Goal: Task Accomplishment & Management: Manage account settings

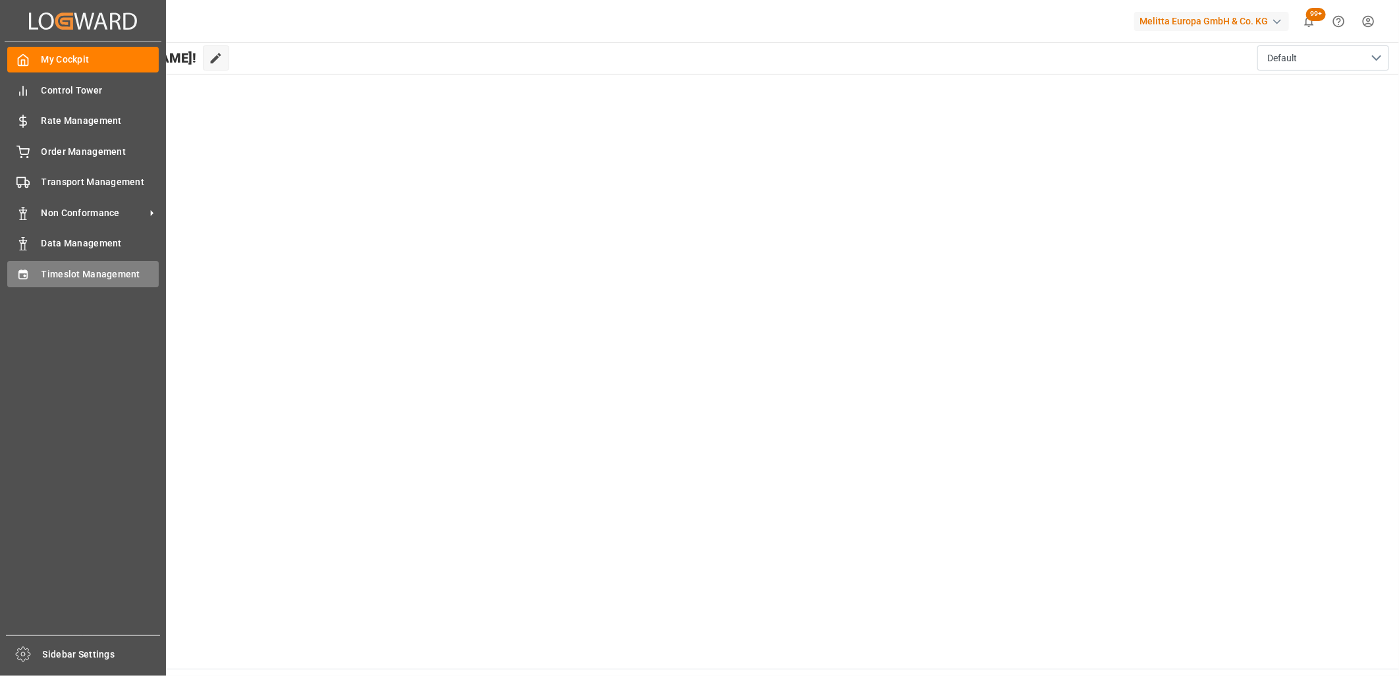
click at [33, 281] on div "Timeslot Management Timeslot Management" at bounding box center [82, 274] width 151 height 26
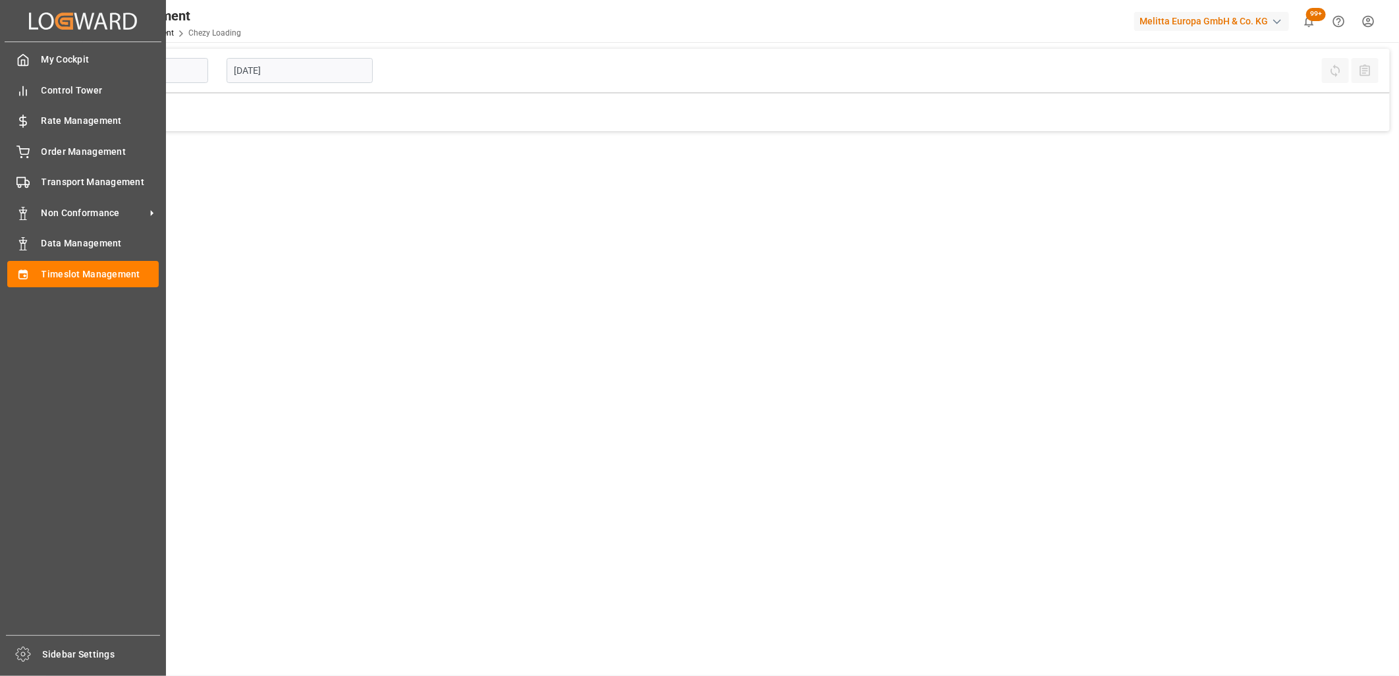
type input "Chezy Loading"
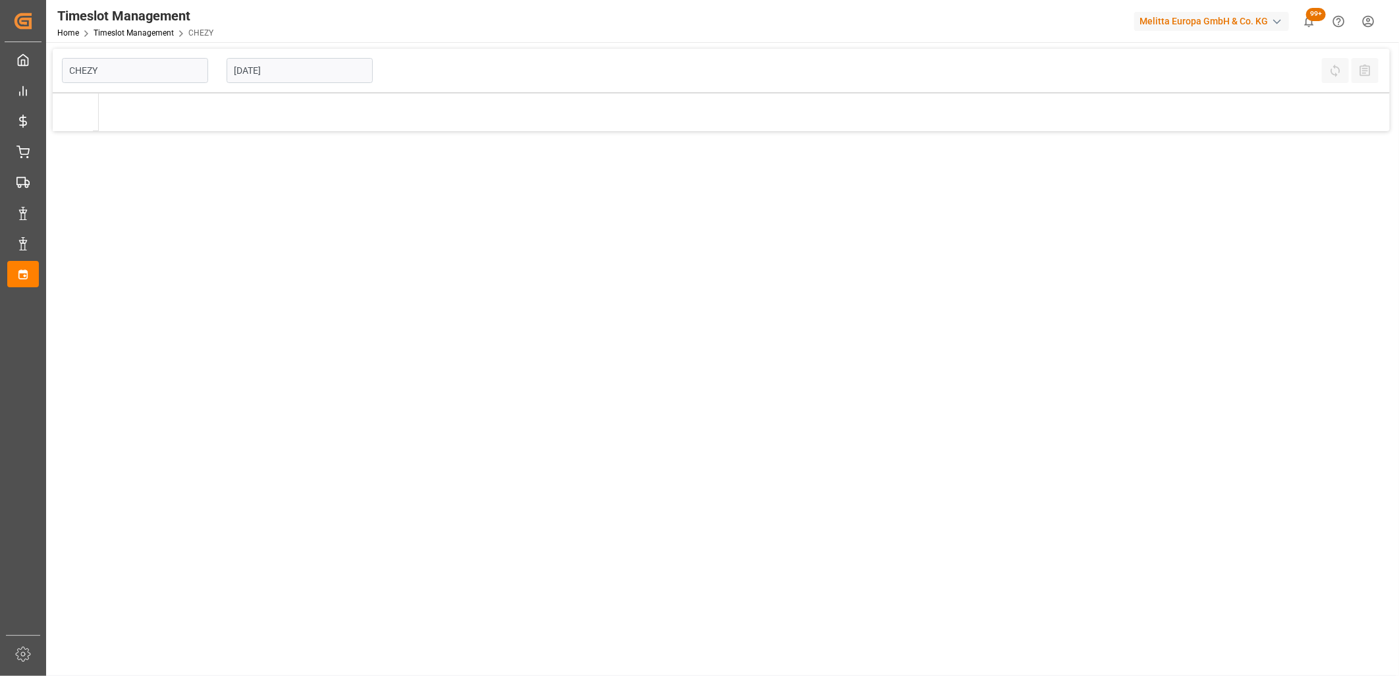
type input "Chezy Loading"
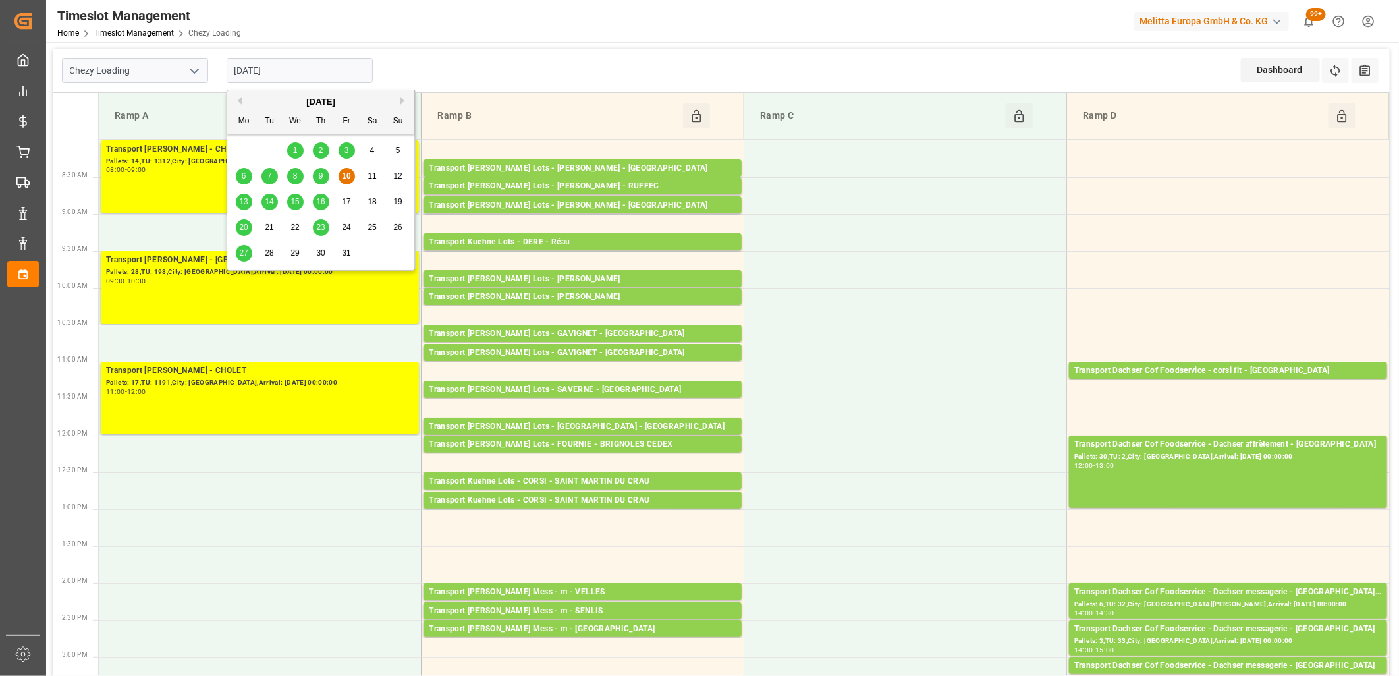
click at [318, 69] on input "[DATE]" at bounding box center [300, 70] width 146 height 25
click at [246, 206] on span "13" at bounding box center [243, 201] width 9 height 9
type input "13-10-2025"
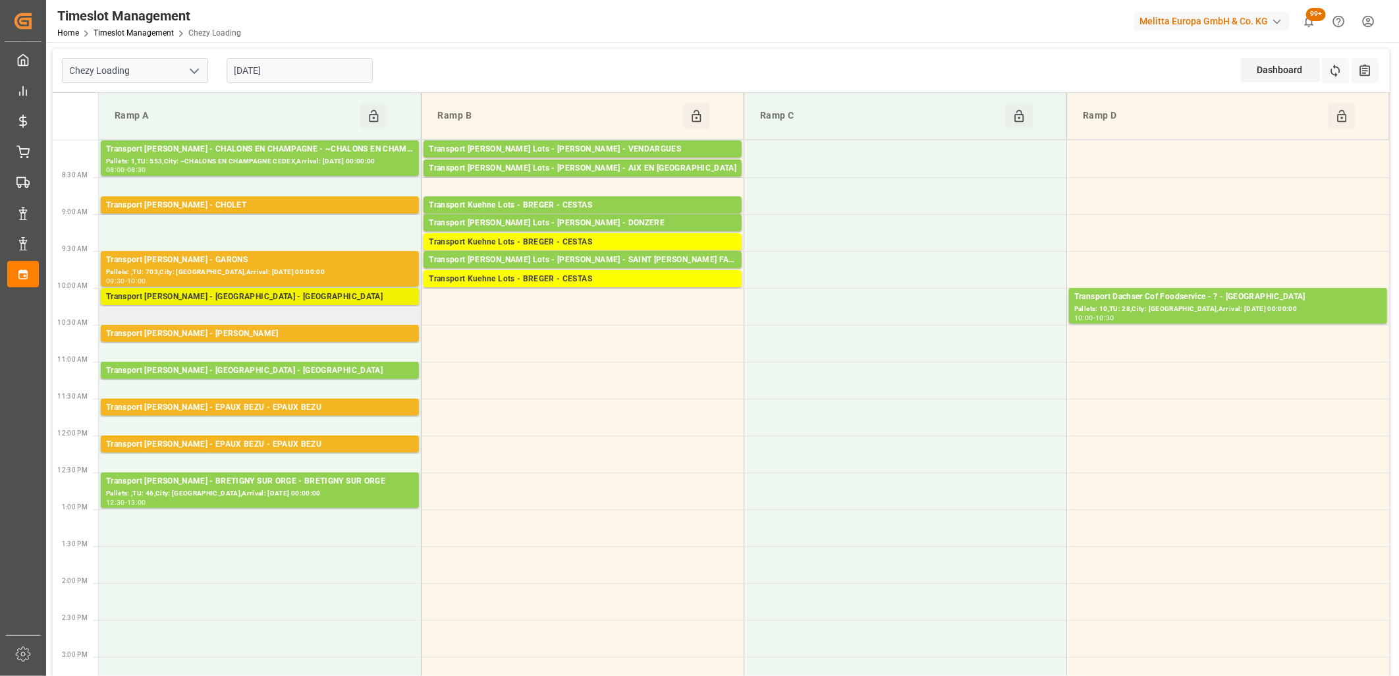
click at [280, 299] on div "Transport Delisle - AMIENS - AMIENS" at bounding box center [260, 296] width 308 height 13
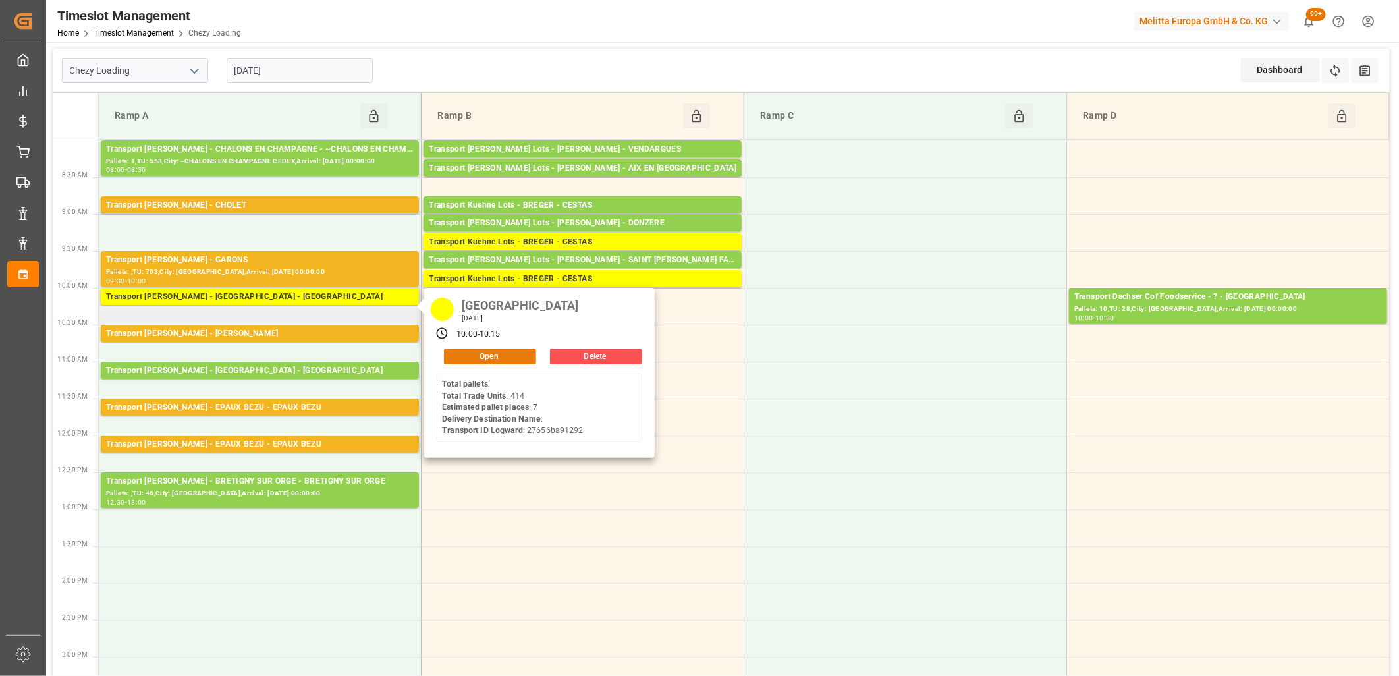
click at [456, 356] on button "Open" at bounding box center [490, 356] width 92 height 16
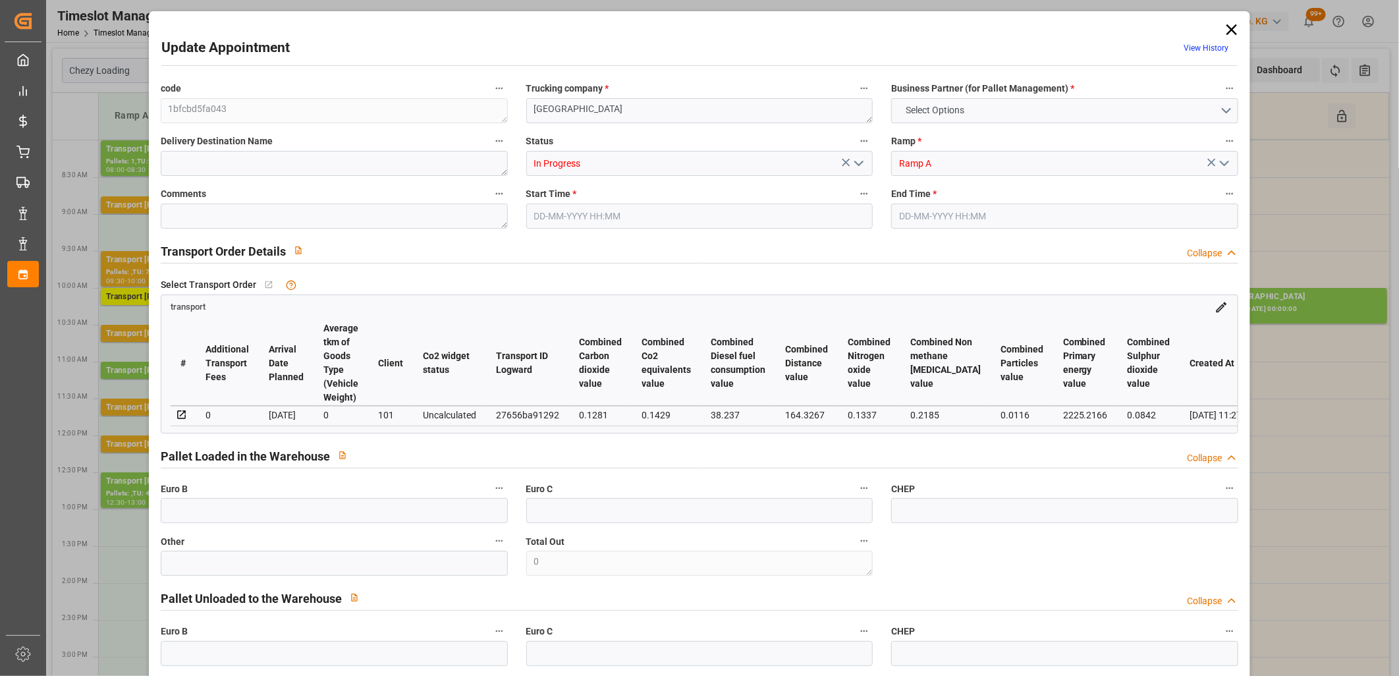
type input "7"
type input "195.81"
type input "0"
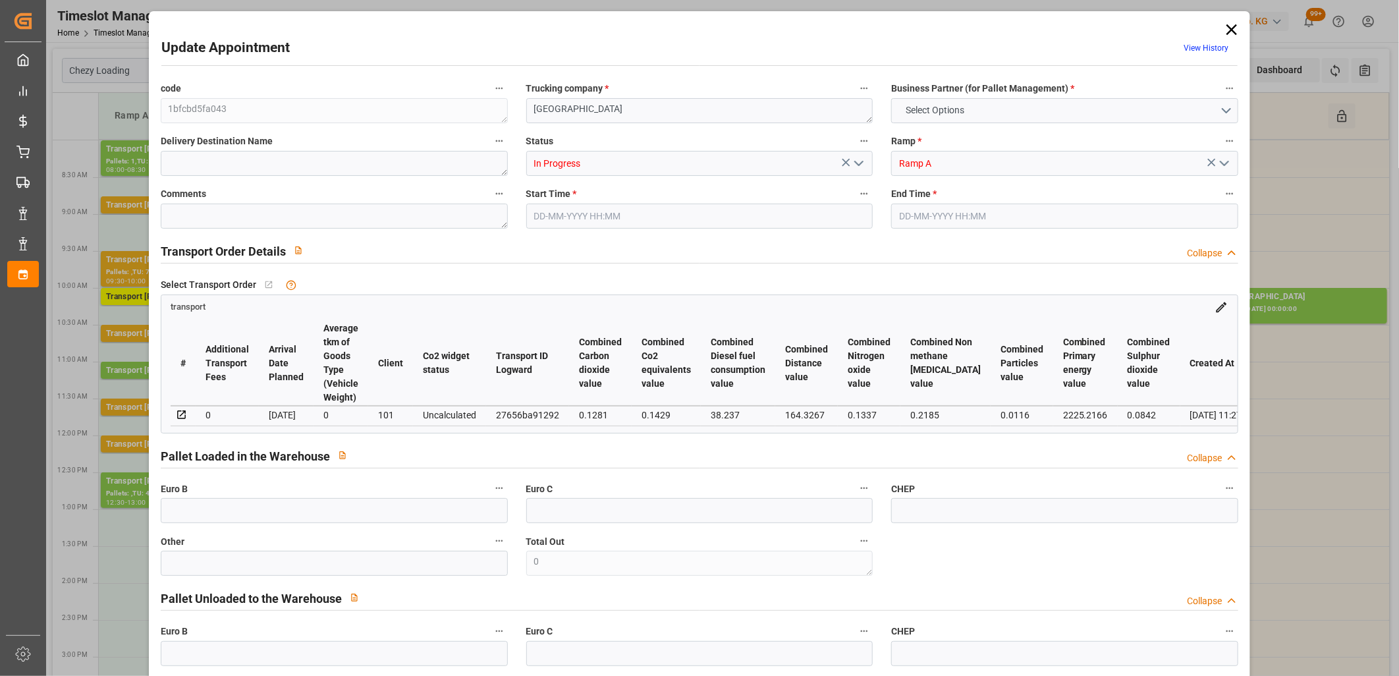
type input "189.1916"
type input "-6.6184"
type input "1"
type input "1445.85"
type input "2257.561"
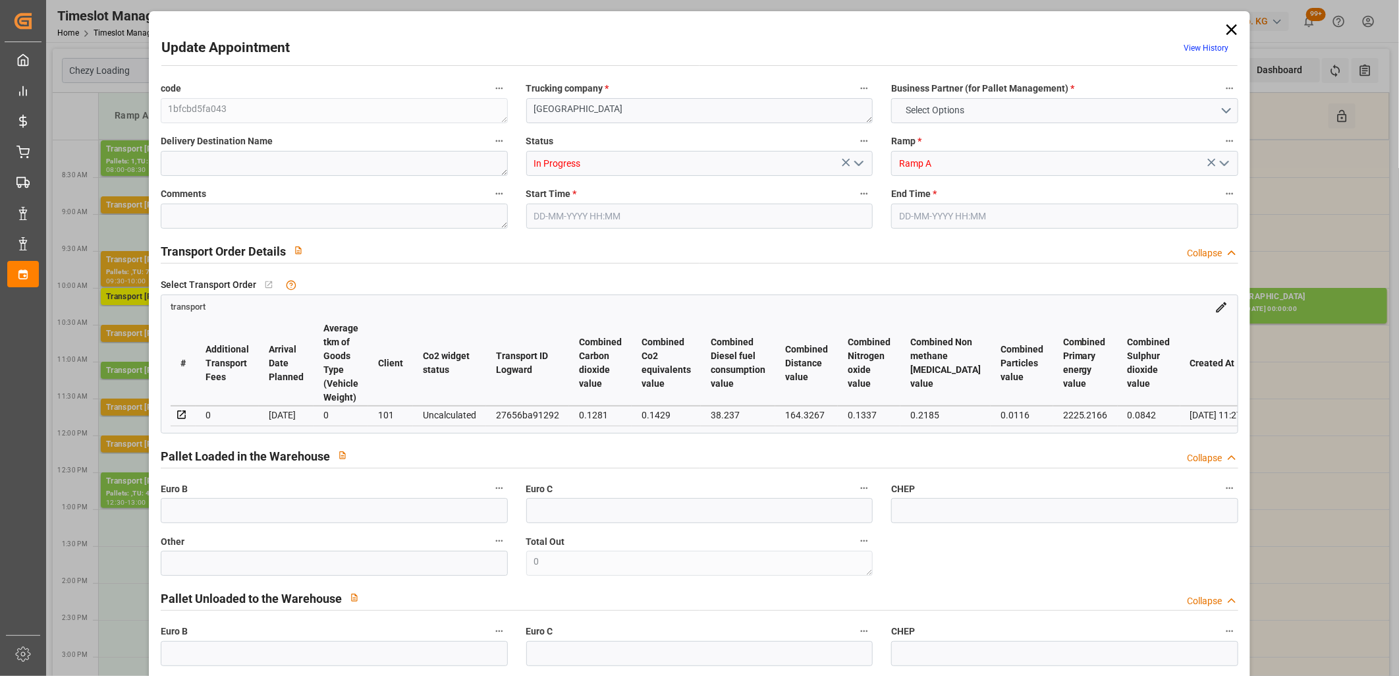
type input "4679.771"
type input "80"
type input "0"
type input "414"
type input "27"
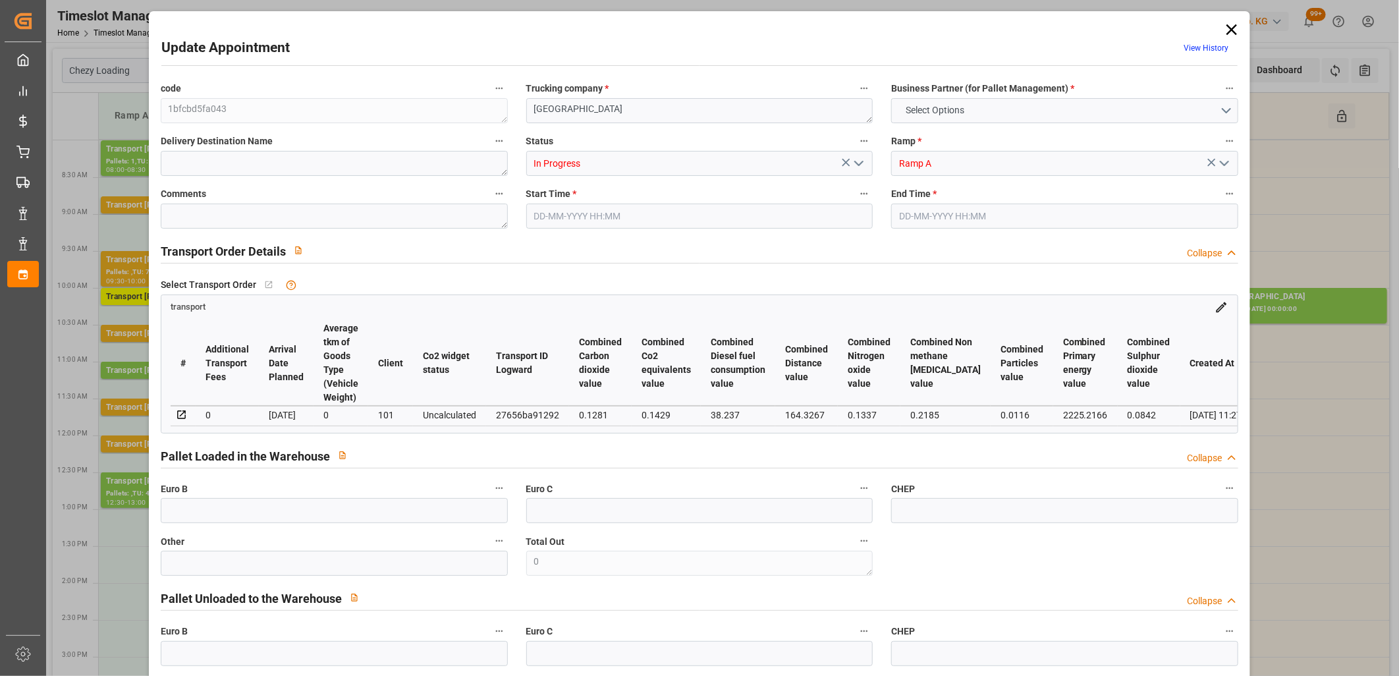
type input "101"
type input "1636.561"
type input "0"
type input "4710.8598"
type input "0"
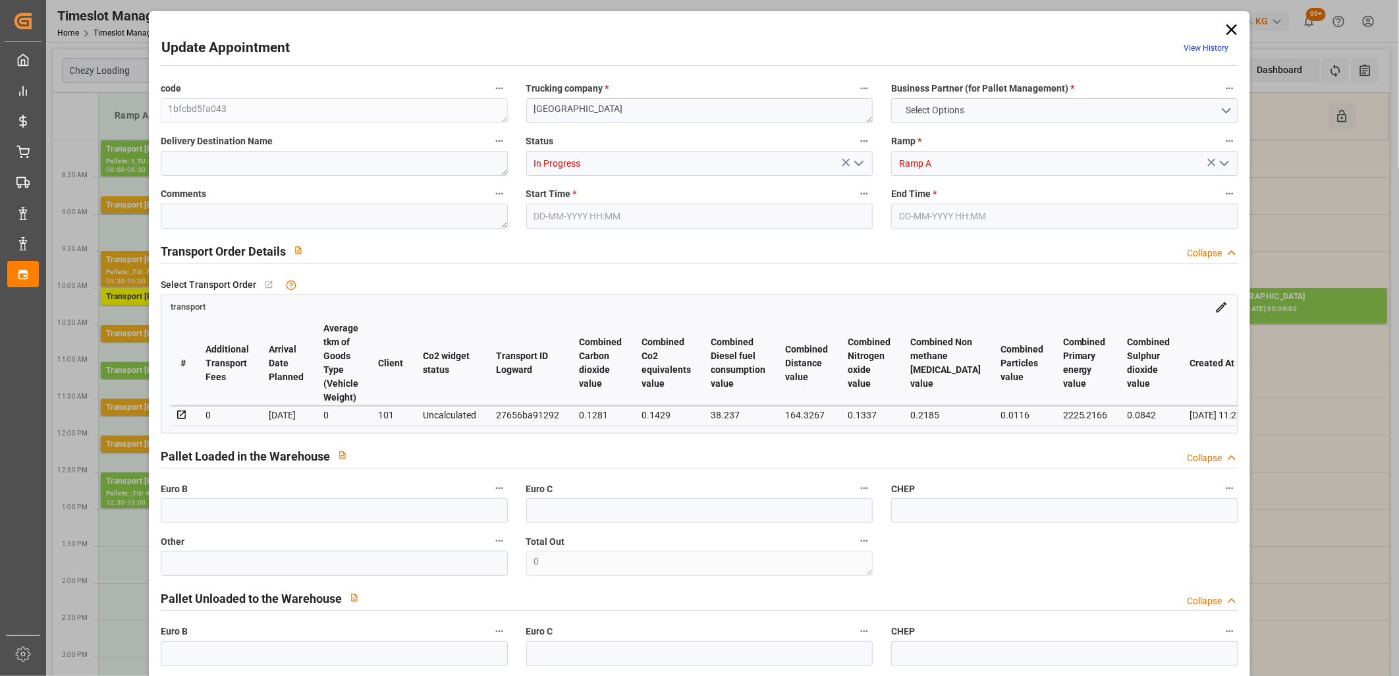
type input "0"
type input "21"
type input "35"
type input "13-10-2025 10:00"
type input "13-10-2025 10:15"
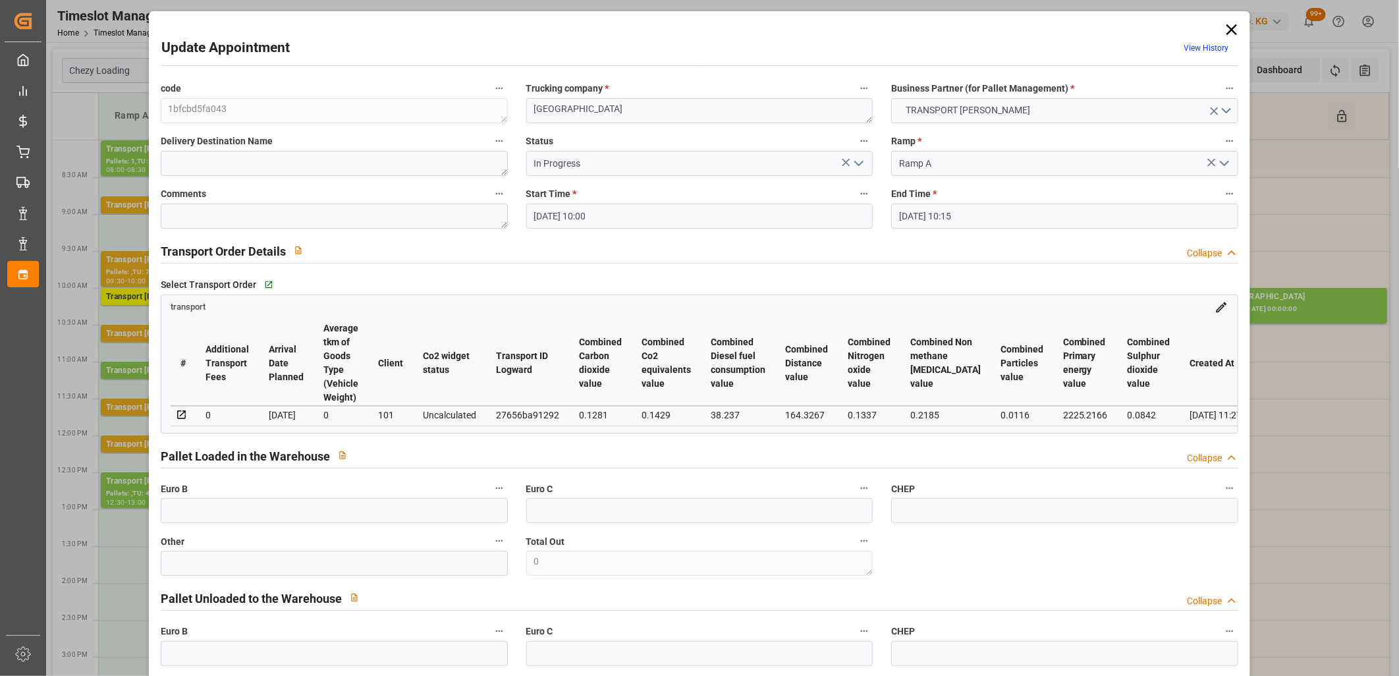
type input "07-10-2025 12:34"
type input "07-10-2025 11:27"
type input "14-10-2025"
type input "13-10-2025"
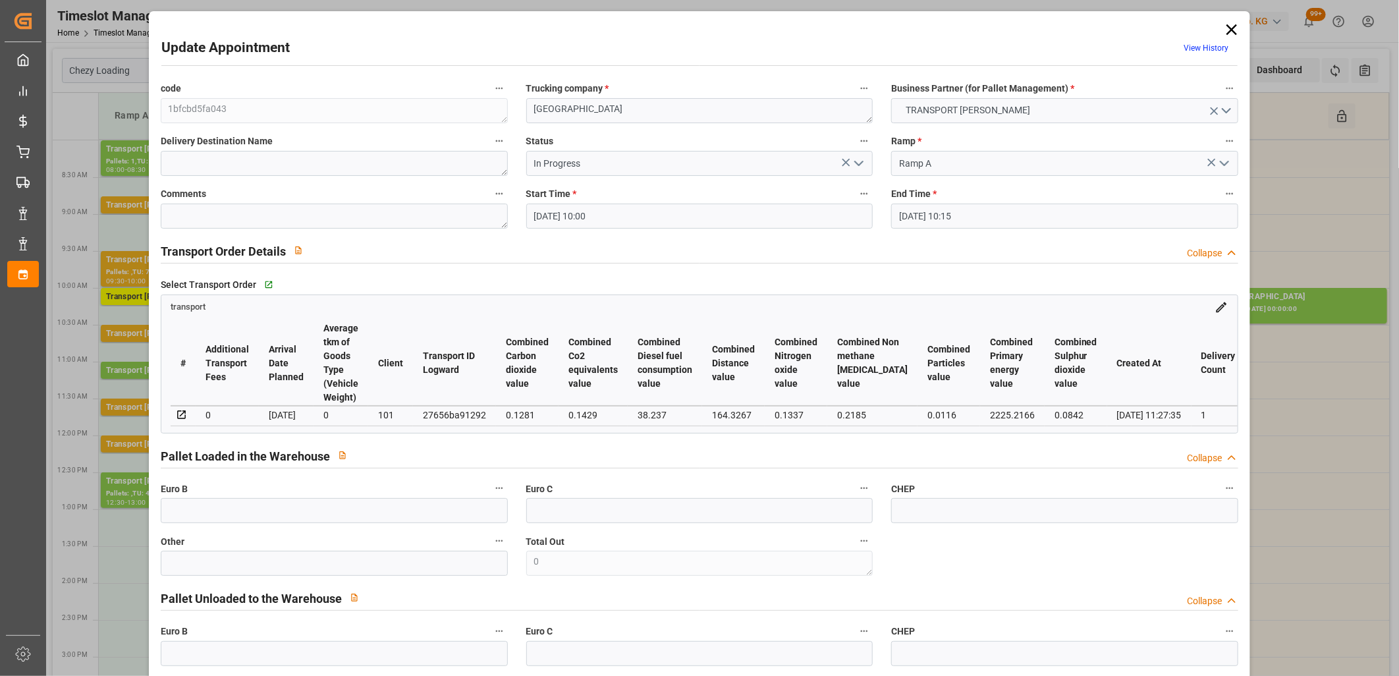
click at [860, 168] on icon "open menu" at bounding box center [859, 163] width 16 height 16
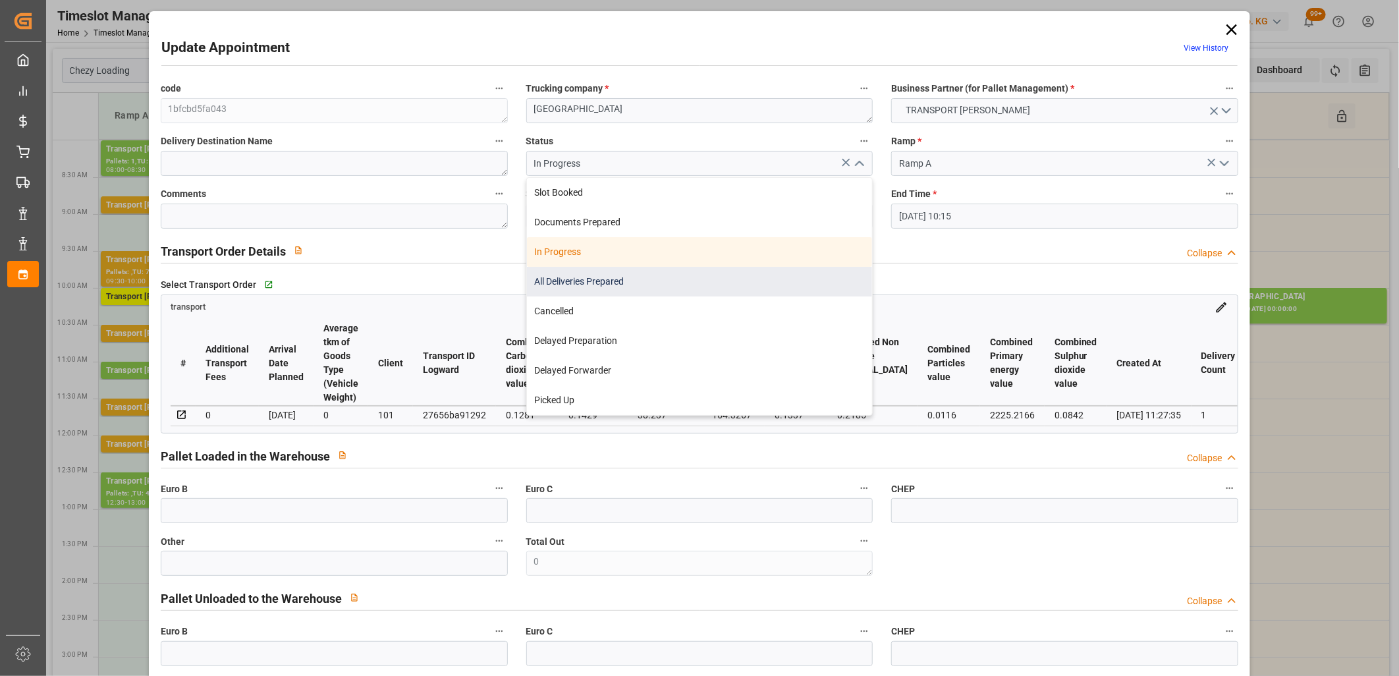
click at [790, 273] on div "All Deliveries Prepared" at bounding box center [700, 282] width 346 height 30
type input "All Deliveries Prepared"
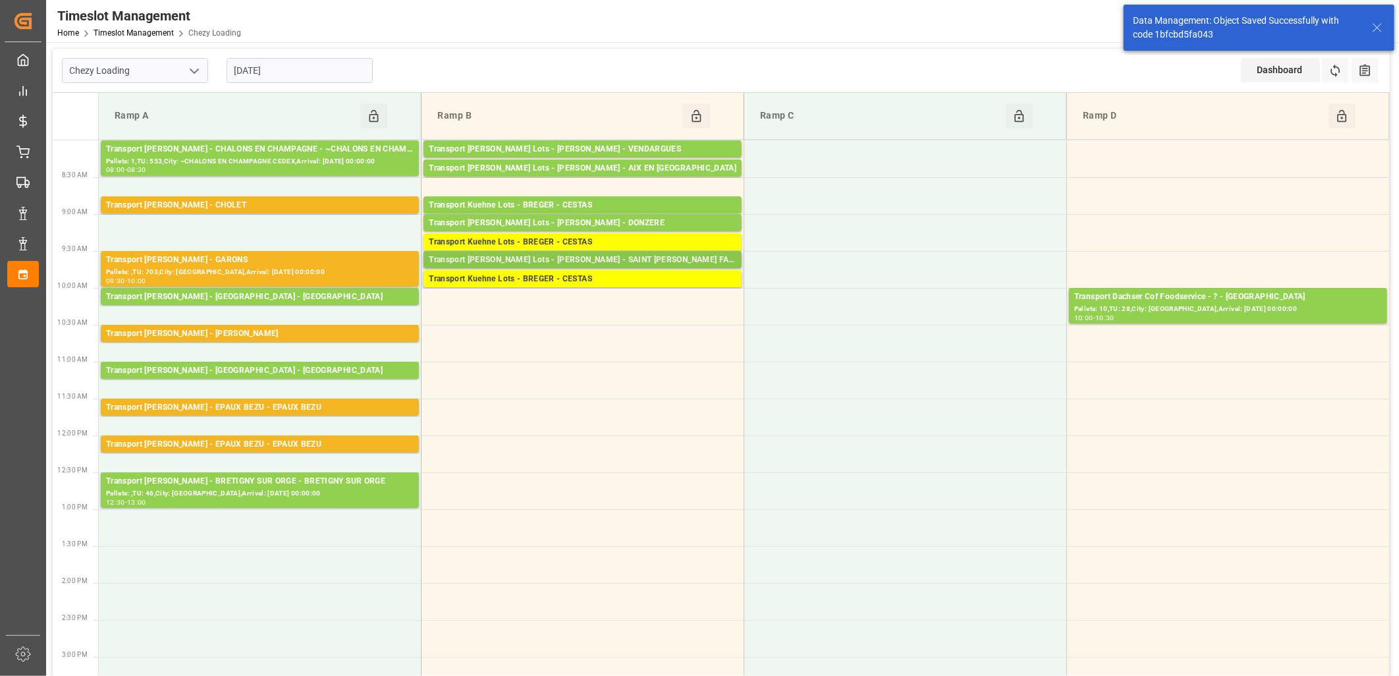
click at [595, 259] on div "Transport Kuehne Lots - BREGER - SAINT QUENTIN FALLAVIER" at bounding box center [583, 260] width 308 height 13
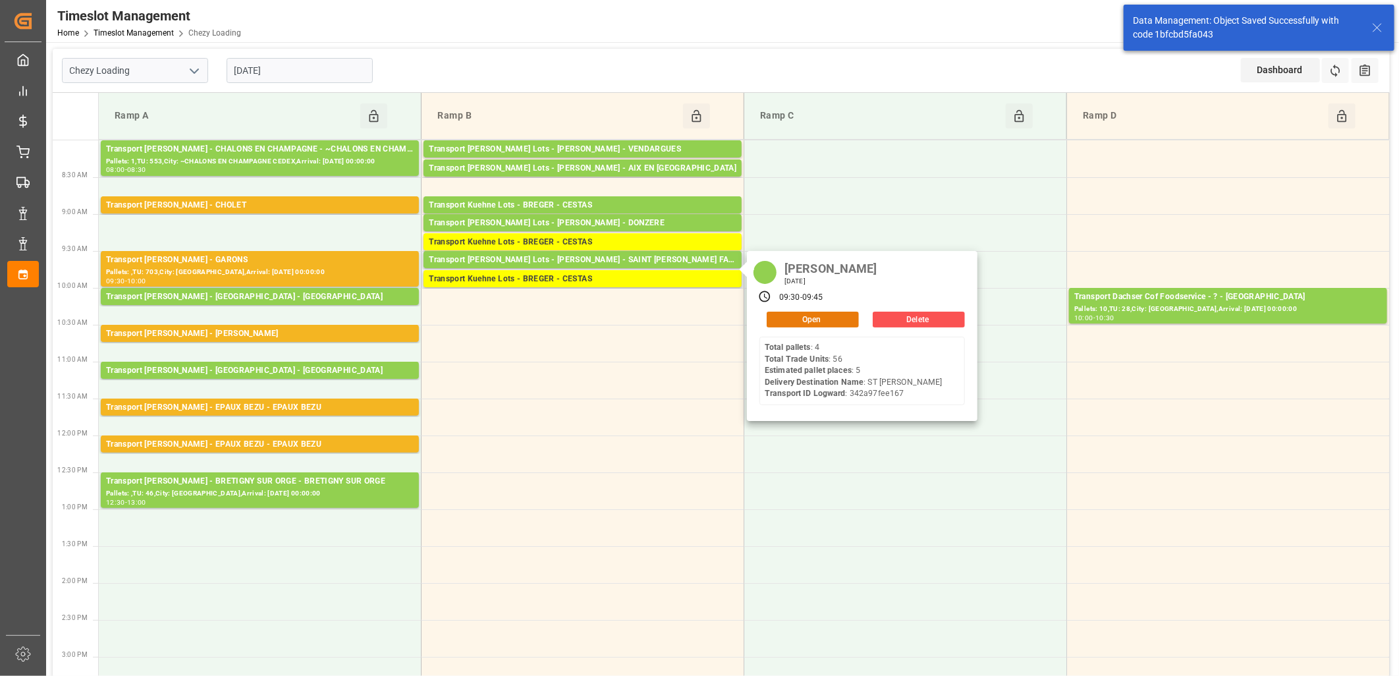
click at [827, 314] on button "Open" at bounding box center [813, 320] width 92 height 16
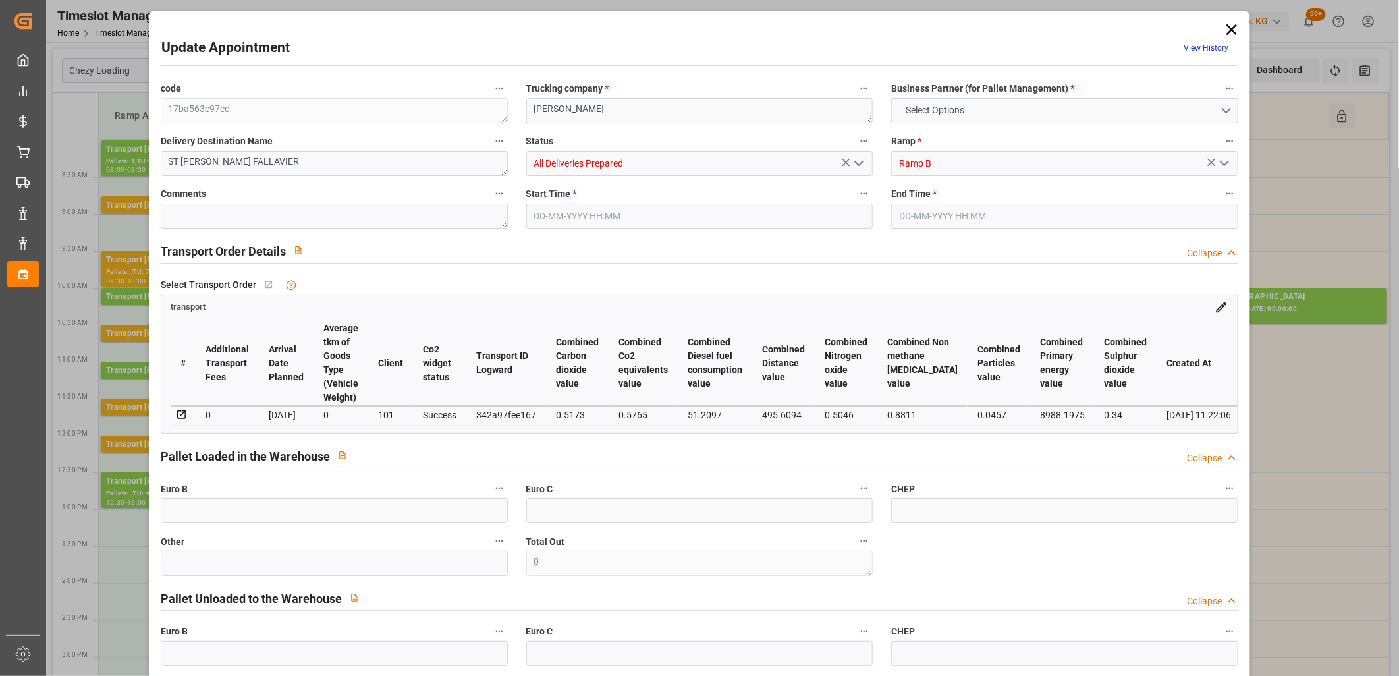
type input "5"
type input "301.1"
type input "0"
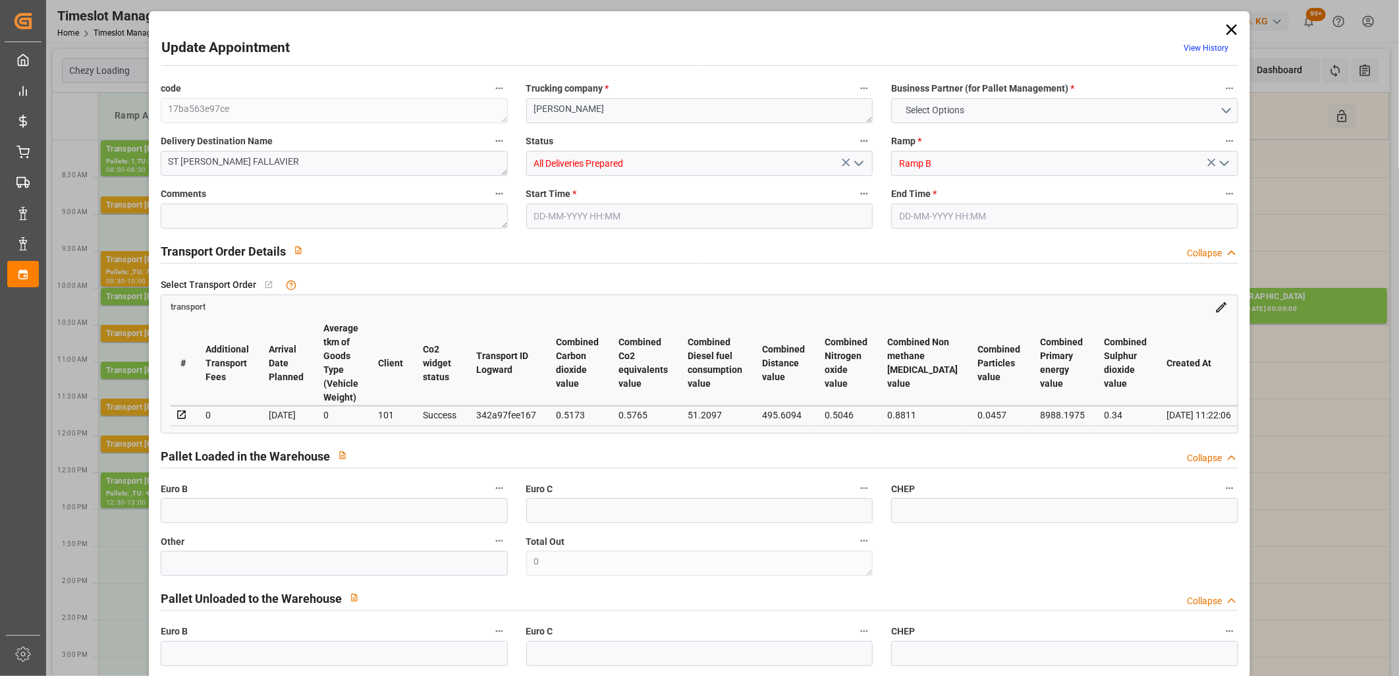
type input "301.1"
type input "0"
type input "5"
type input "1911.504"
type input "2272"
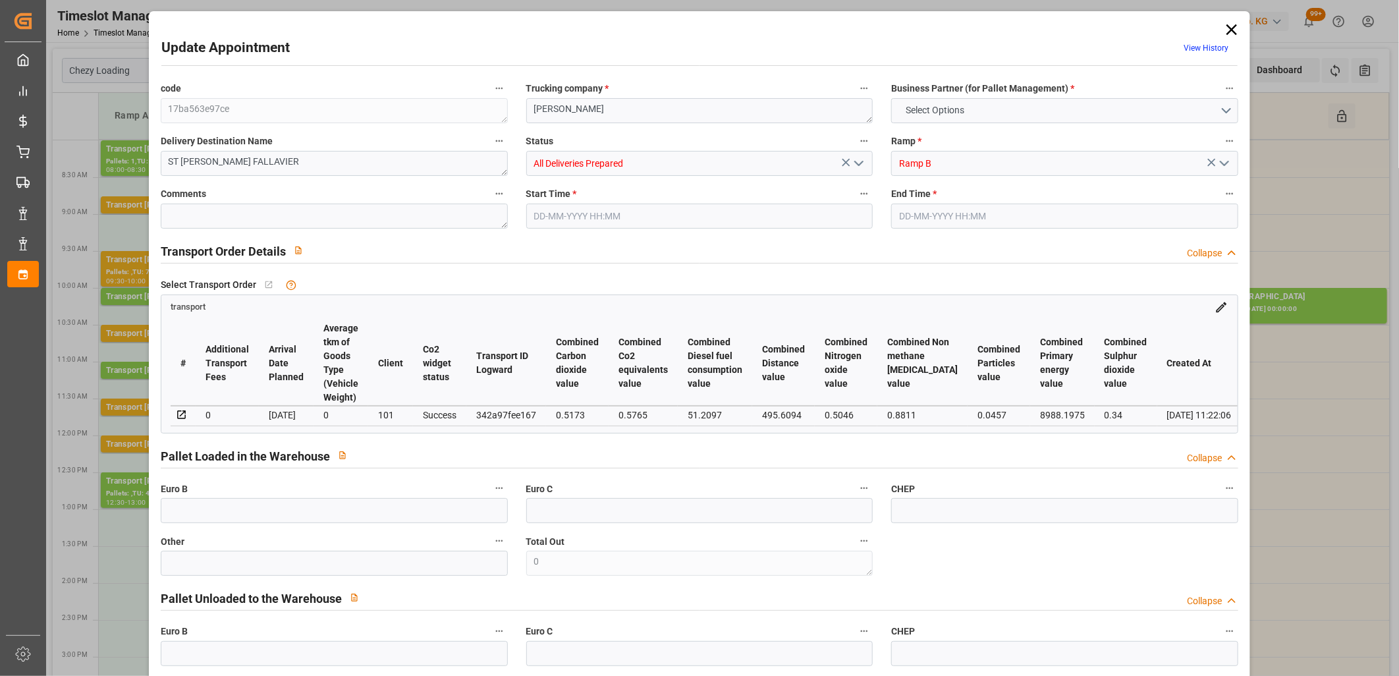
type input "5304"
type input "38"
type input "4"
type input "56"
type input "5"
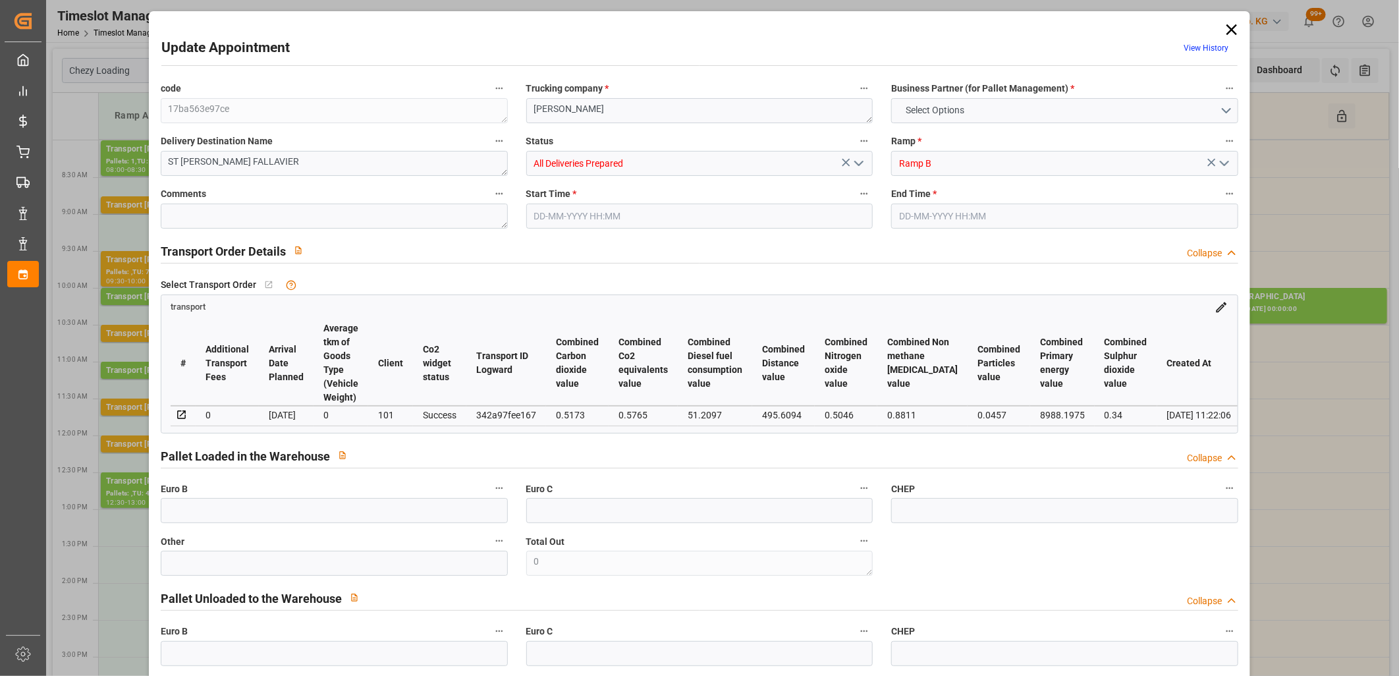
type input "101"
type input "2036.304"
type input "0"
type input "4710.8598"
type input "0"
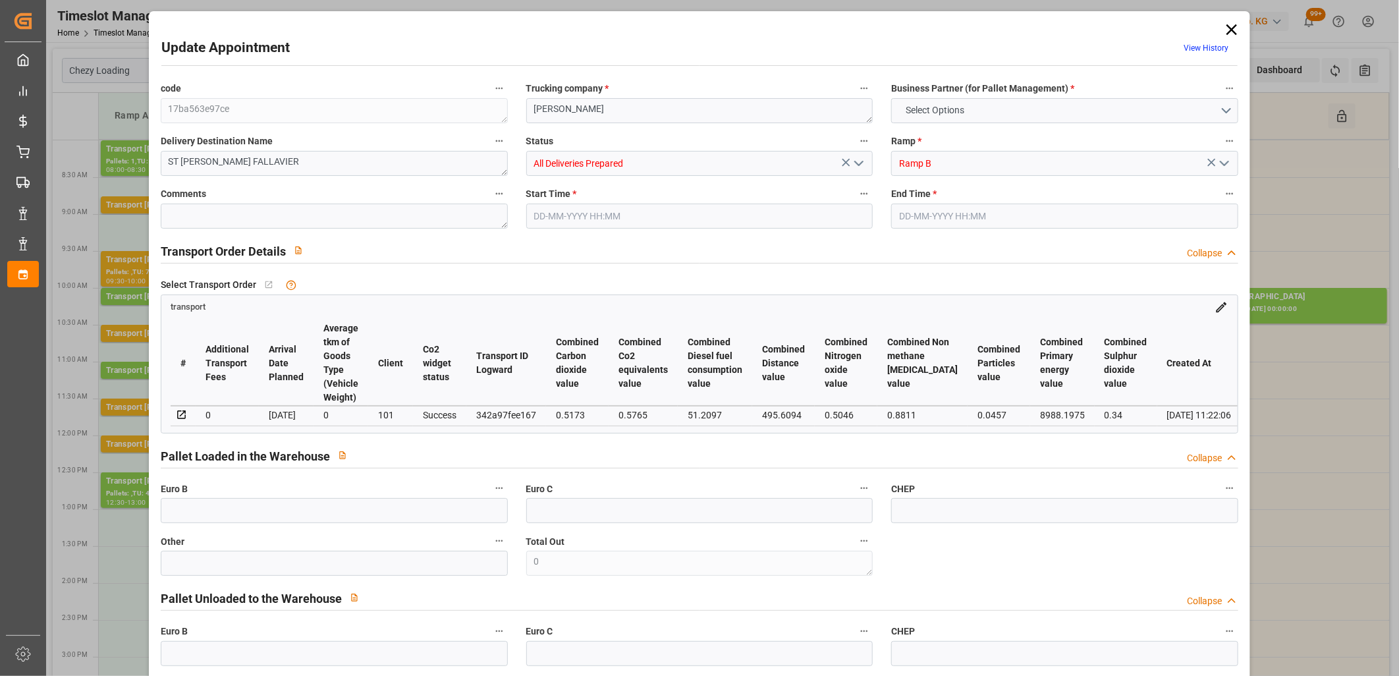
type input "0"
type input "21"
type input "35"
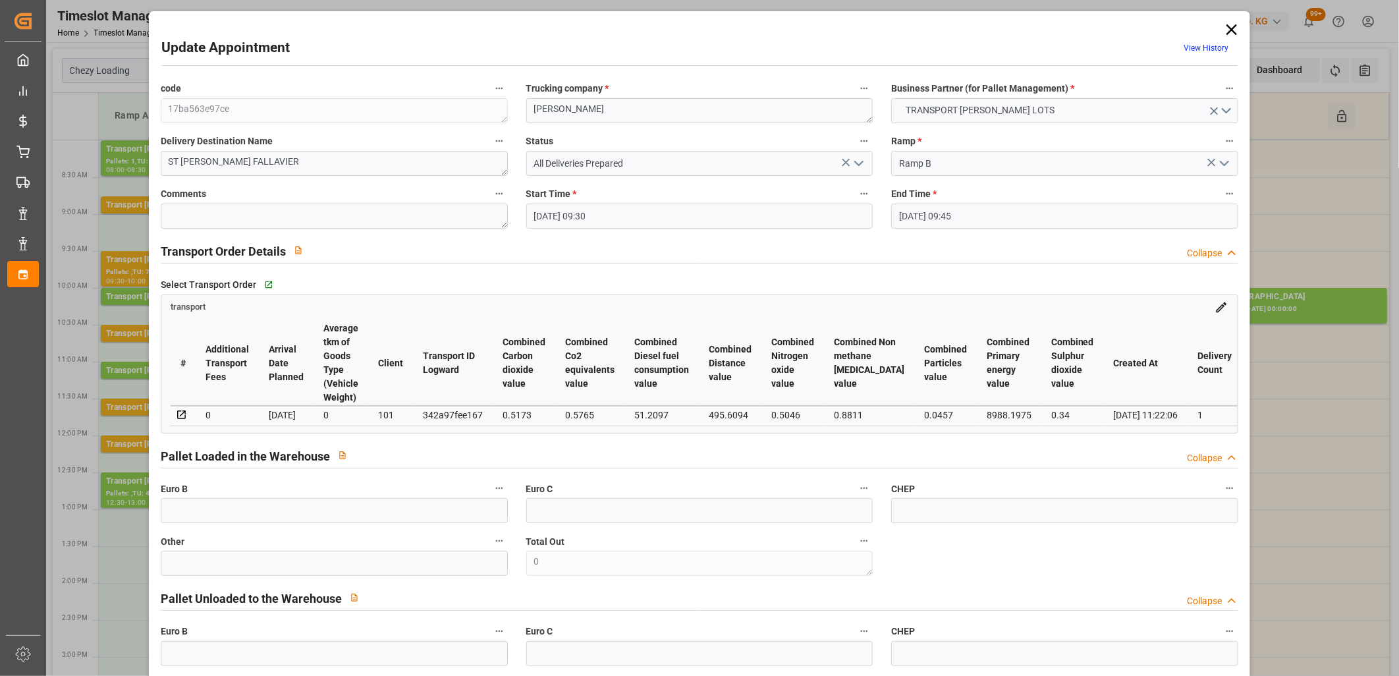
type input "13-10-2025 09:30"
type input "13-10-2025 09:45"
type input "09-10-2025 13:23"
type input "09-10-2025 11:22"
type input "16-10-2025"
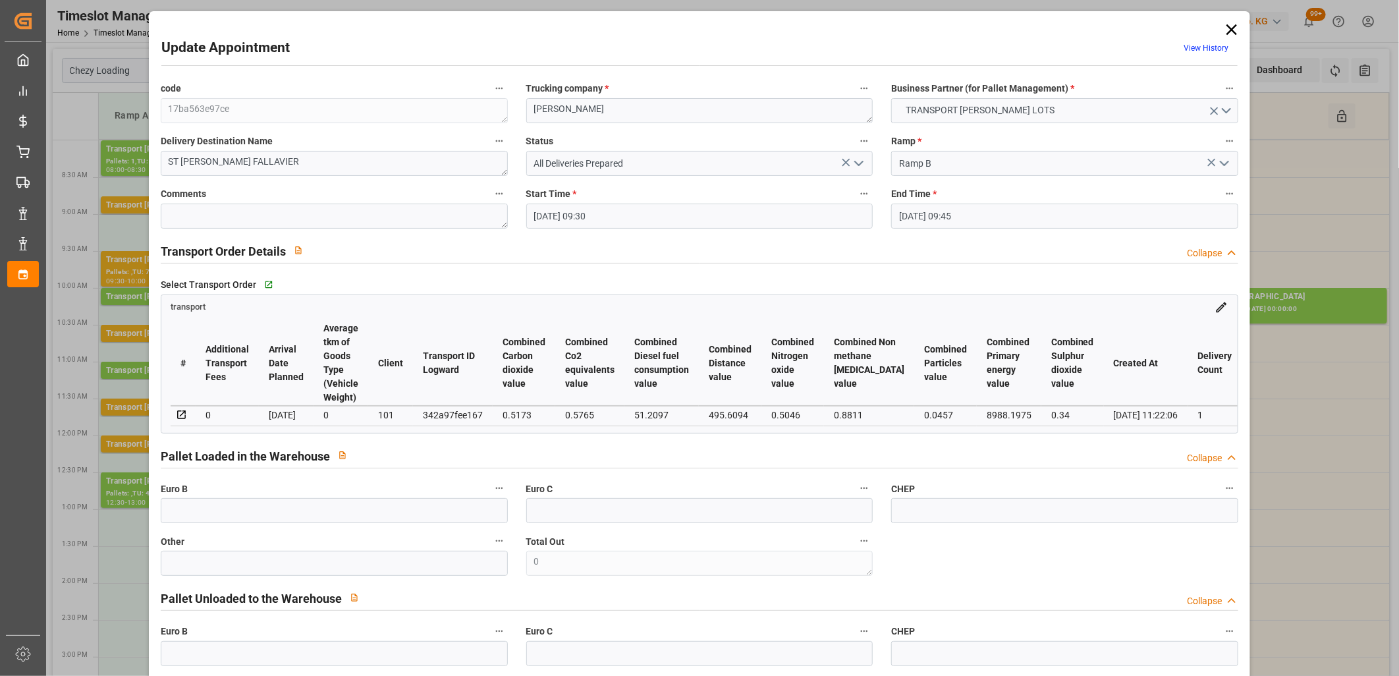
type input "14-10-2025"
click at [1233, 24] on icon at bounding box center [1231, 29] width 11 height 11
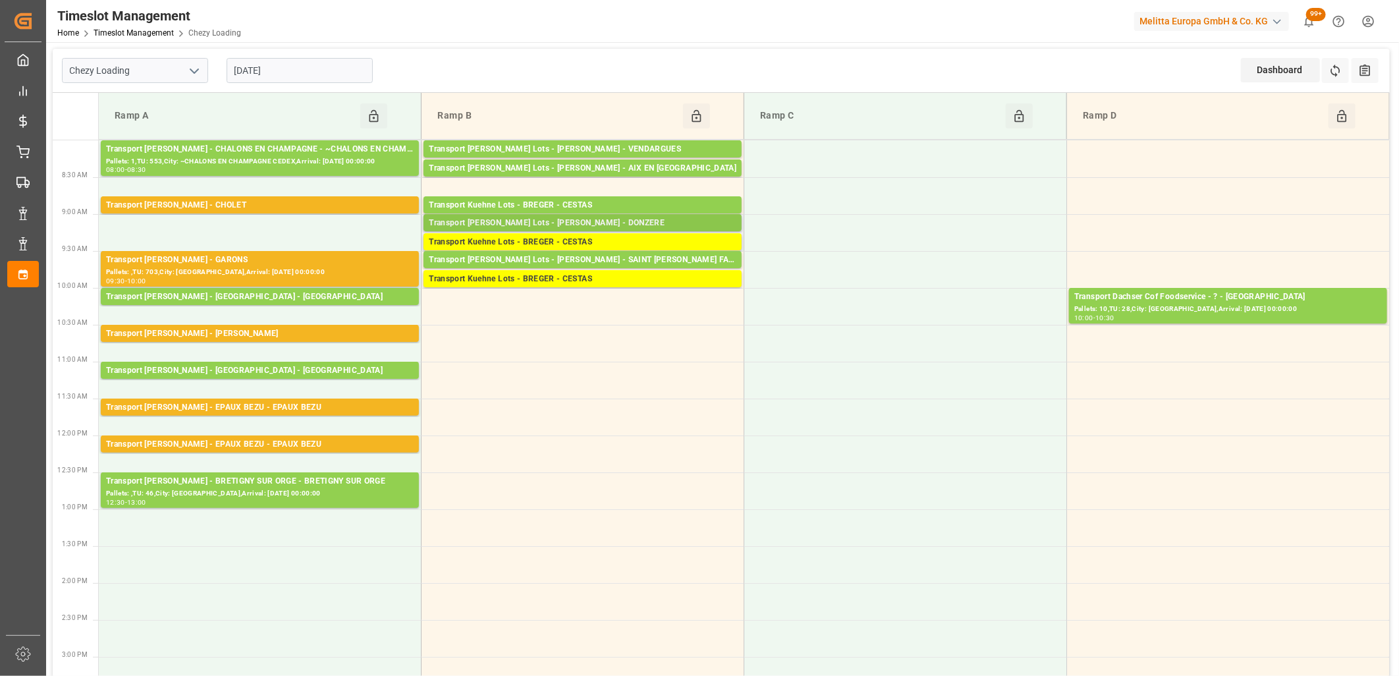
click at [602, 223] on div "Transport Kuehne Lots - BREGER - DONZERE" at bounding box center [583, 223] width 308 height 13
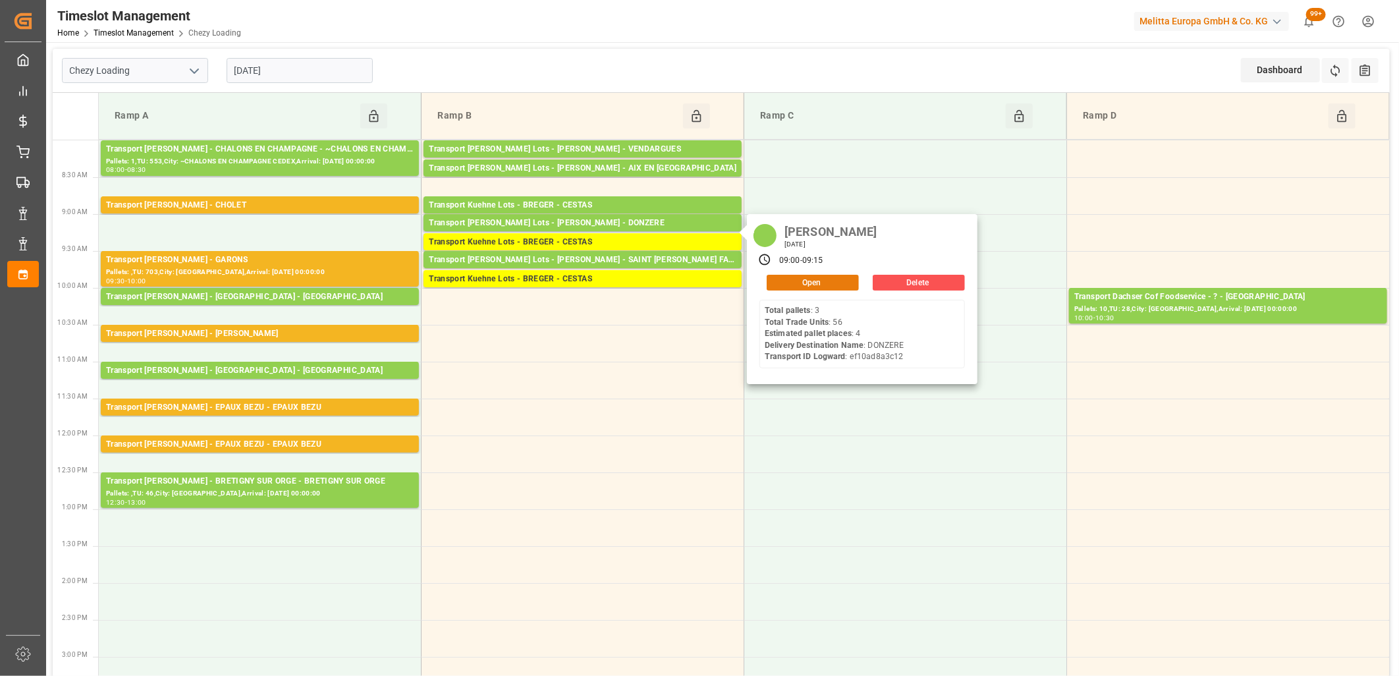
click at [775, 283] on button "Open" at bounding box center [813, 283] width 92 height 16
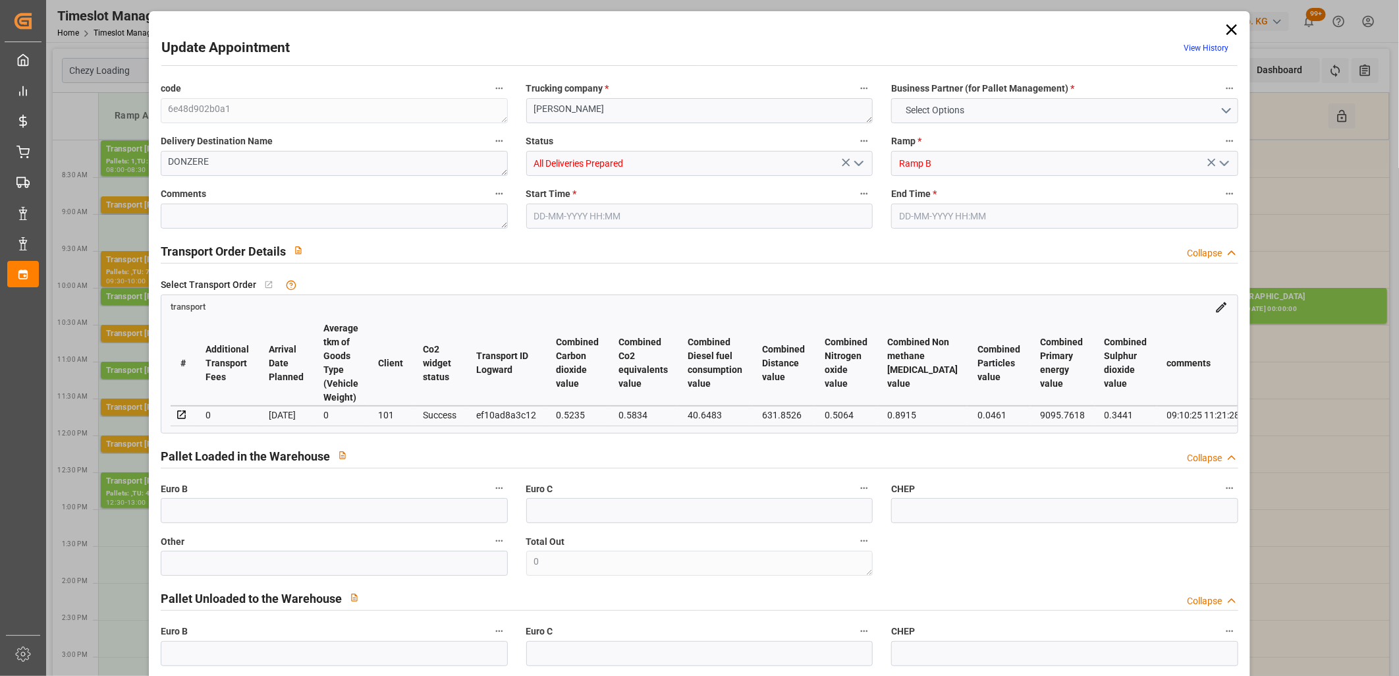
type input "4"
type input "260.65"
type input "0"
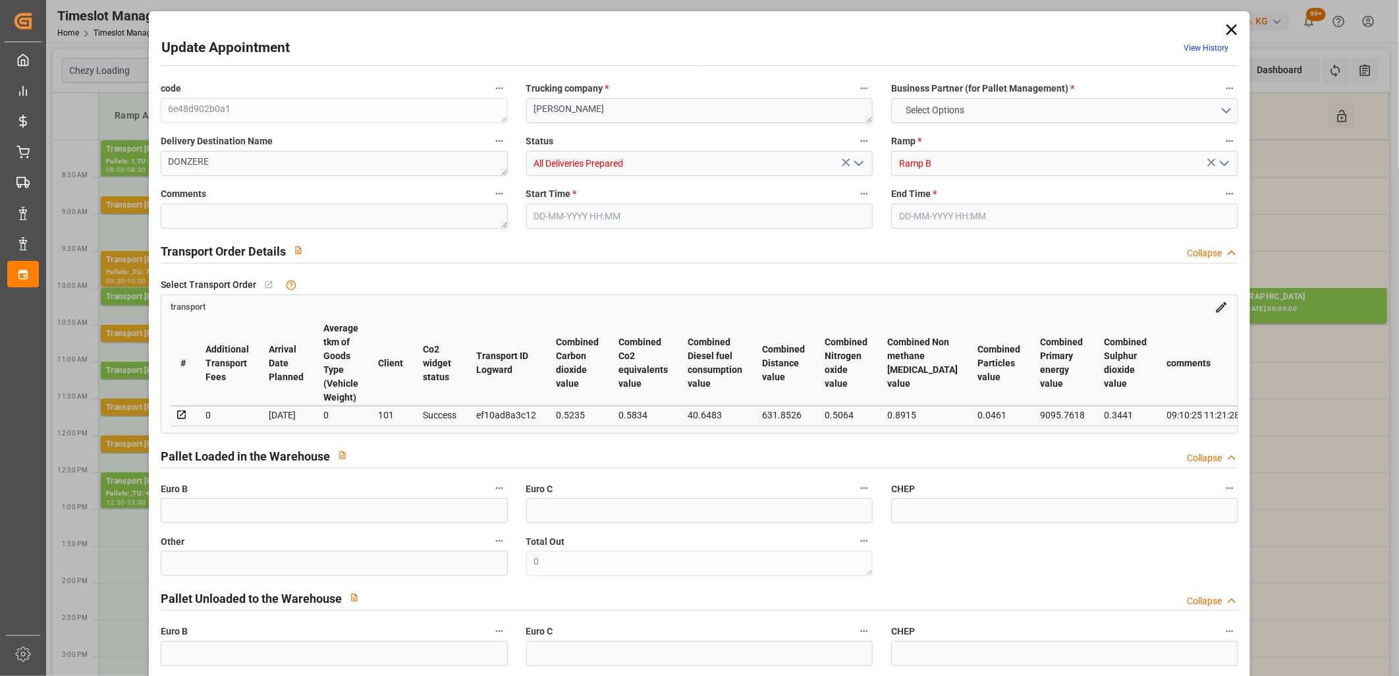
type input "260.65"
type input "0"
type input "1486.464"
type input "1791"
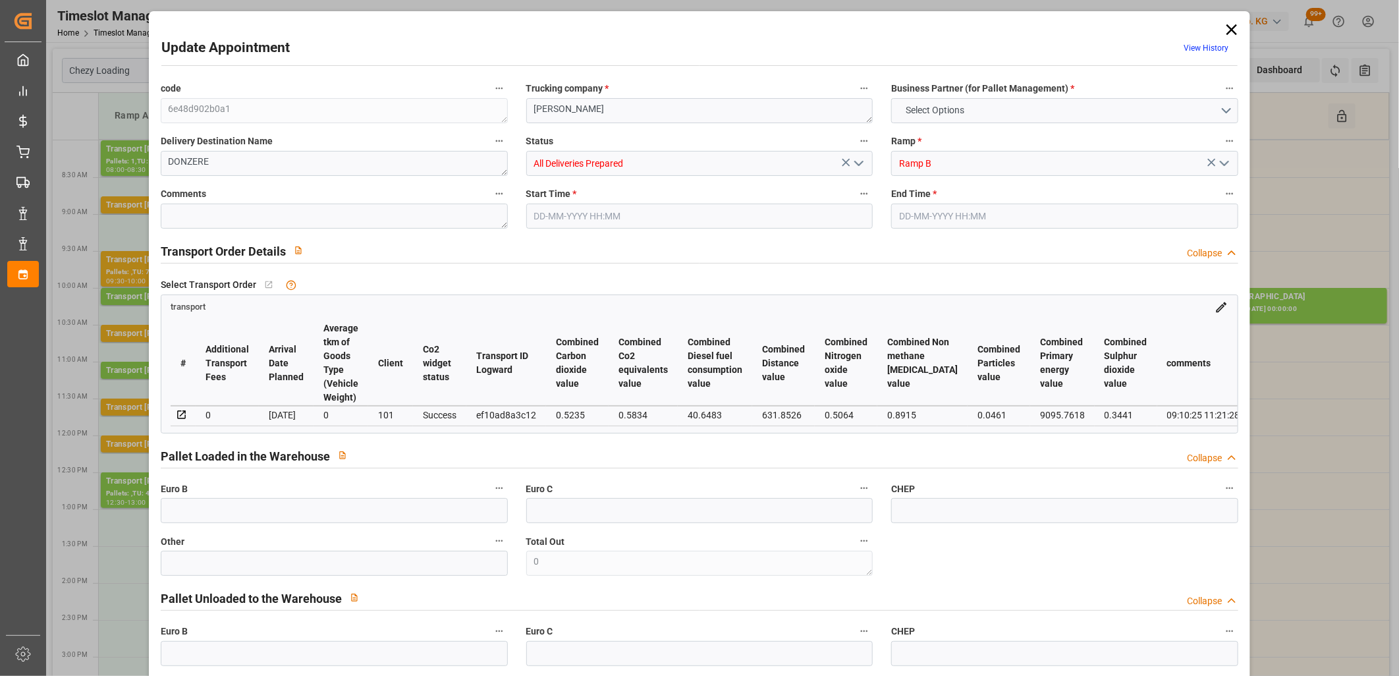
type input "4248"
type input "26"
type input "3"
type input "56"
type input "4"
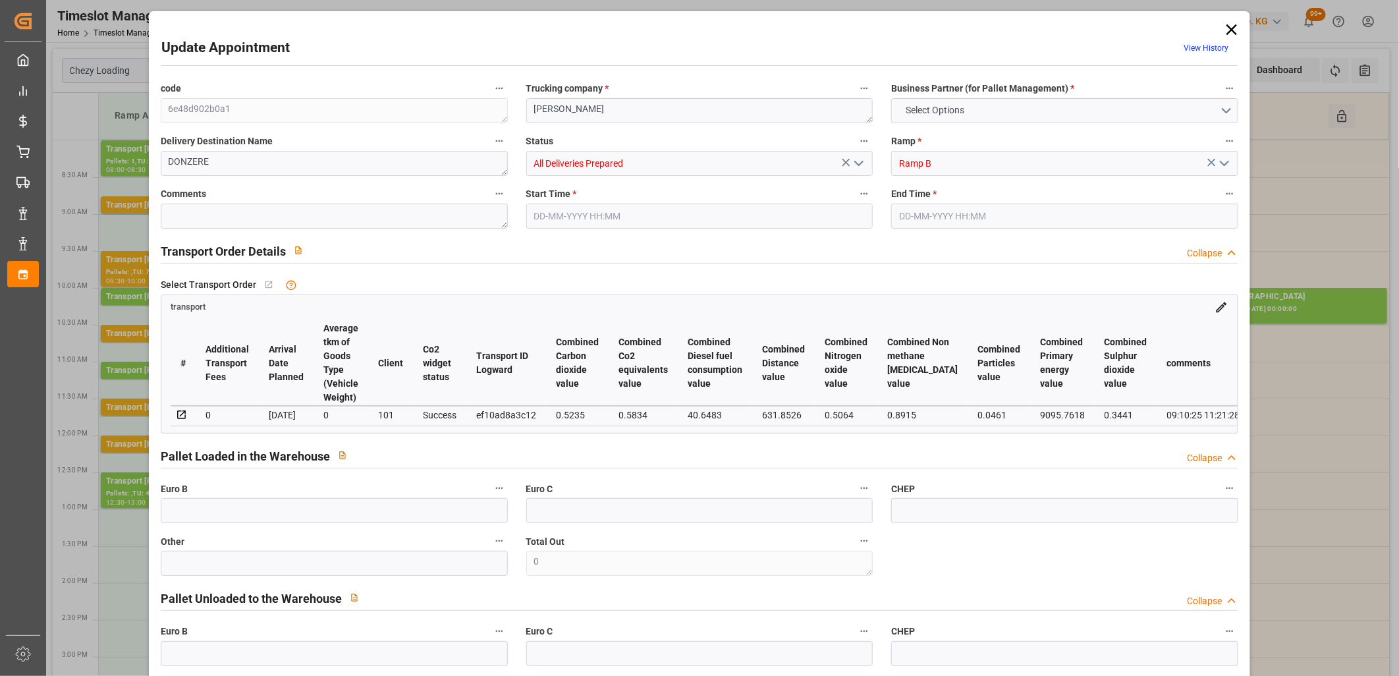
type input "101"
type input "1605.984"
type input "0"
type input "4710.8598"
type input "0"
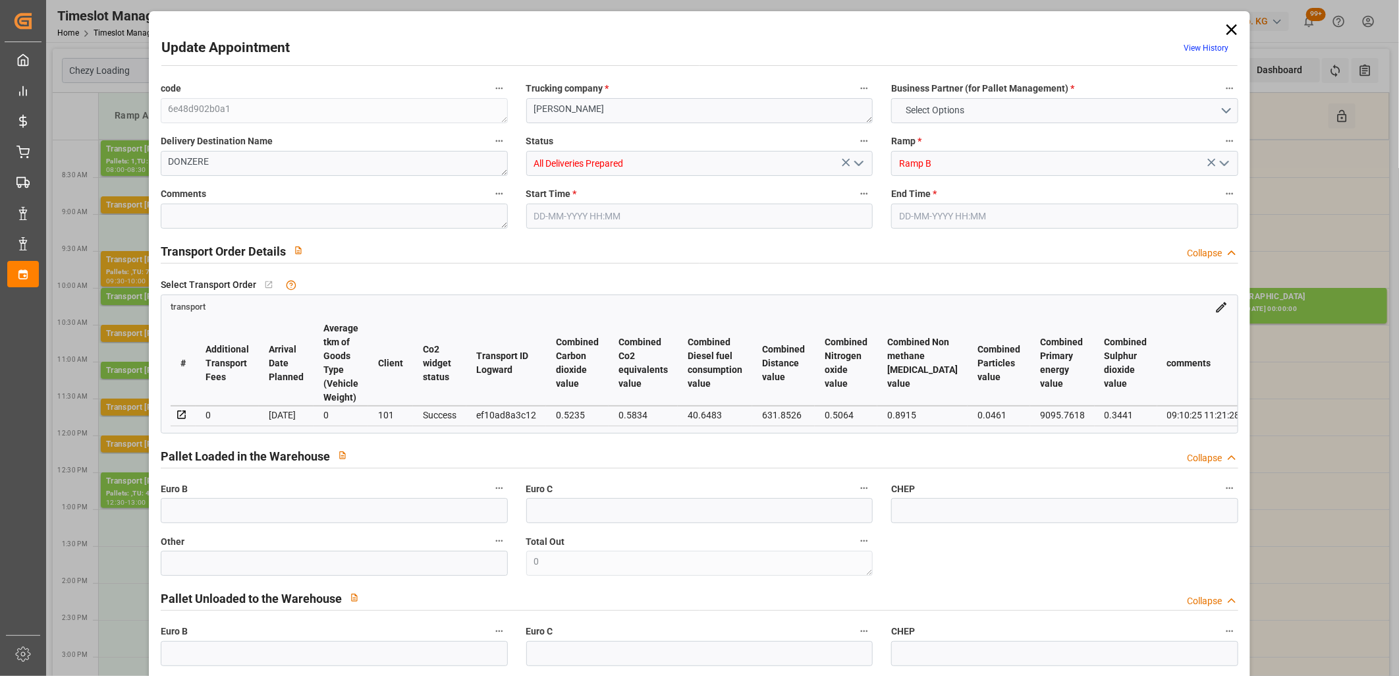
type input "0"
type input "21"
type input "35"
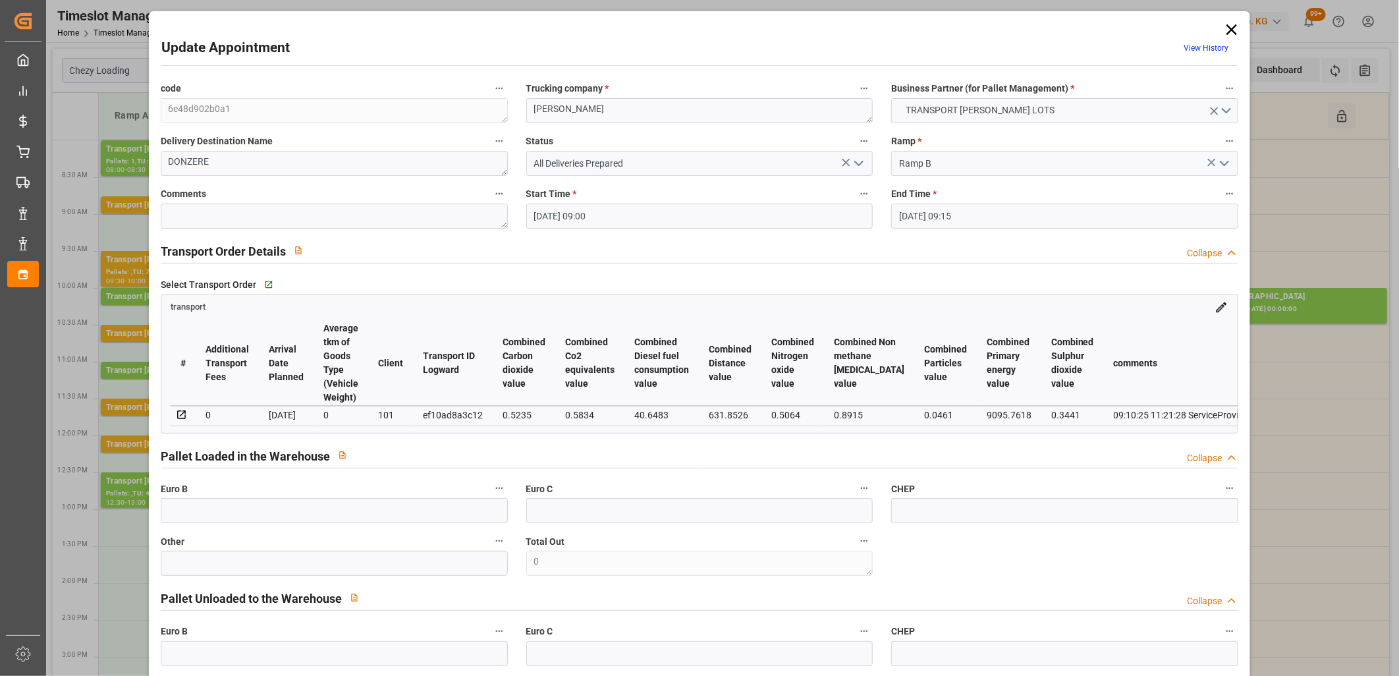
type input "13-10-2025 09:00"
type input "13-10-2025 09:15"
type input "09-10-2025 13:21"
type input "09-10-2025 11:21"
type input "15-10-2025"
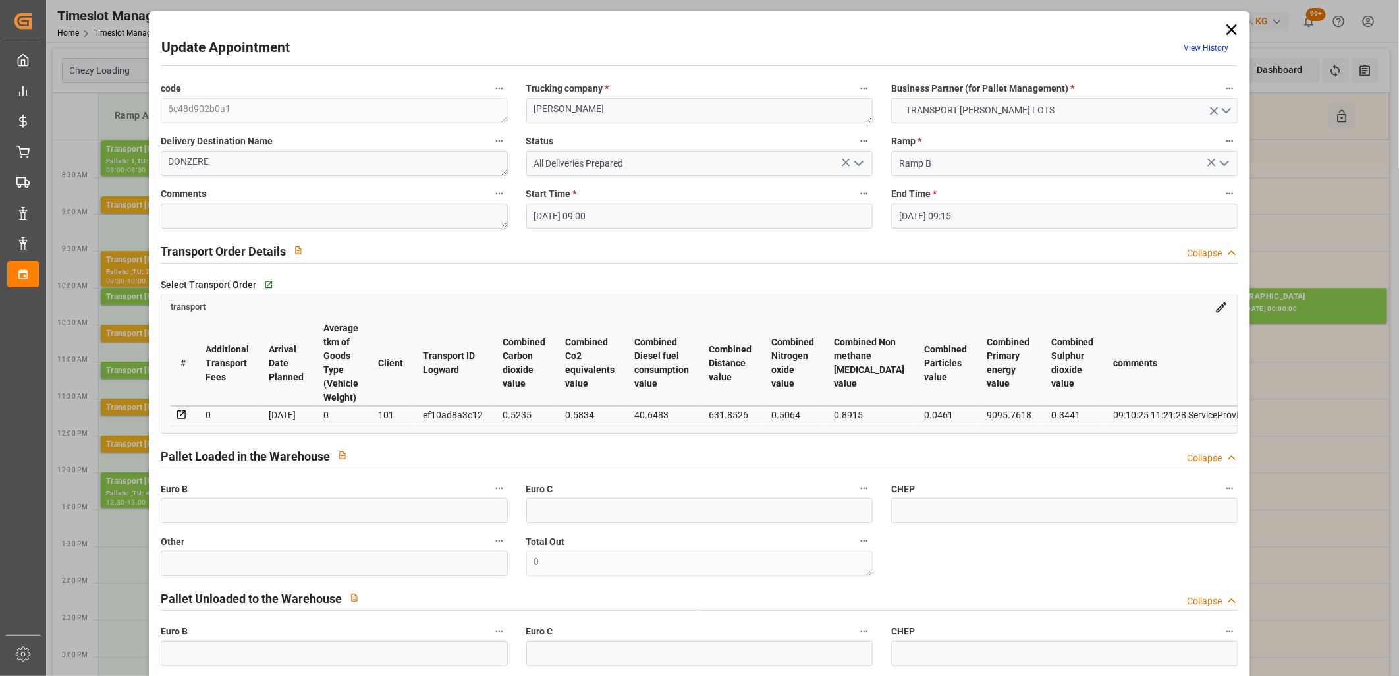
type input "13-10-2025"
click at [1228, 31] on icon at bounding box center [1232, 29] width 18 height 18
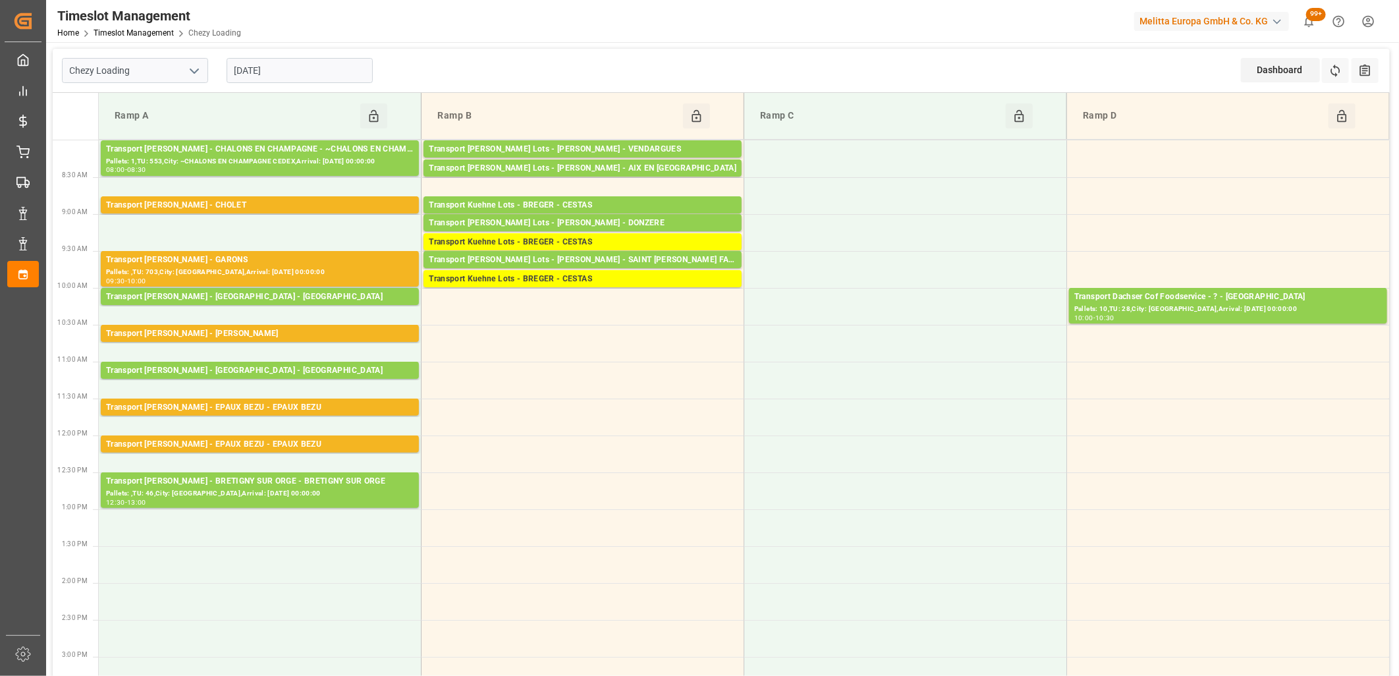
click at [310, 65] on input "13-10-2025" at bounding box center [300, 70] width 146 height 25
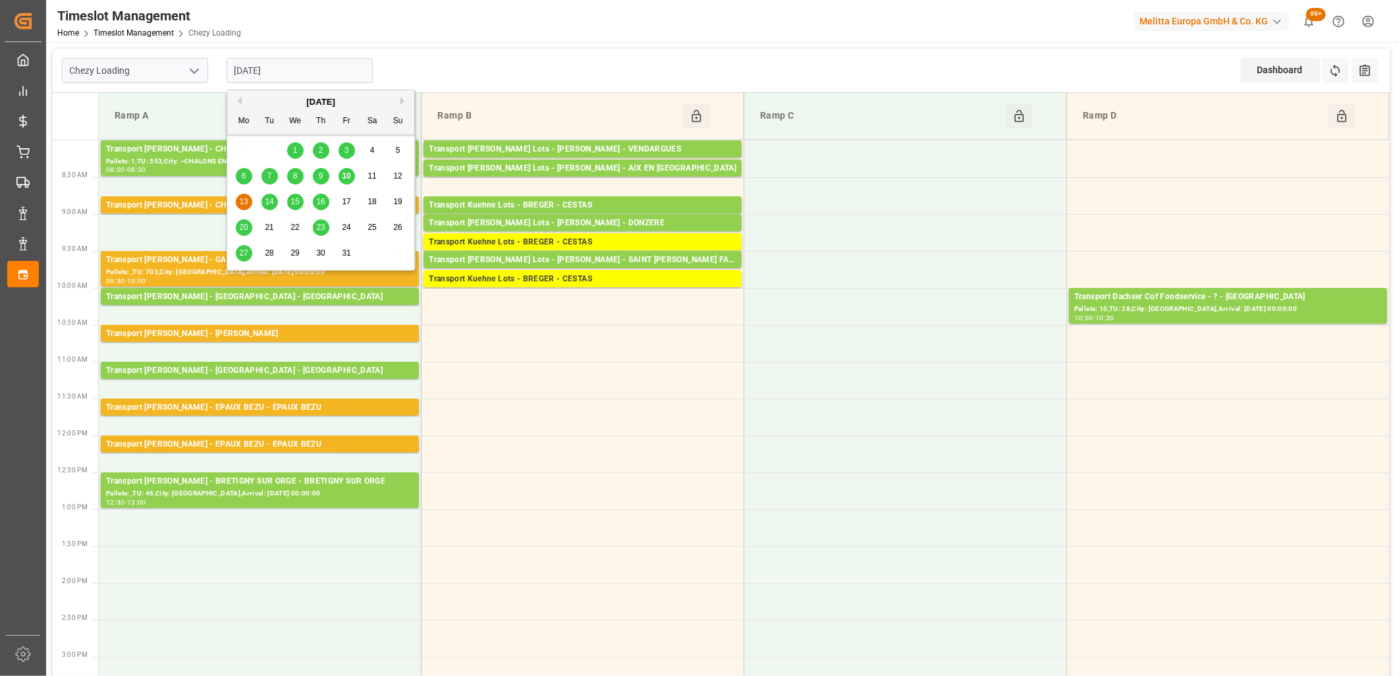
click at [343, 177] on span "10" at bounding box center [346, 175] width 9 height 9
type input "[DATE]"
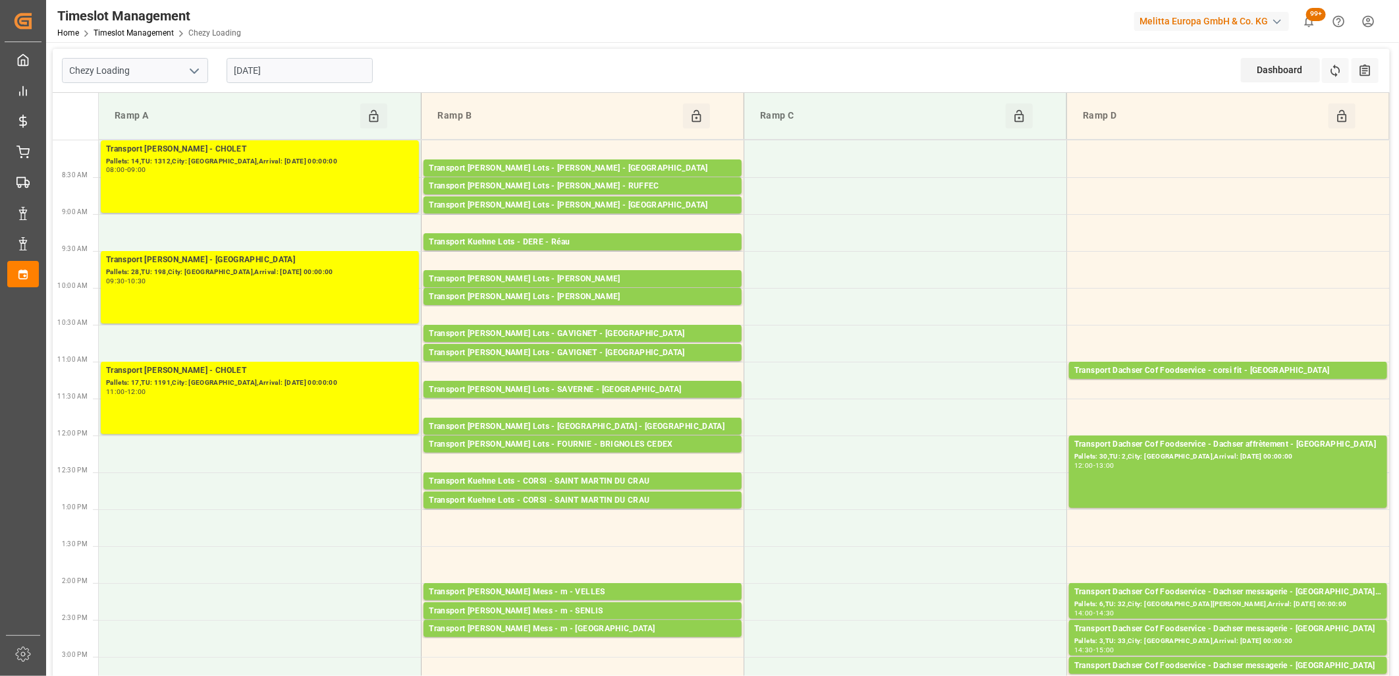
scroll to position [73, 0]
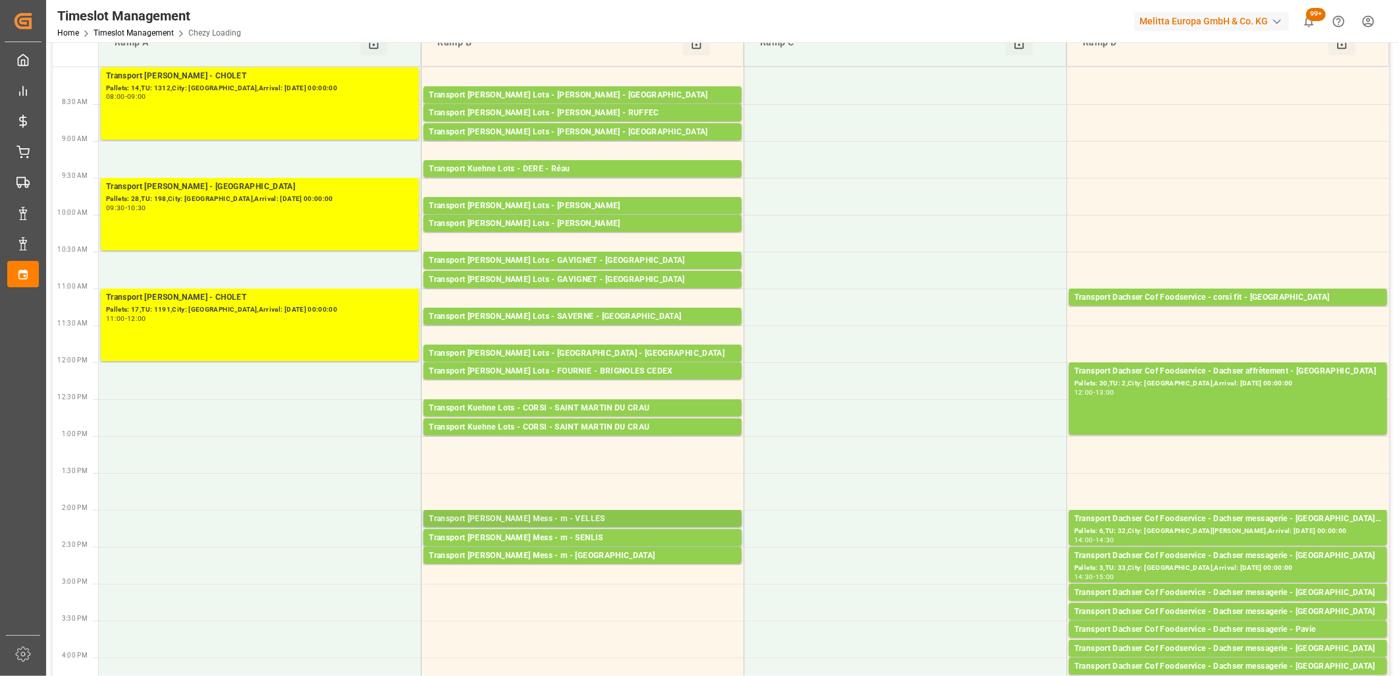
click at [570, 517] on div "Transport [PERSON_NAME] Mess - m - VELLES" at bounding box center [583, 518] width 308 height 13
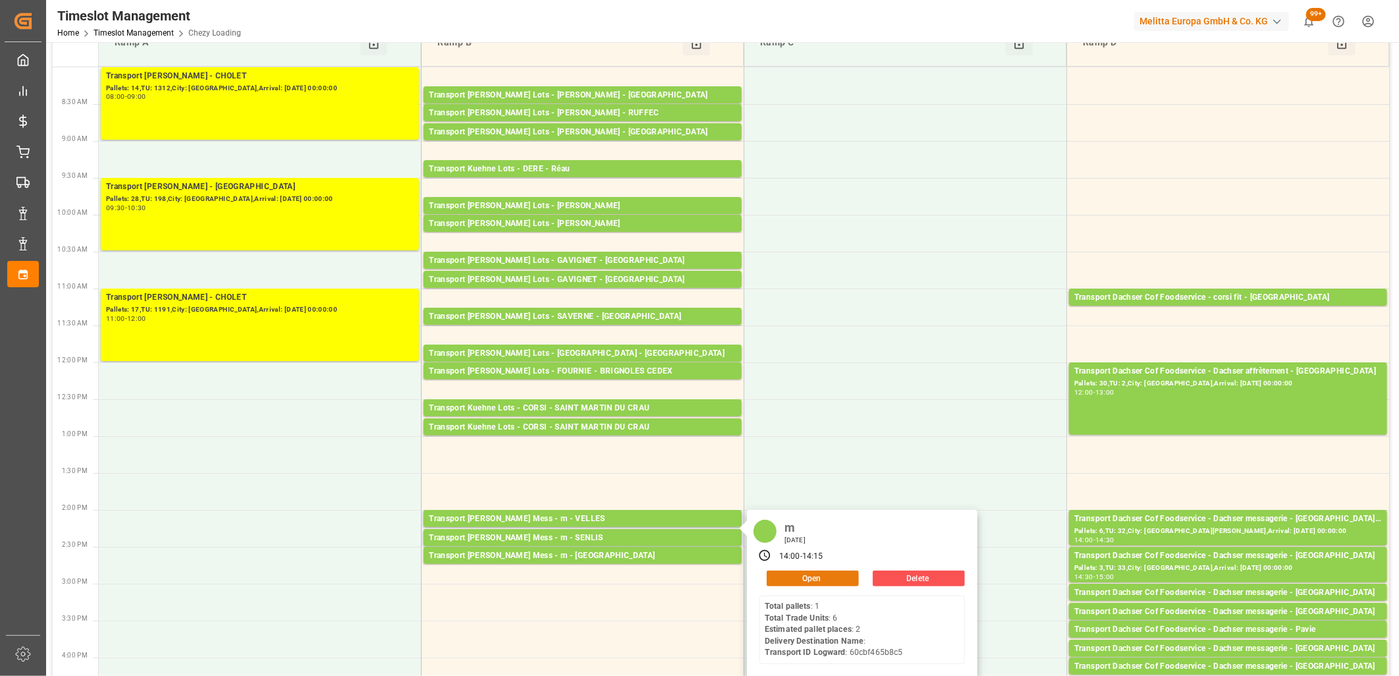
click at [818, 578] on button "Open" at bounding box center [813, 578] width 92 height 16
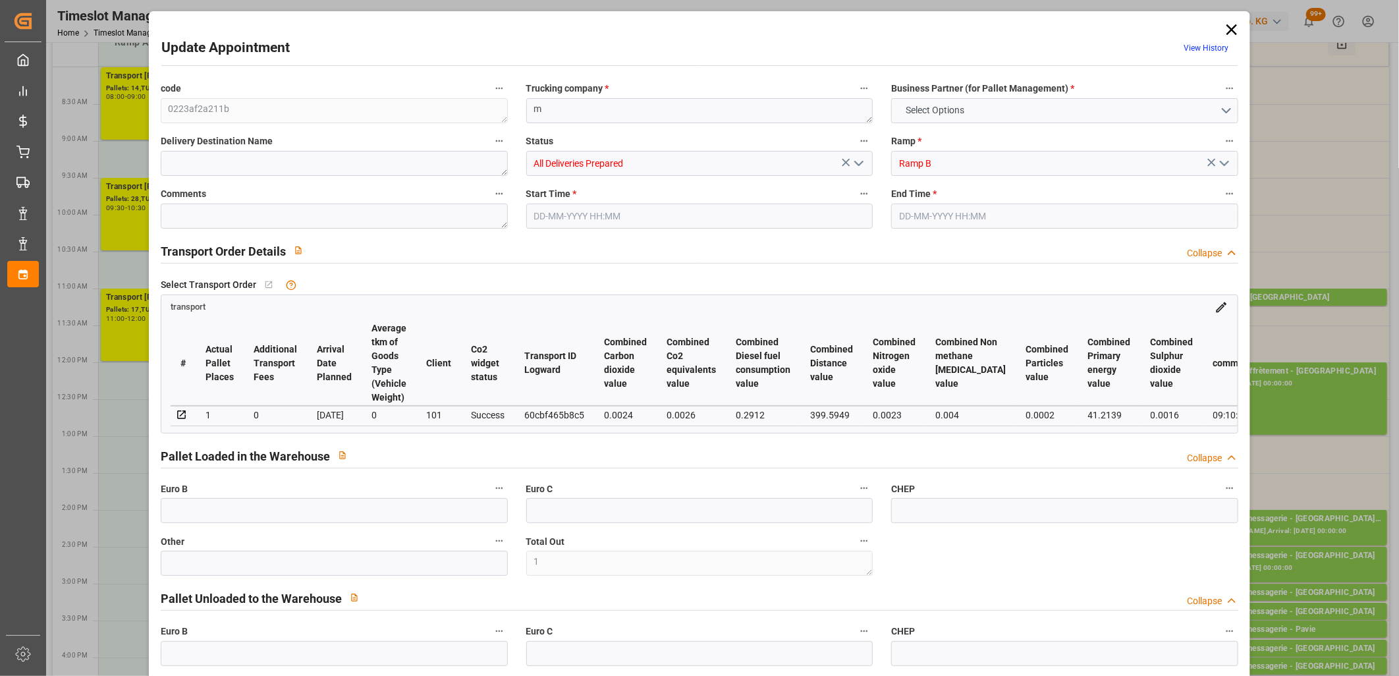
type input "0"
type input "1"
type input "0"
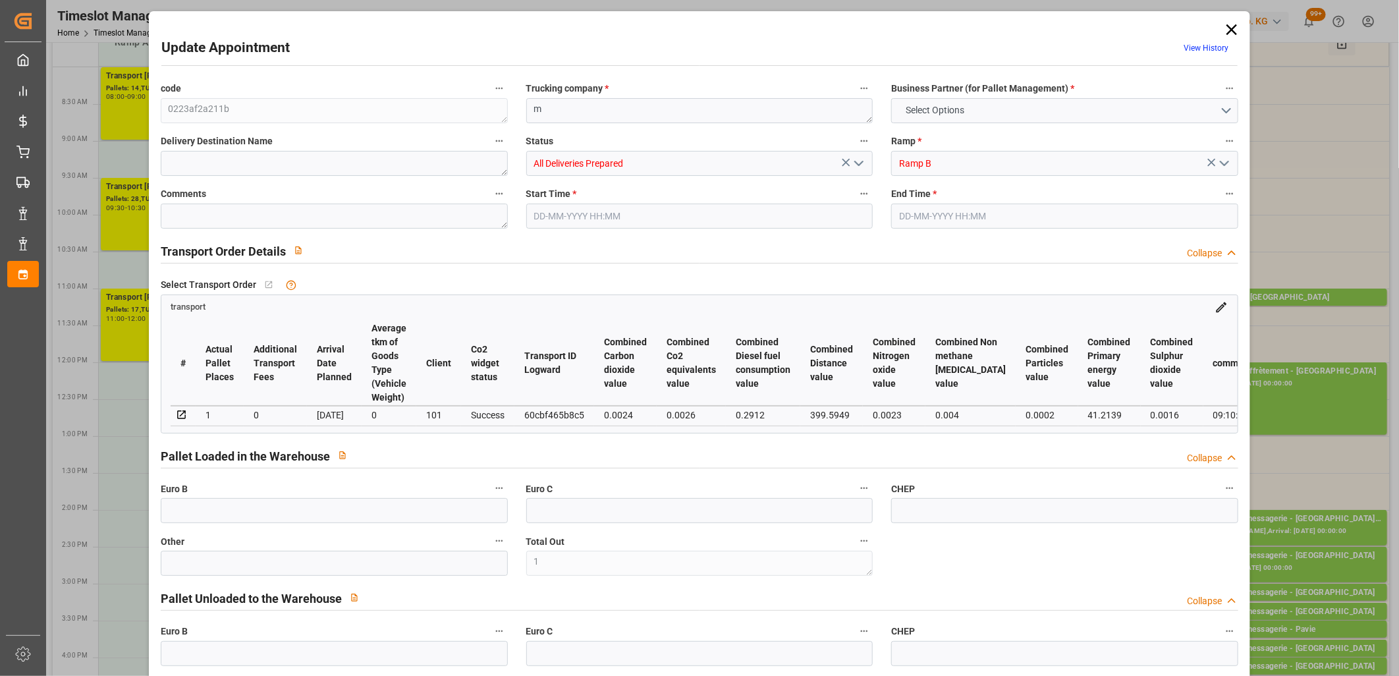
type input "0"
type input "2"
type input "1"
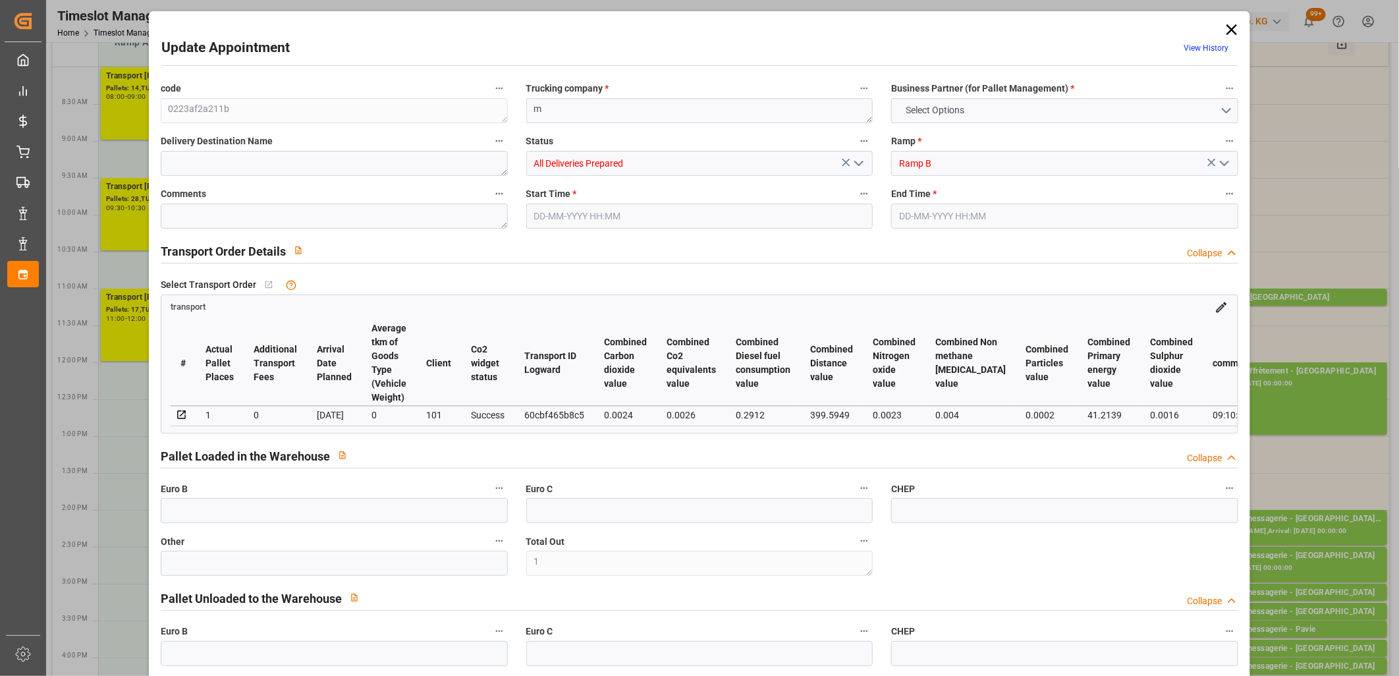
type input "41.06"
type input "0"
type input "41.06"
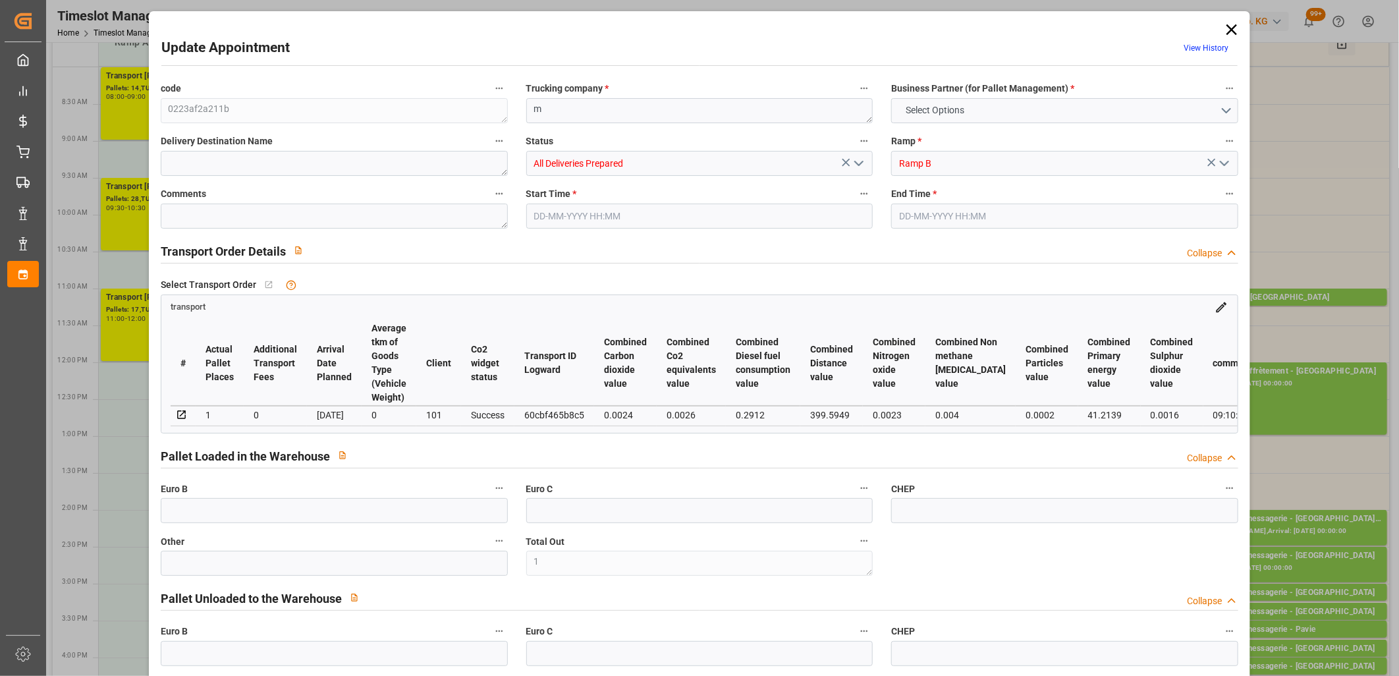
type input "0"
type input "1"
type input "7.885"
type input "34.448"
type input "58.536"
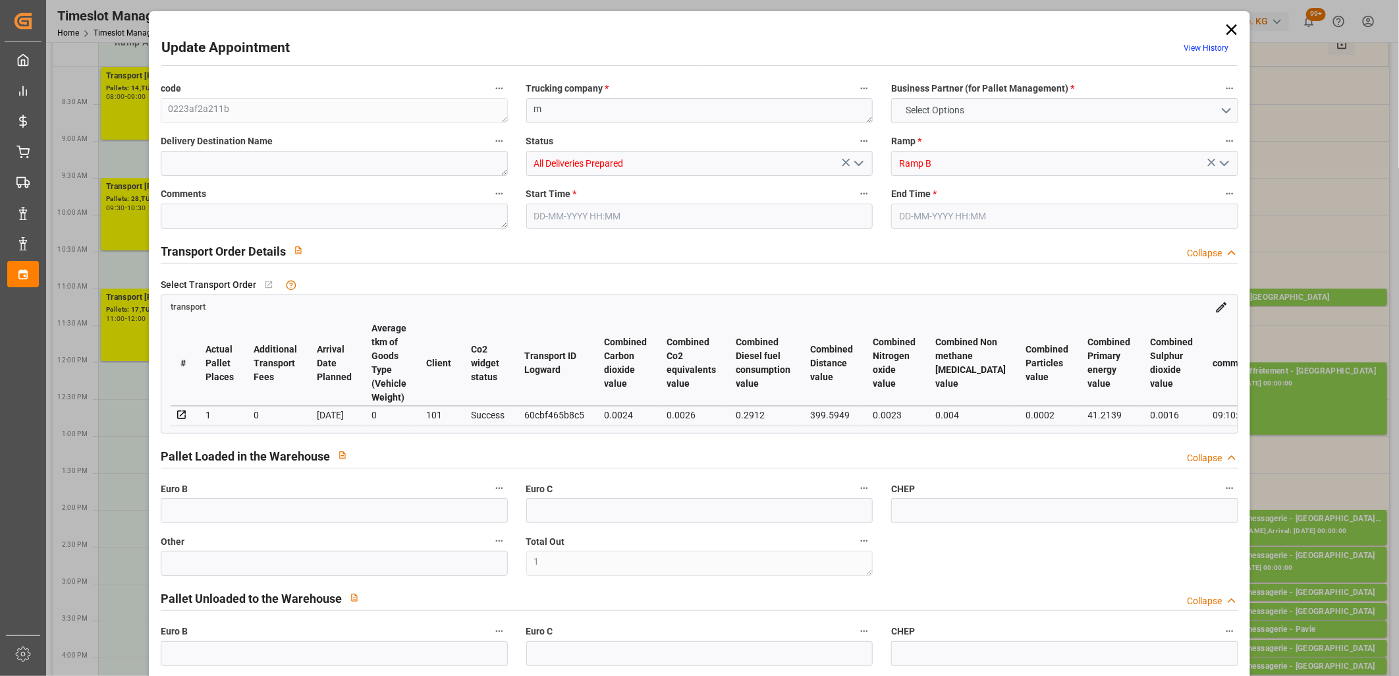
type input "36"
type input "1"
type input "6"
type input "2"
type input "101"
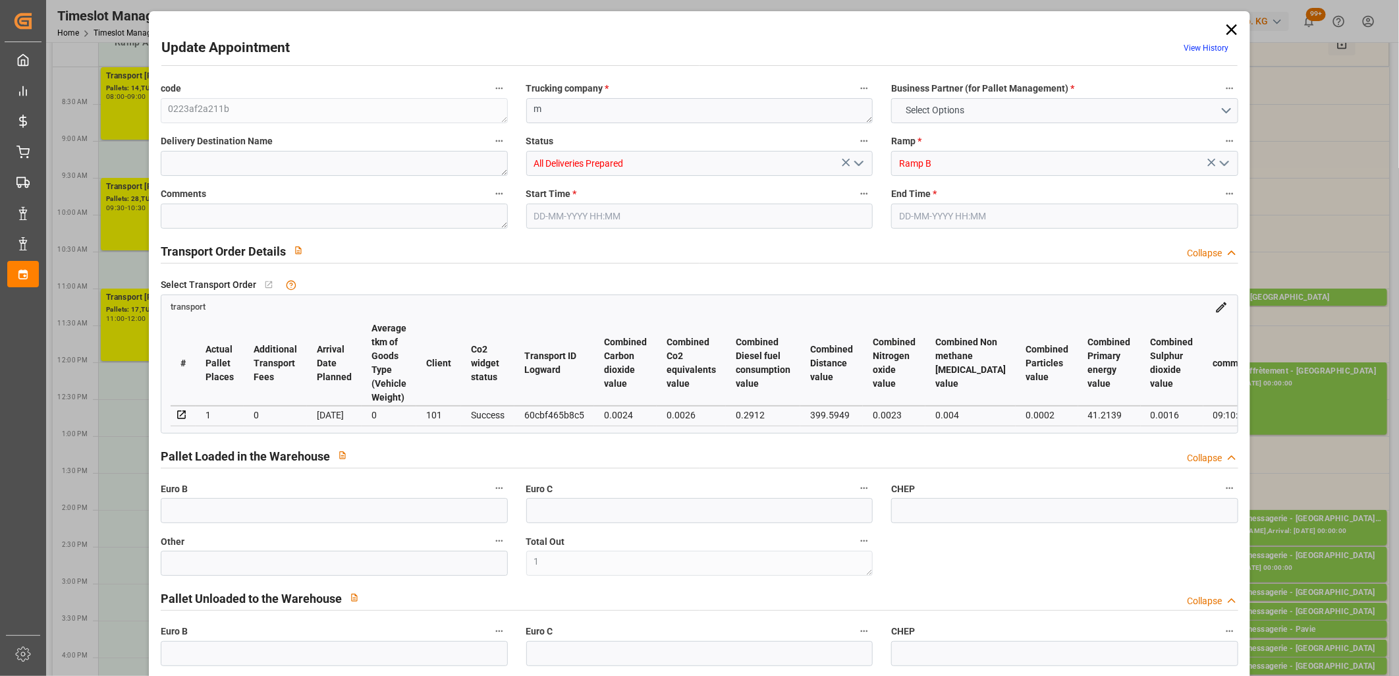
type input "11.449"
type input "0"
type input "4710.8598"
type input "0"
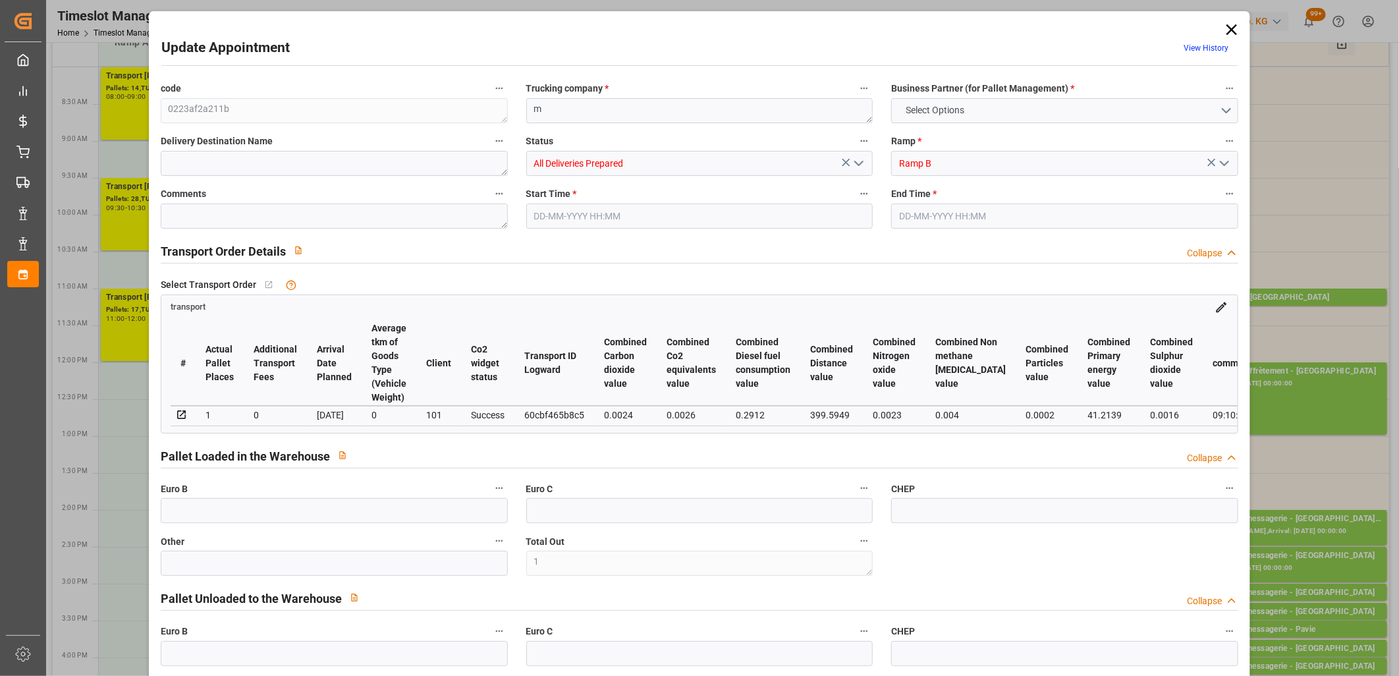
type input "21"
type input "35"
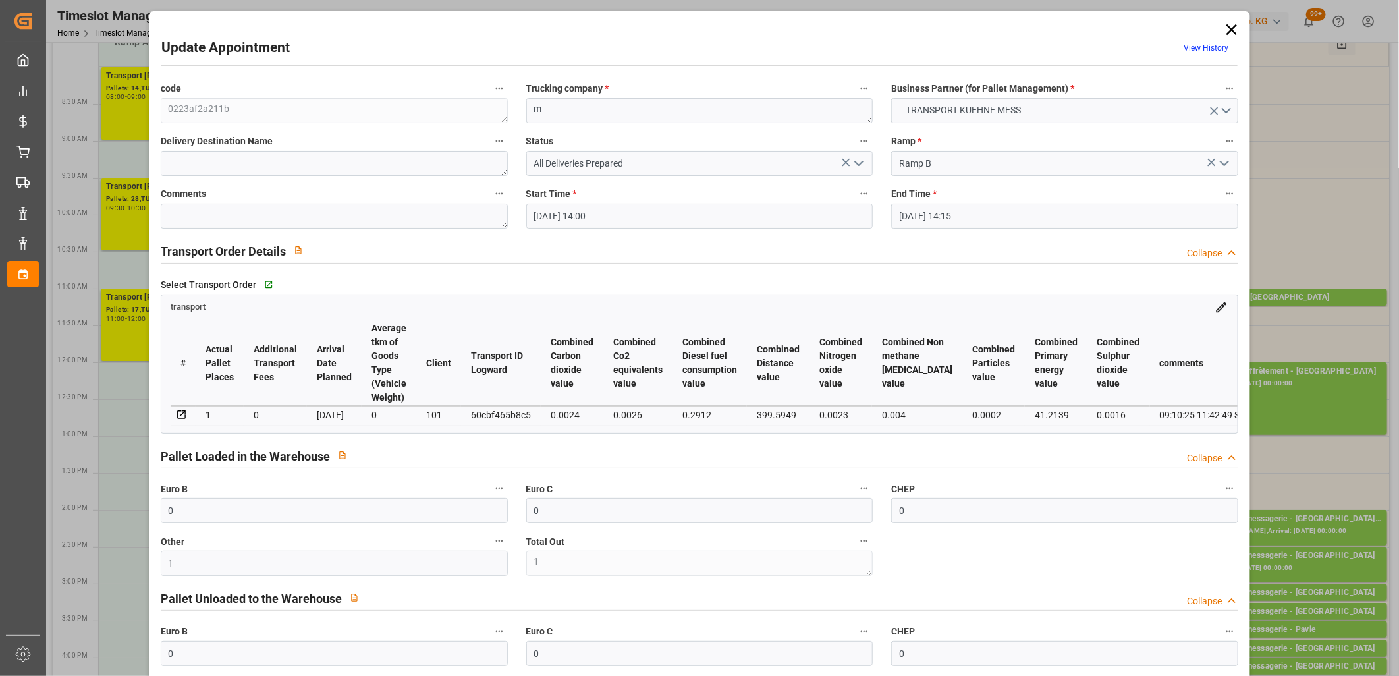
type input "10-10-2025 14:00"
type input "10-10-2025 14:15"
type input "09-10-2025 11:43"
type input "09-10-2025 11:42"
type input "15-10-2025"
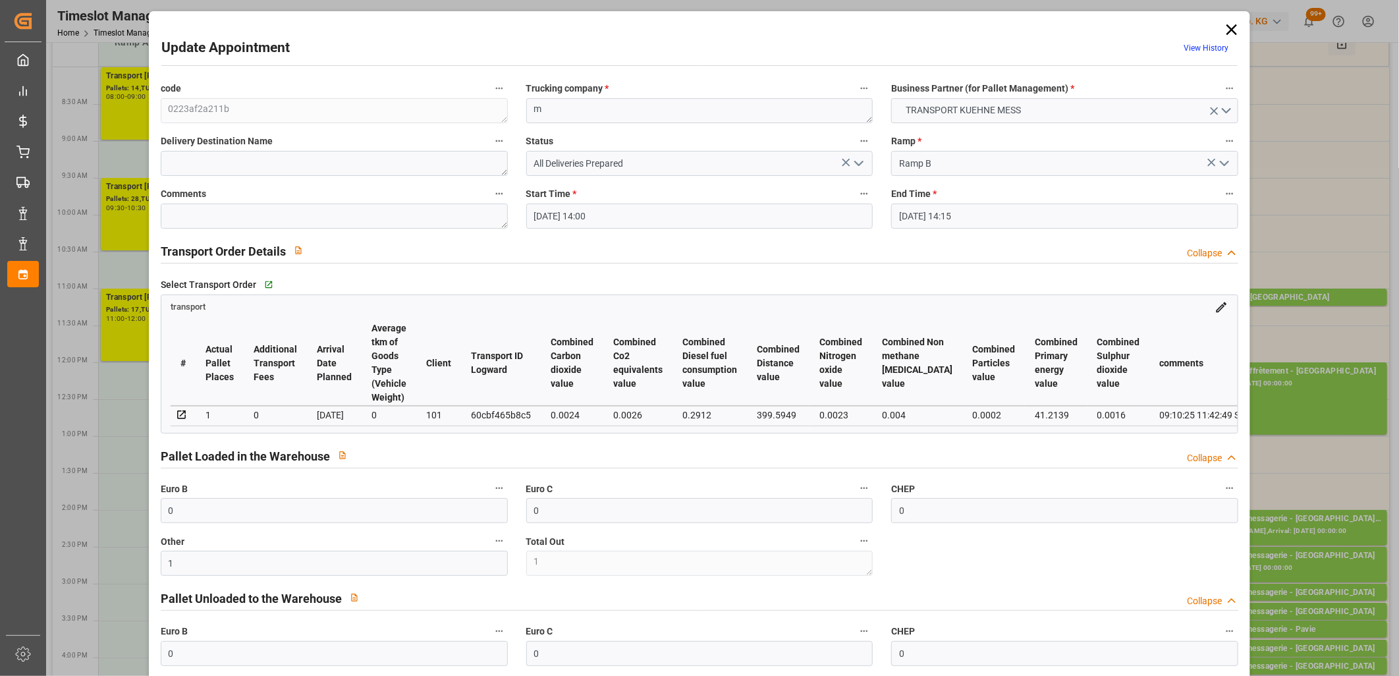
type input "14-10-2025"
type input "09-10-2025"
click at [860, 161] on polyline "open menu" at bounding box center [859, 163] width 8 height 4
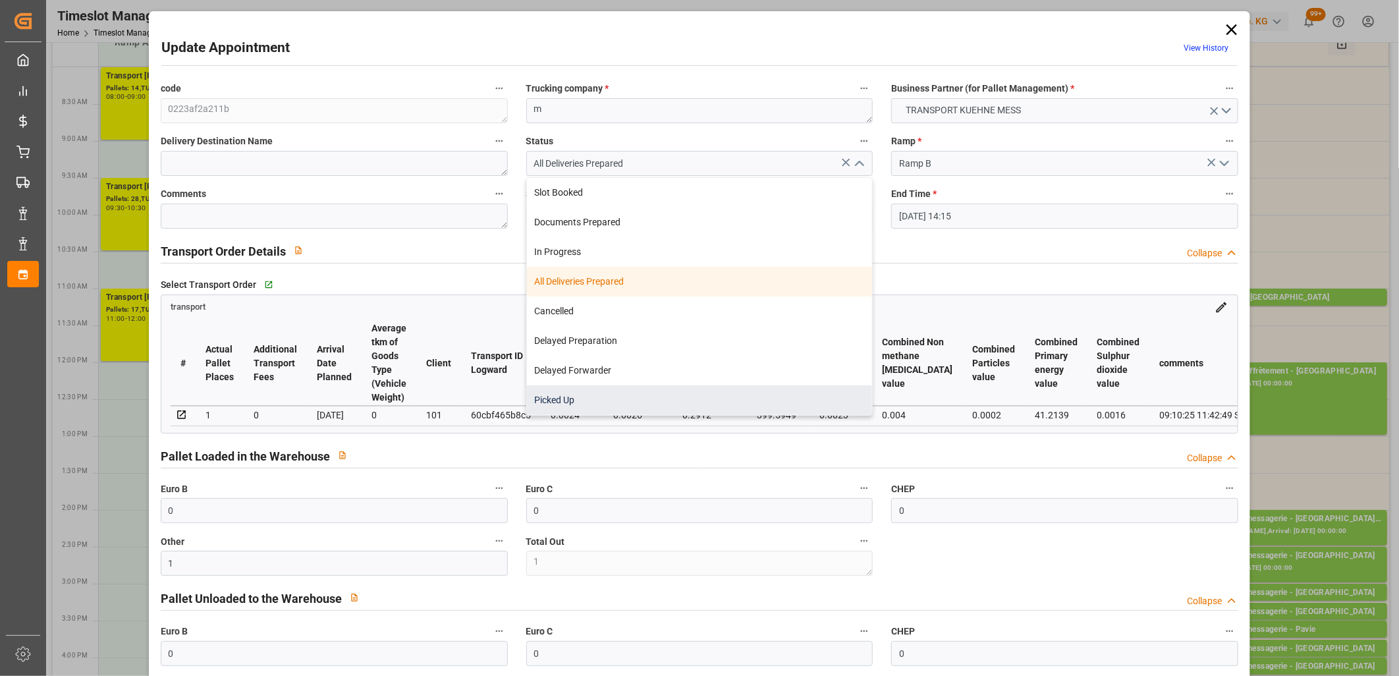
click at [694, 392] on div "Picked Up" at bounding box center [700, 400] width 346 height 30
type input "Picked Up"
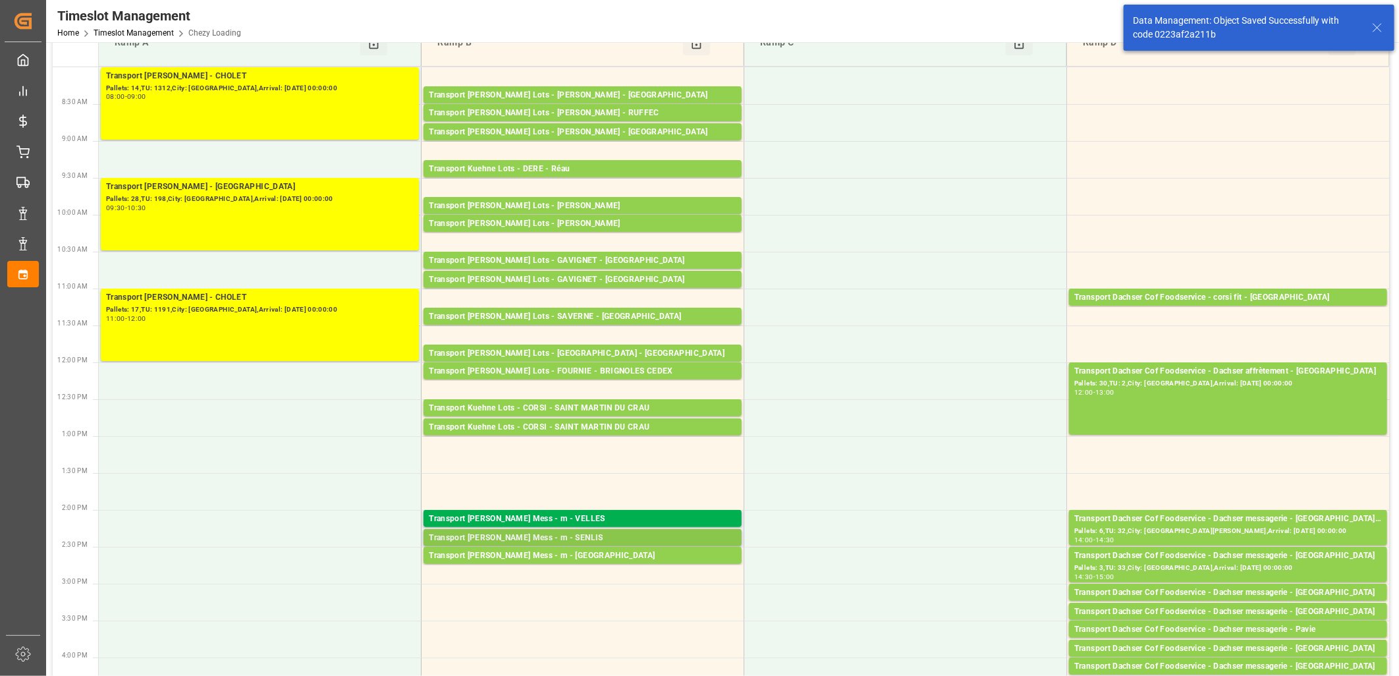
click at [534, 534] on div "Transport [PERSON_NAME] Mess - m - SENLIS" at bounding box center [583, 538] width 308 height 13
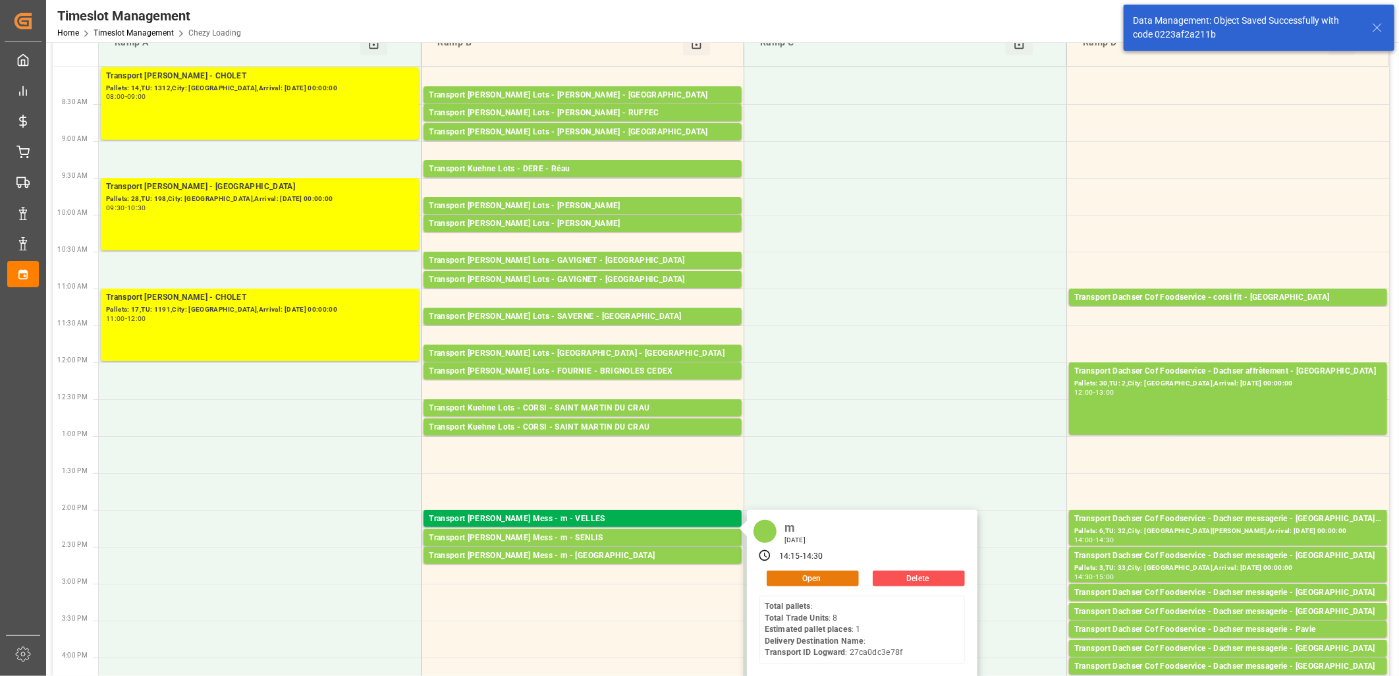
click at [787, 578] on button "Open" at bounding box center [813, 578] width 92 height 16
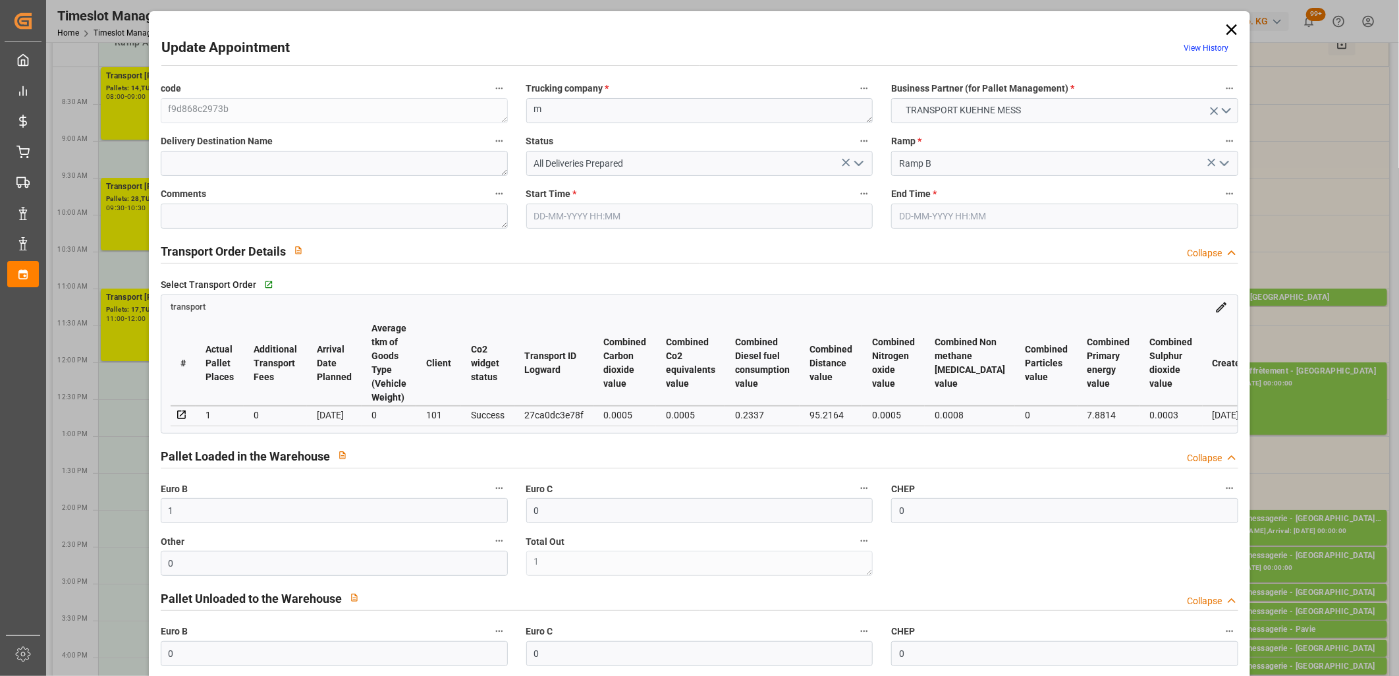
type input "10-10-2025 14:15"
type input "10-10-2025 14:30"
type input "09-10-2025 11:43"
type input "16-10-2025"
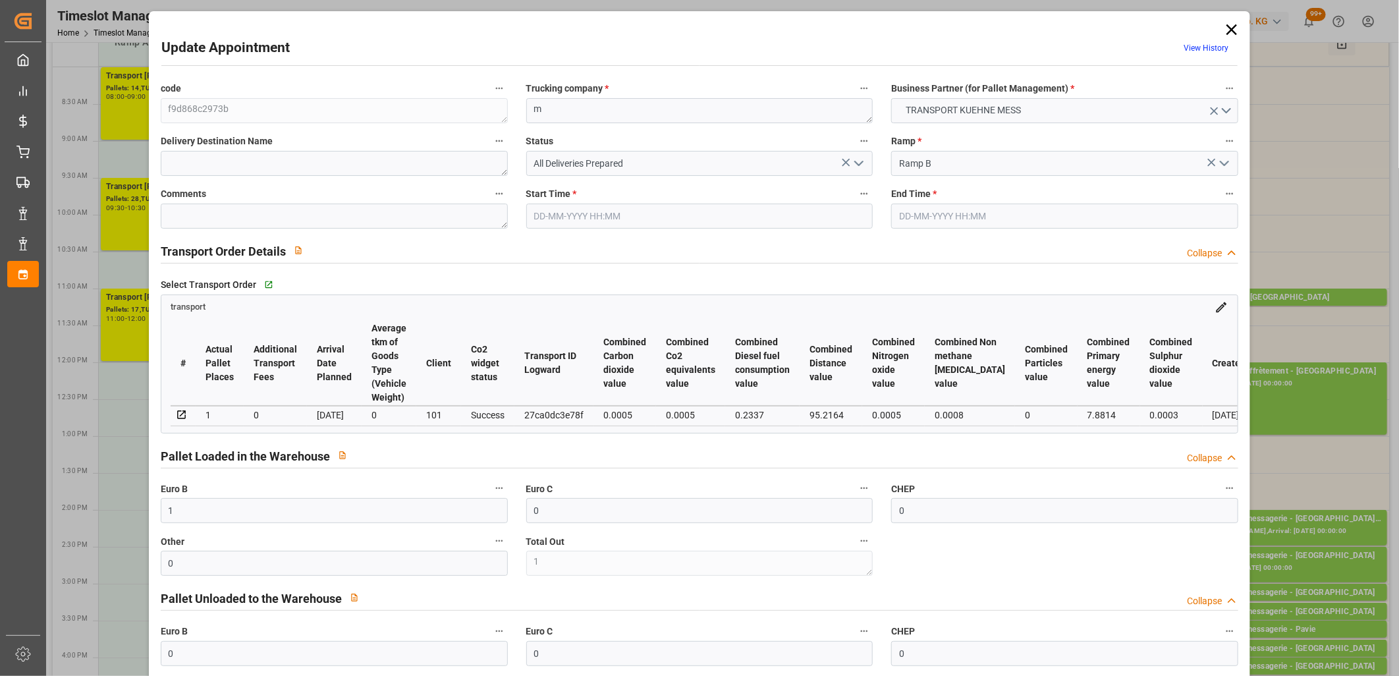
type input "14-10-2025"
type input "09-10-2025"
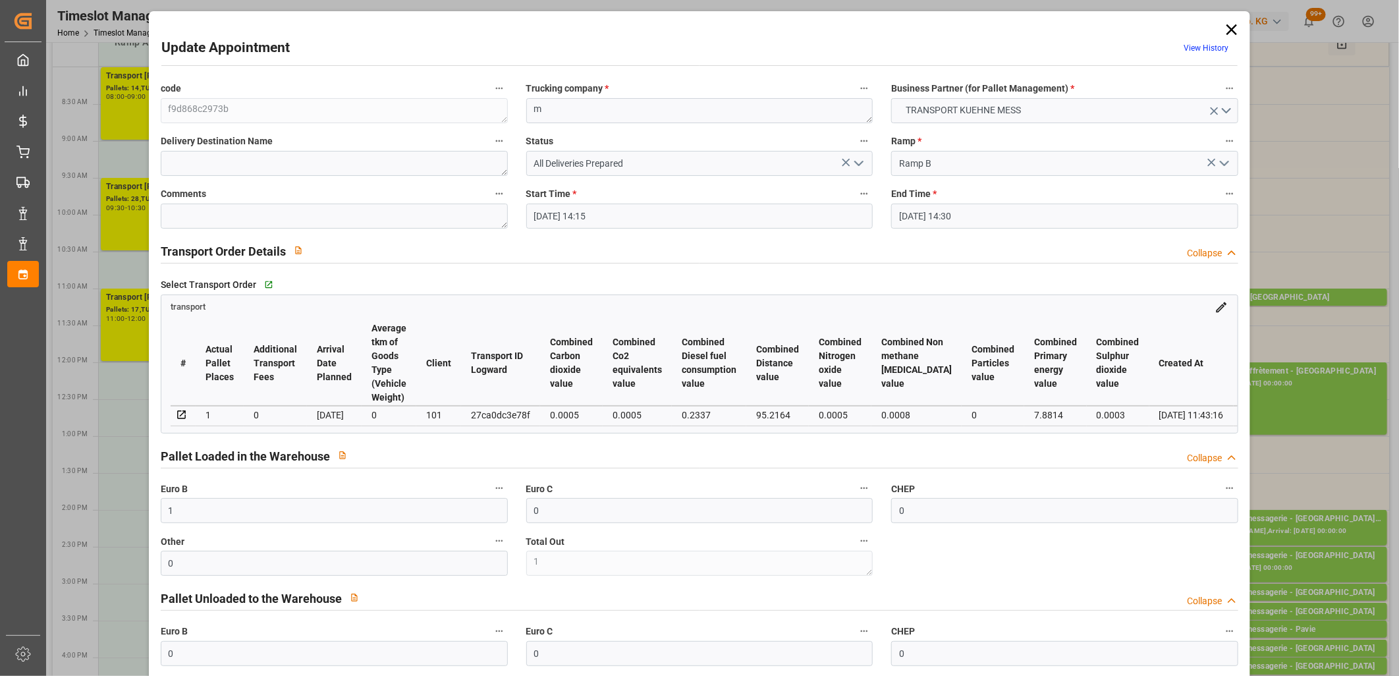
click at [858, 165] on icon "open menu" at bounding box center [859, 163] width 16 height 16
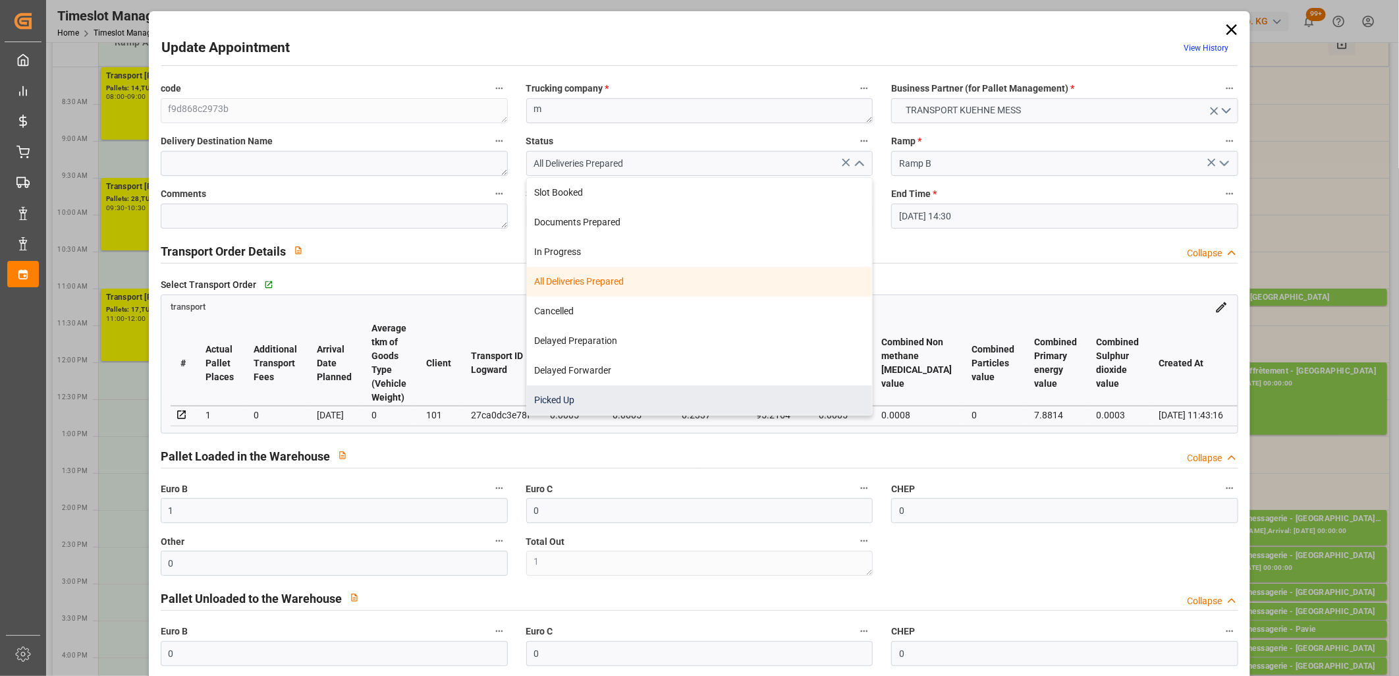
click at [686, 399] on div "Picked Up" at bounding box center [700, 400] width 346 height 30
type input "Picked Up"
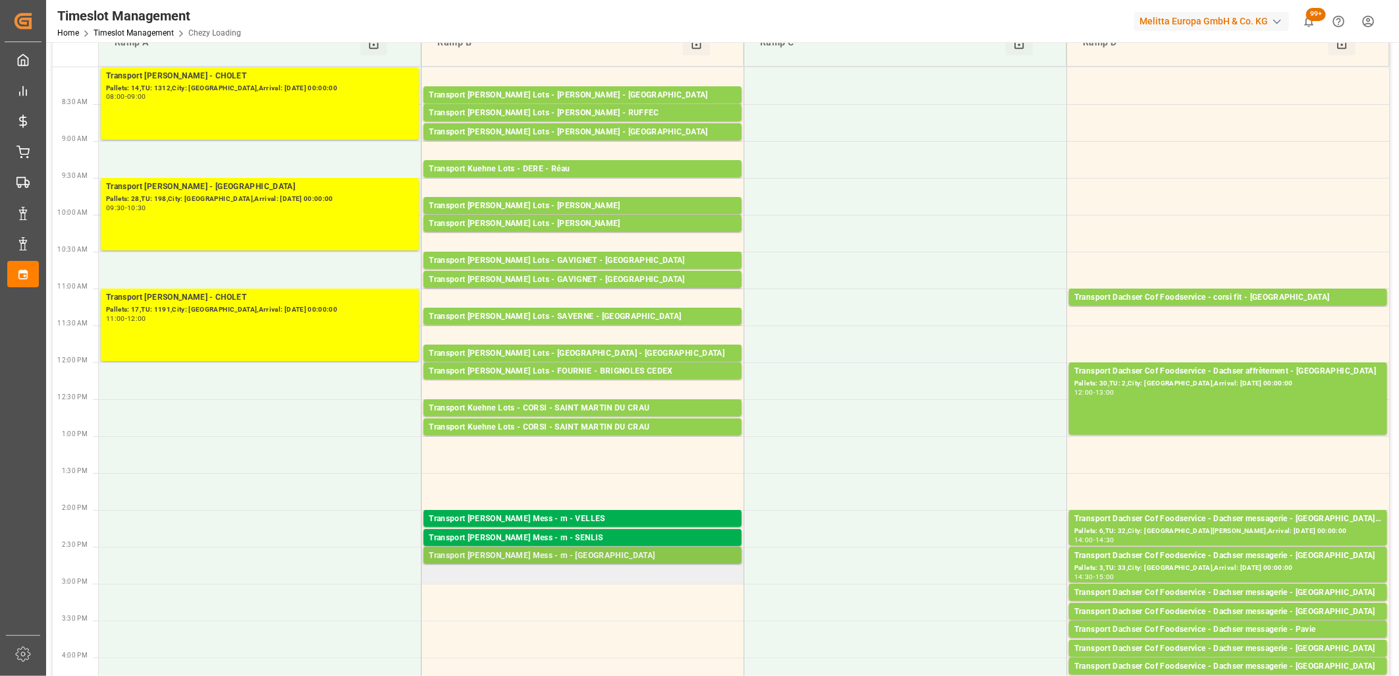
click at [532, 558] on div "Transport [PERSON_NAME] Mess - m - [GEOGRAPHIC_DATA]" at bounding box center [583, 555] width 308 height 13
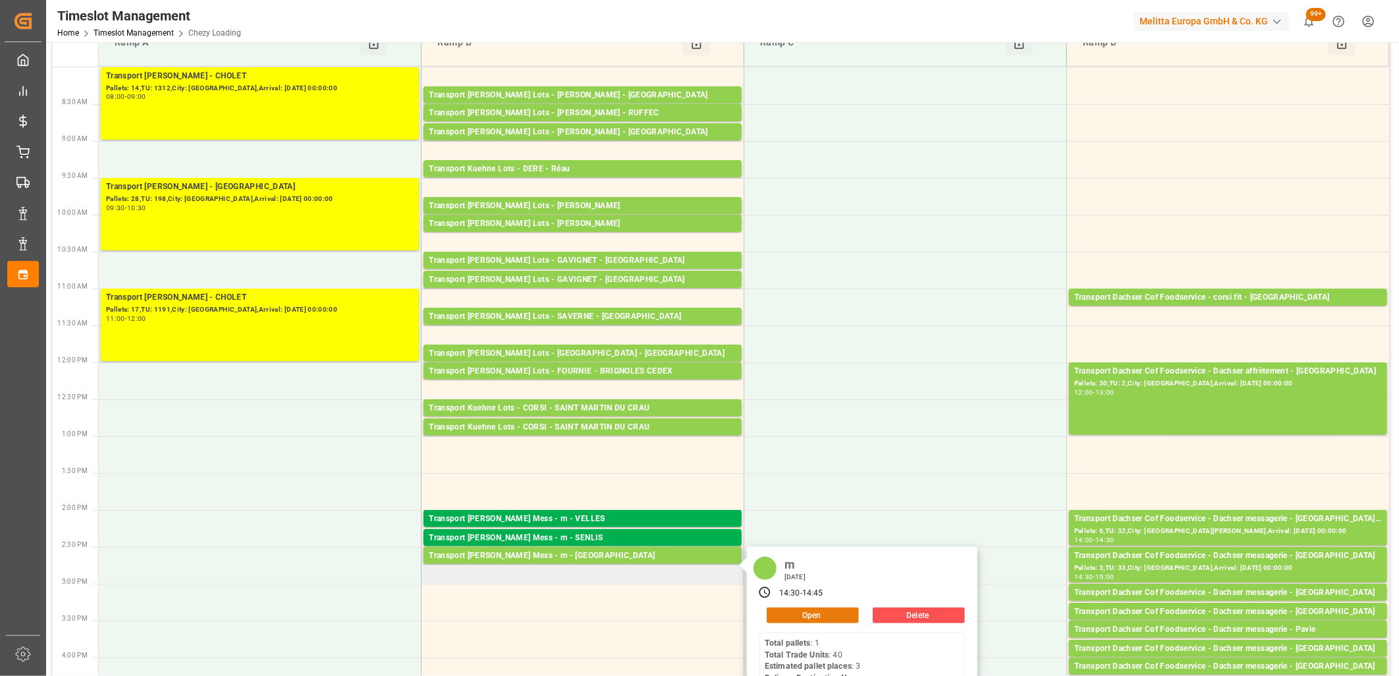
click at [782, 617] on button "Open" at bounding box center [813, 615] width 92 height 16
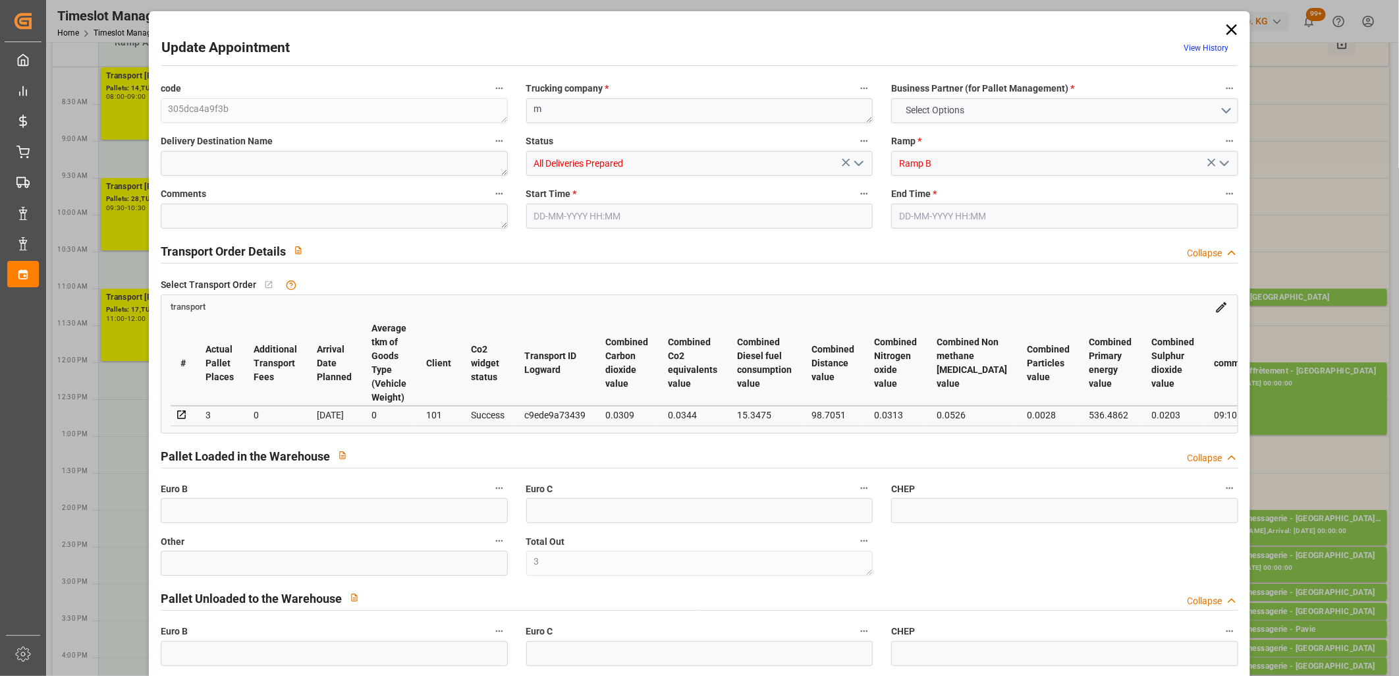
type input "3"
type input "0"
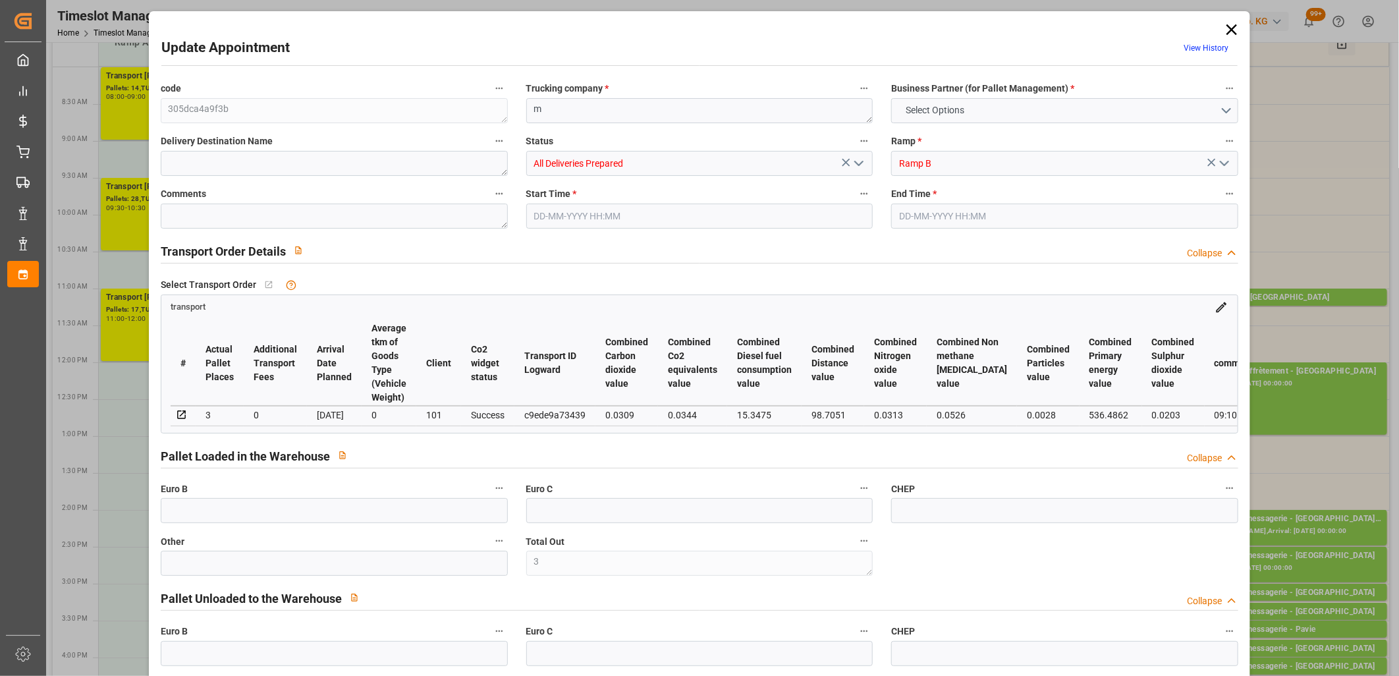
type input "0"
type input "3"
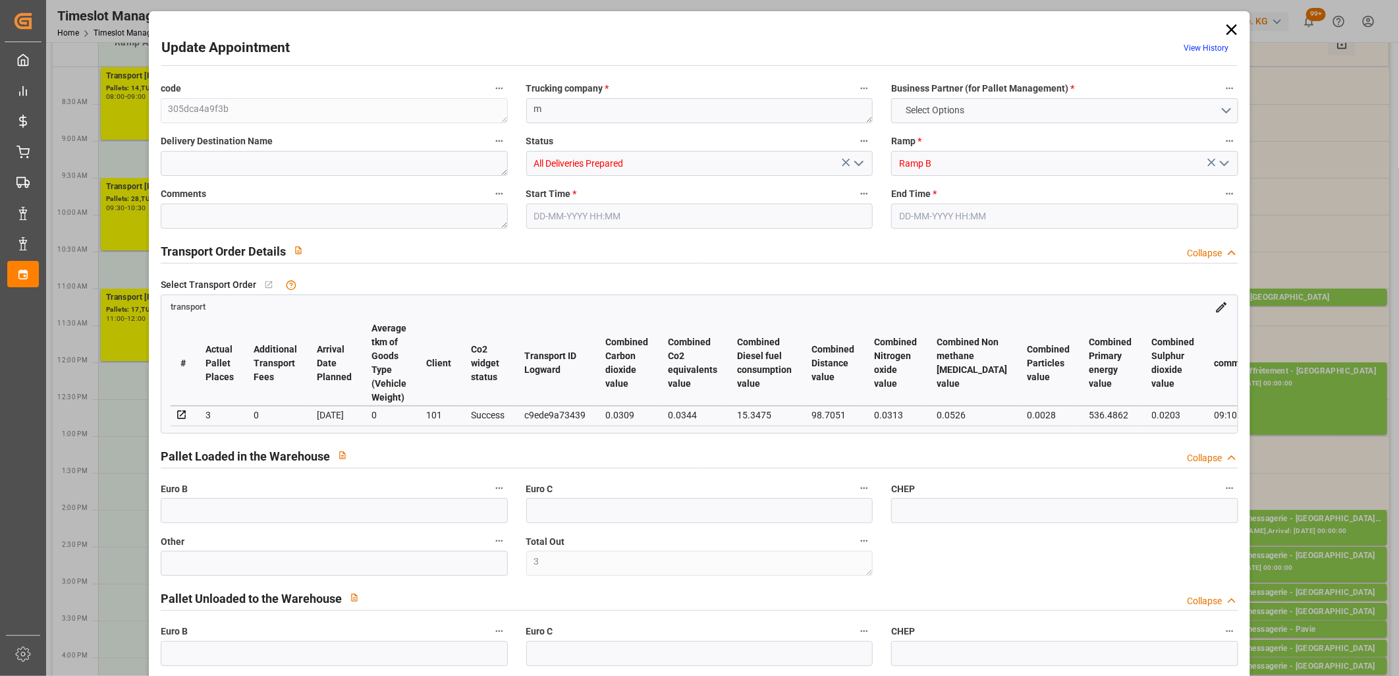
type input "126.945"
type input "0"
type input "153.6"
type input "0"
type input "280.545"
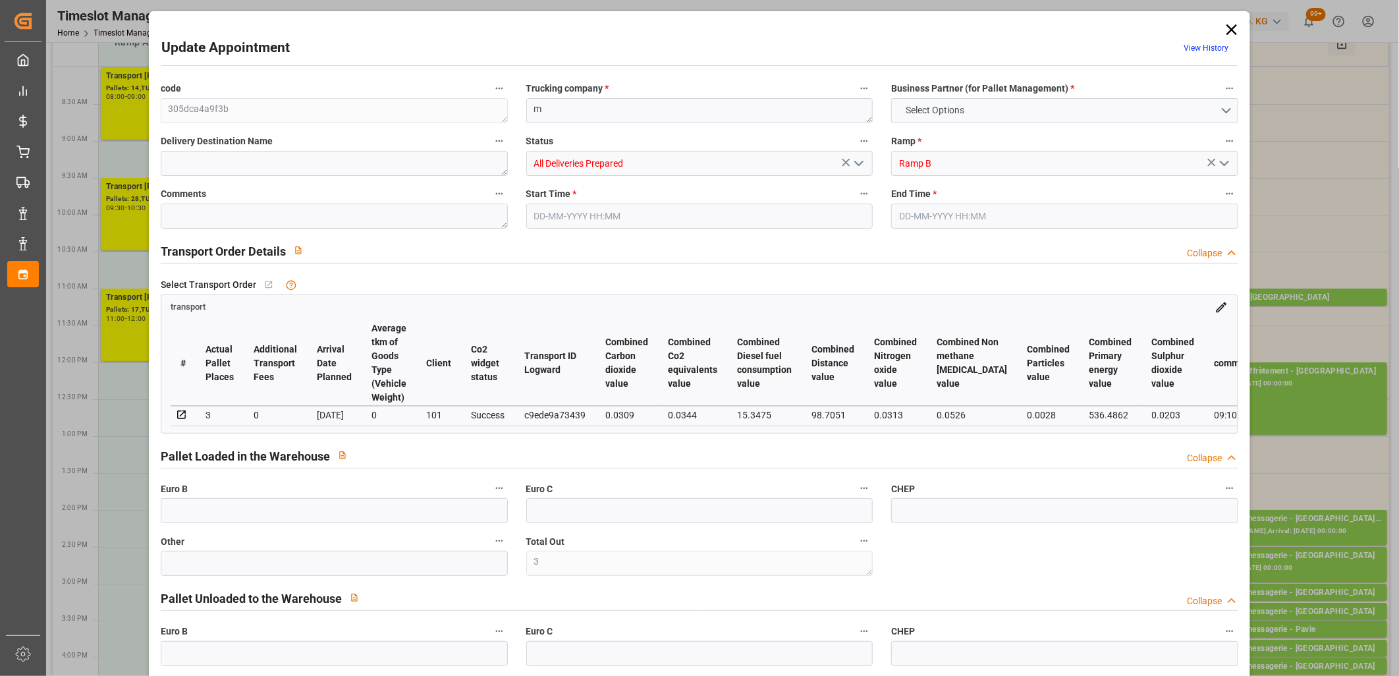
type input "0"
type input "4"
type input "557.391"
type input "698.839"
type input "4349.675"
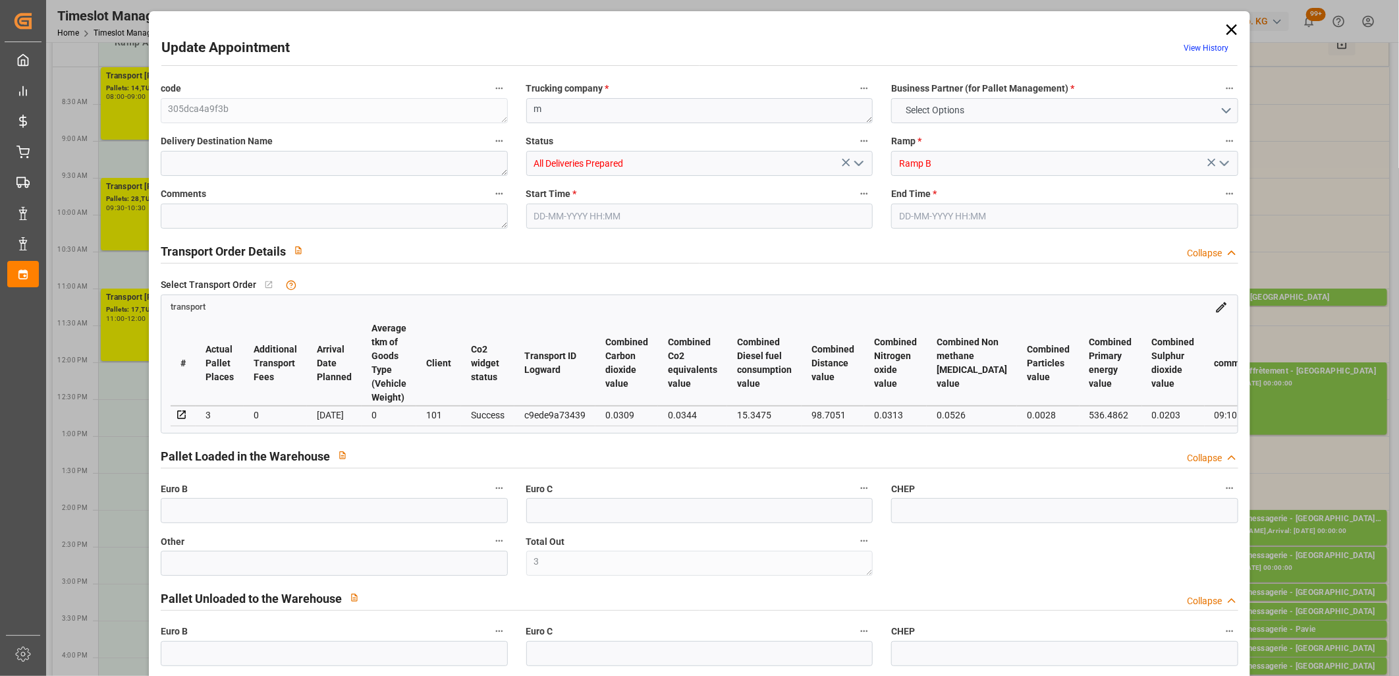
type input "77"
type input "1"
type input "40"
type input "3"
type input "101"
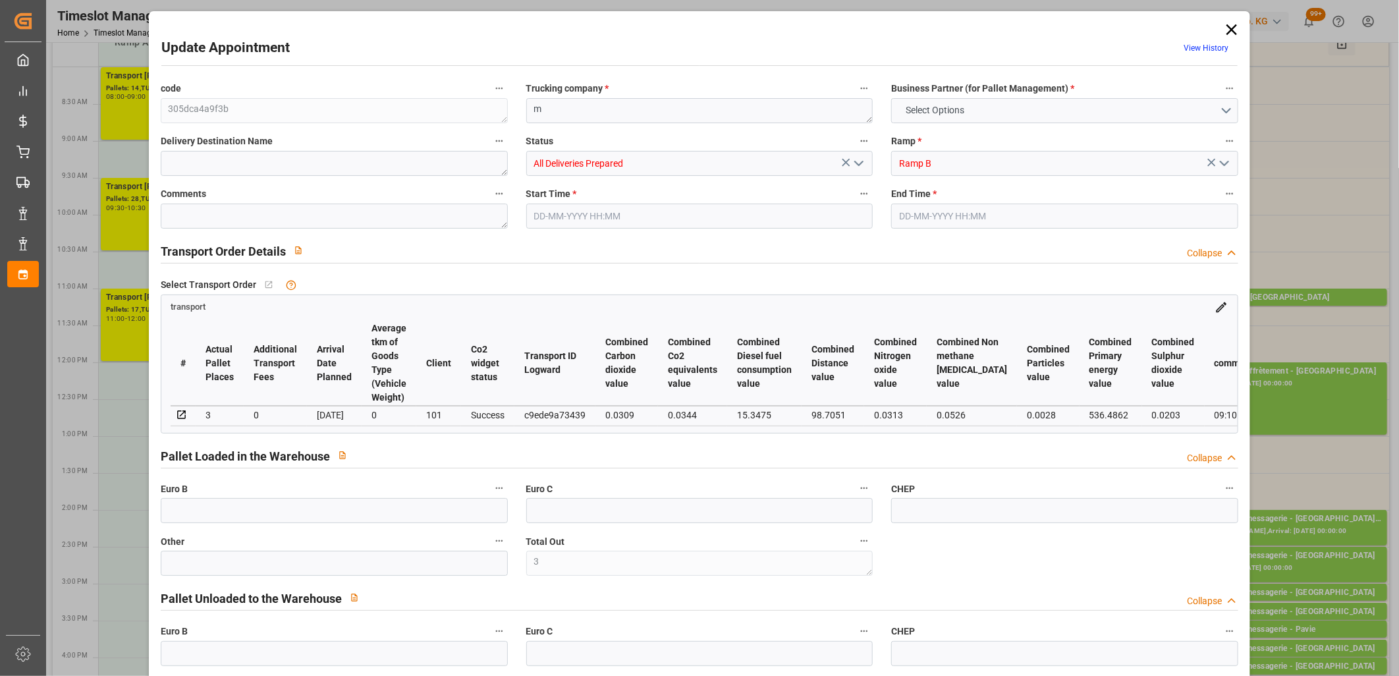
type input "629.303"
type input "0"
type input "4710.8598"
type input "0"
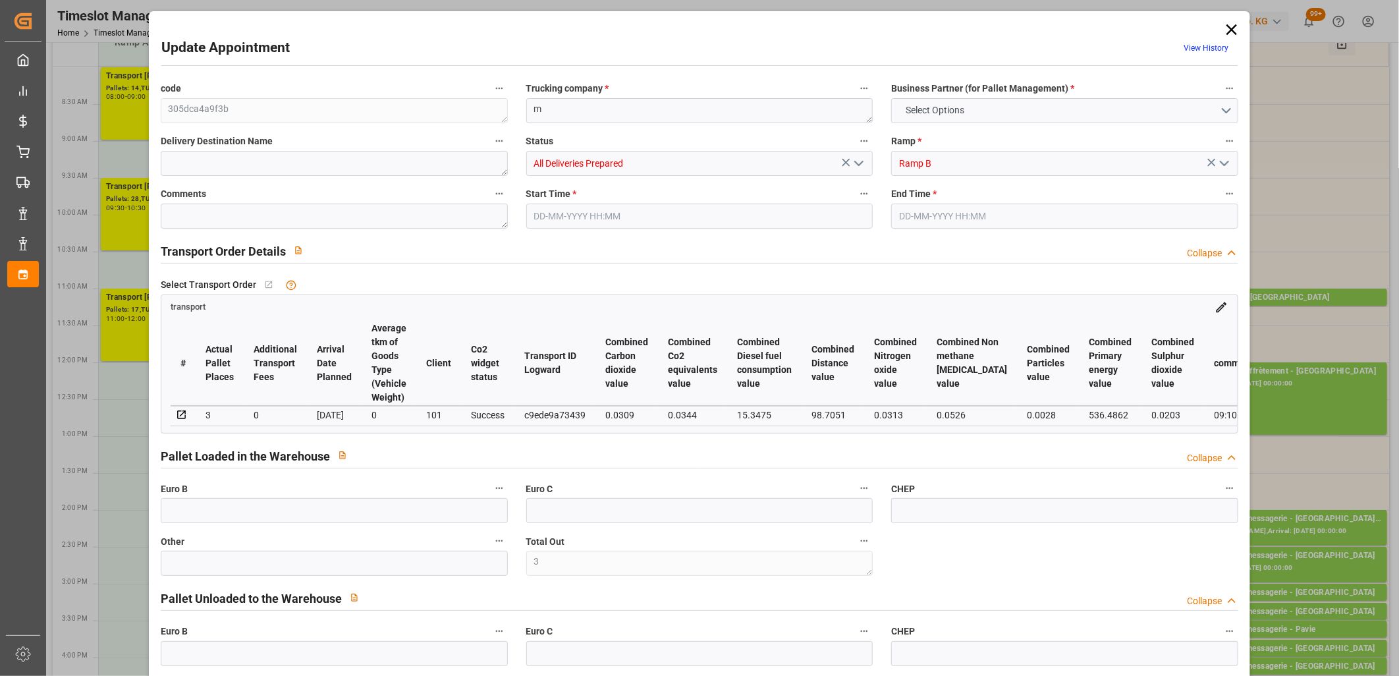
type input "21"
type input "35"
type input "10-10-2025 14:30"
type input "10-10-2025 14:45"
type input "09-10-2025 11:44"
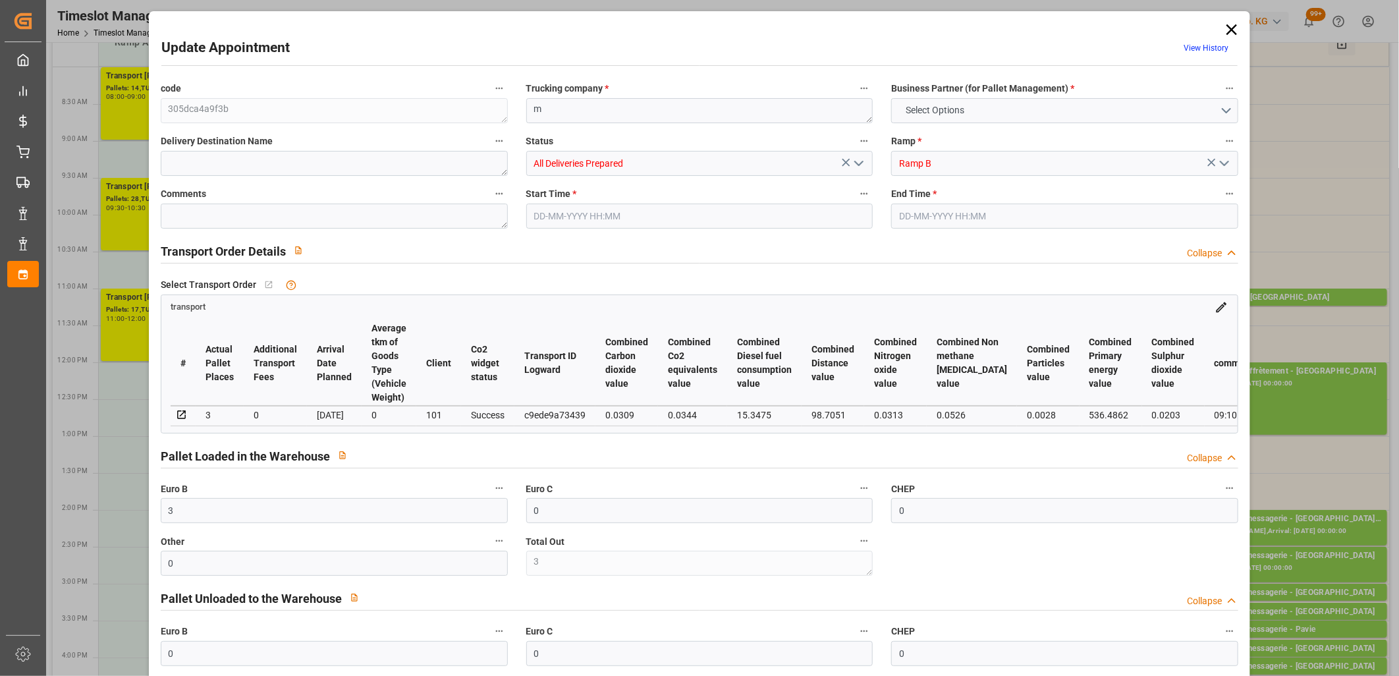
type input "09-10-2025 11:44"
type input "16-10-2025"
type input "15-10-2025"
type input "09-10-2025"
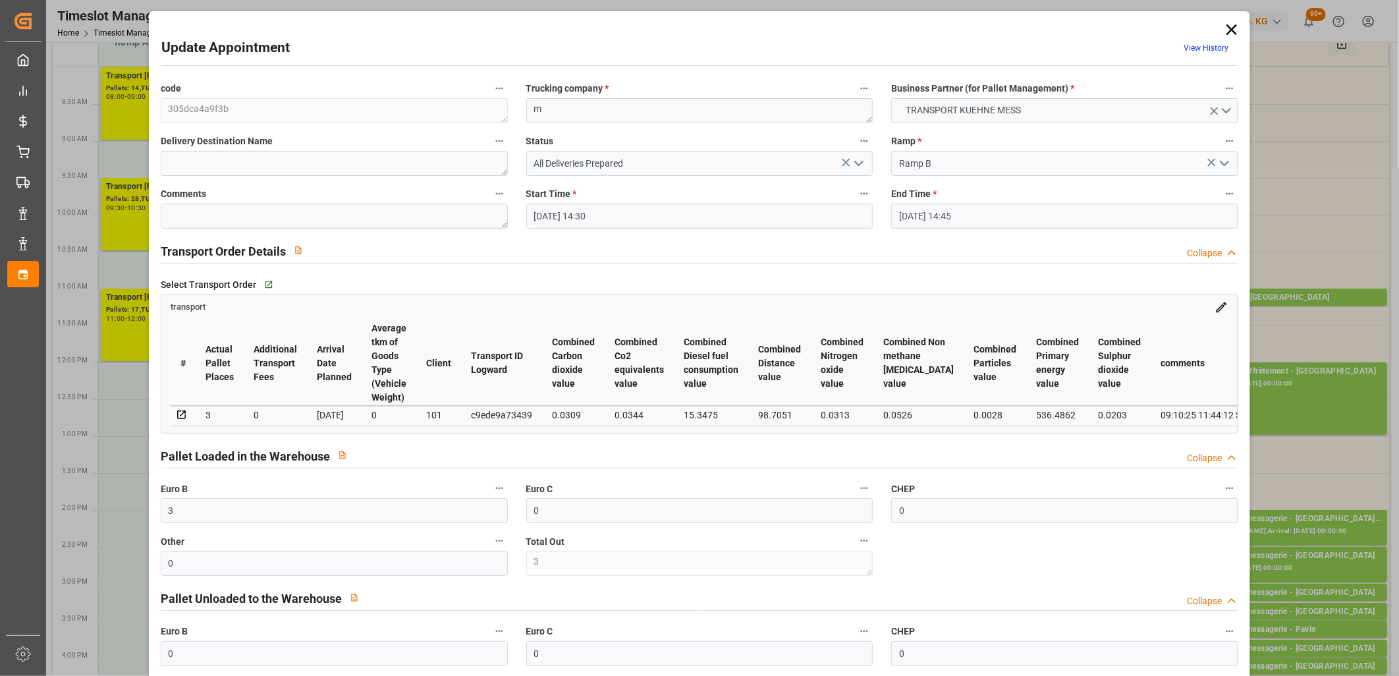
click at [857, 167] on icon "open menu" at bounding box center [859, 163] width 16 height 16
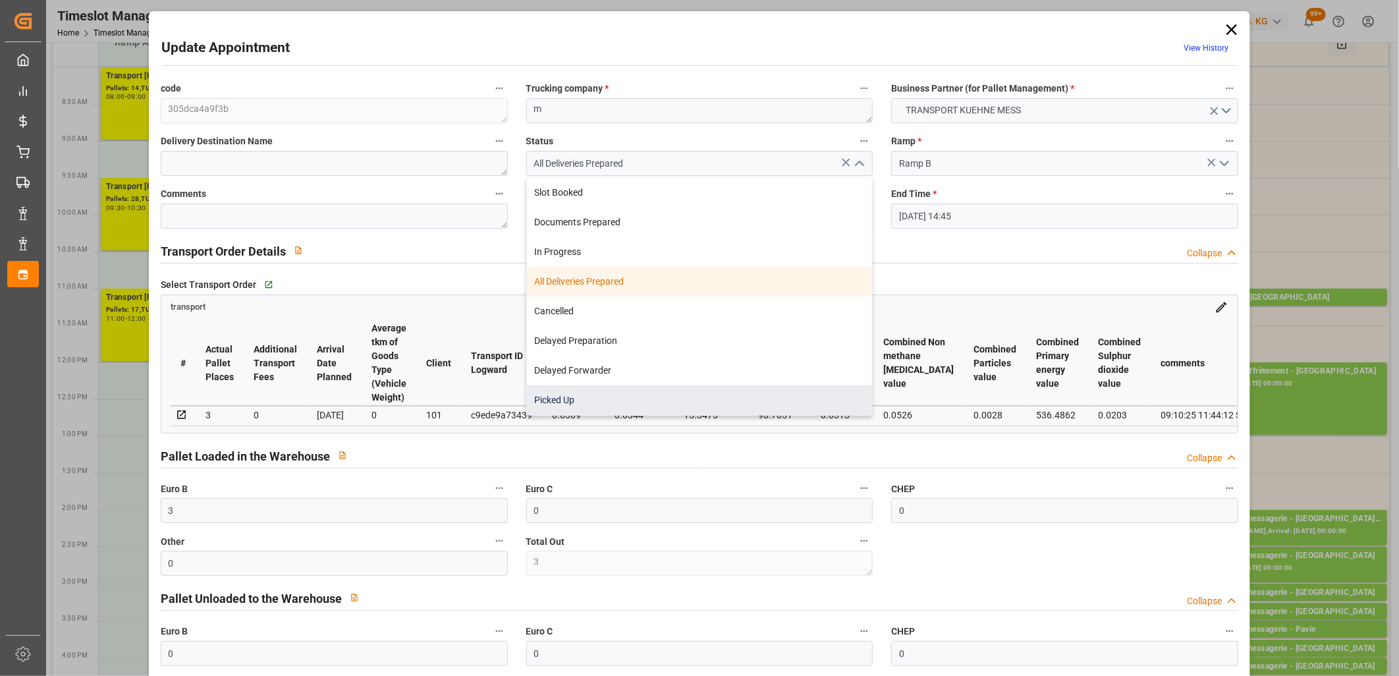
click at [663, 389] on div "Picked Up" at bounding box center [700, 400] width 346 height 30
type input "Picked Up"
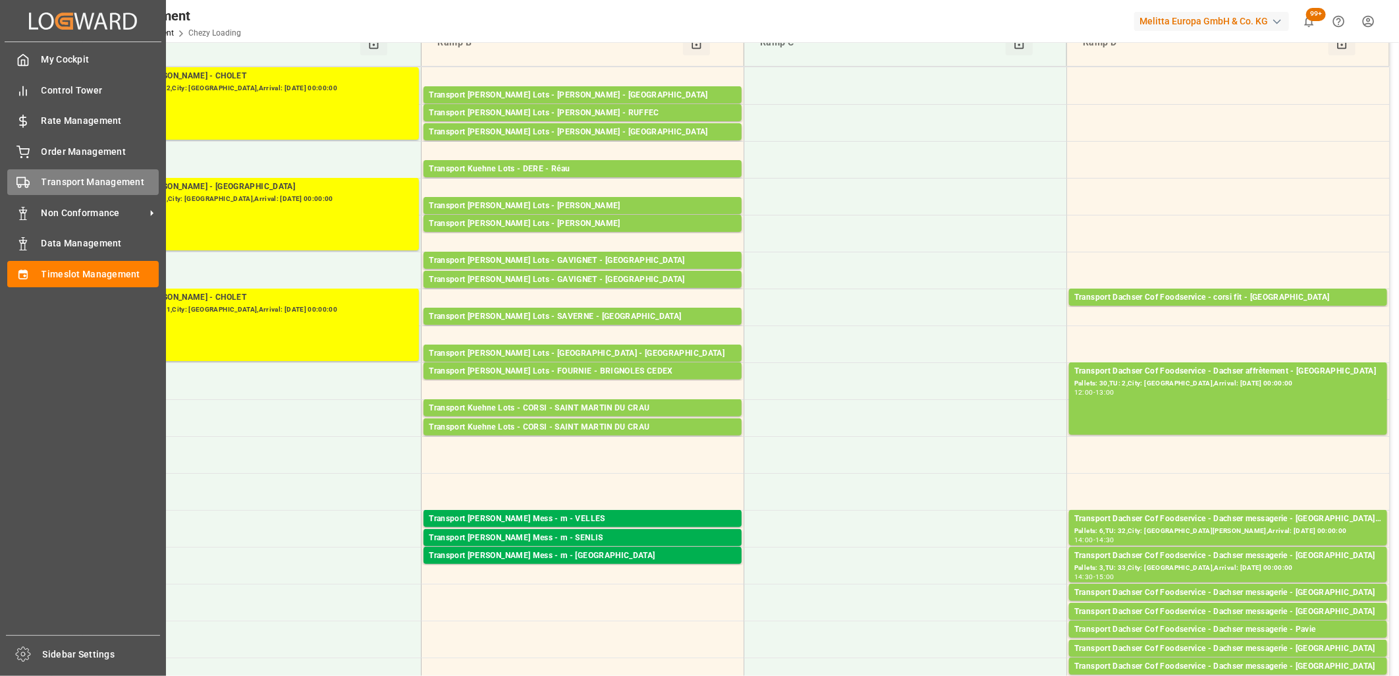
click at [30, 181] on div "Transport Management Transport Management" at bounding box center [82, 182] width 151 height 26
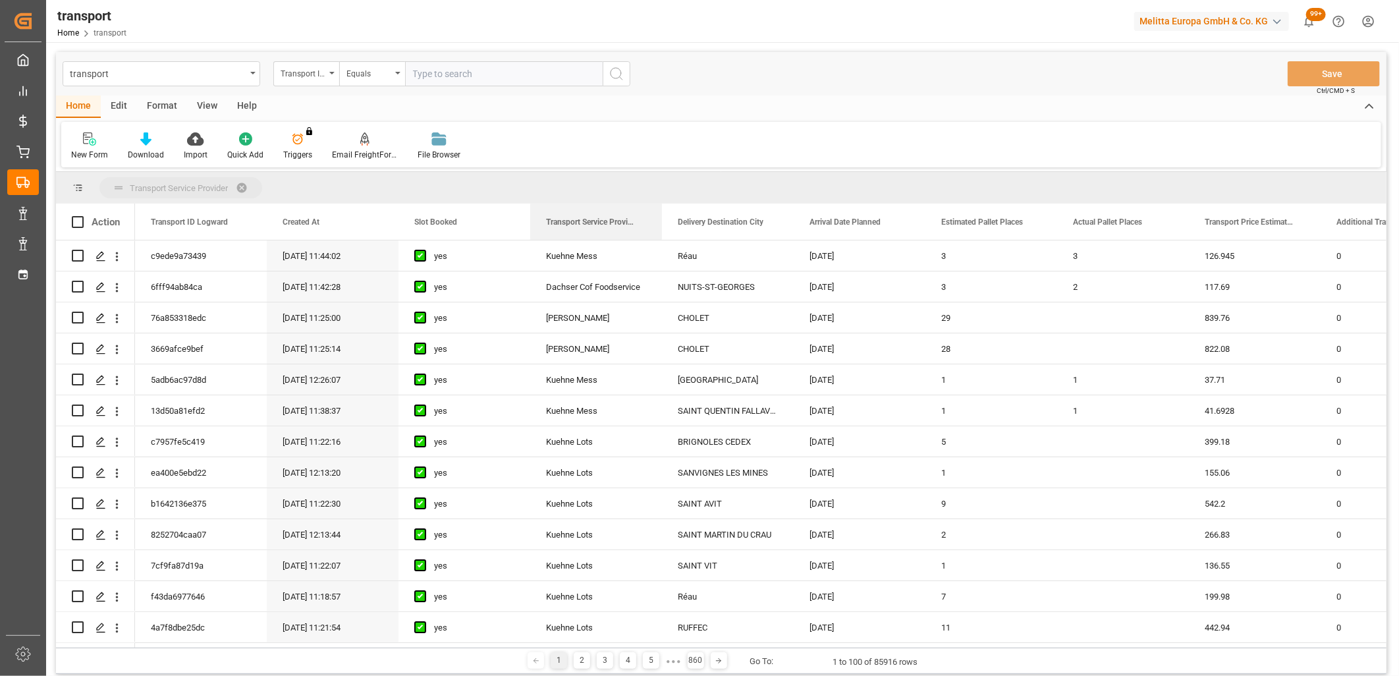
drag, startPoint x: 548, startPoint y: 224, endPoint x: 552, endPoint y: 188, distance: 36.4
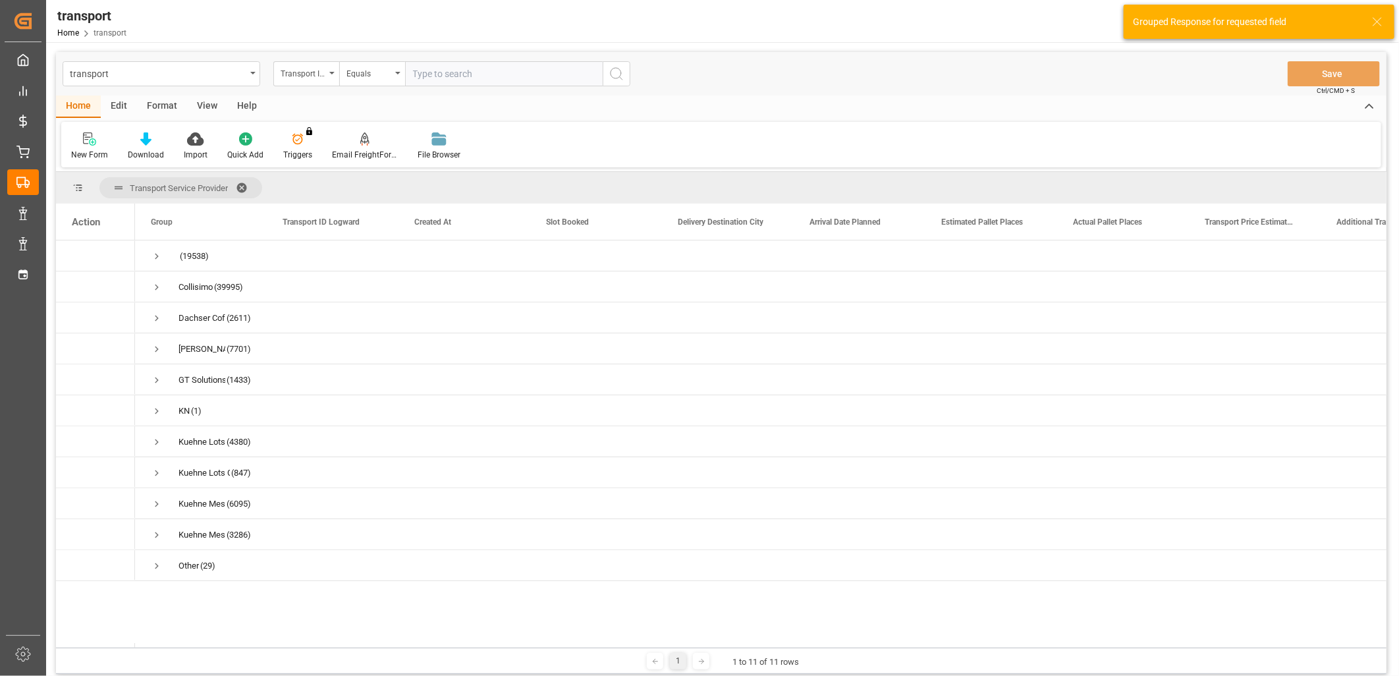
click at [323, 75] on div "Transport ID Logward" at bounding box center [303, 72] width 45 height 15
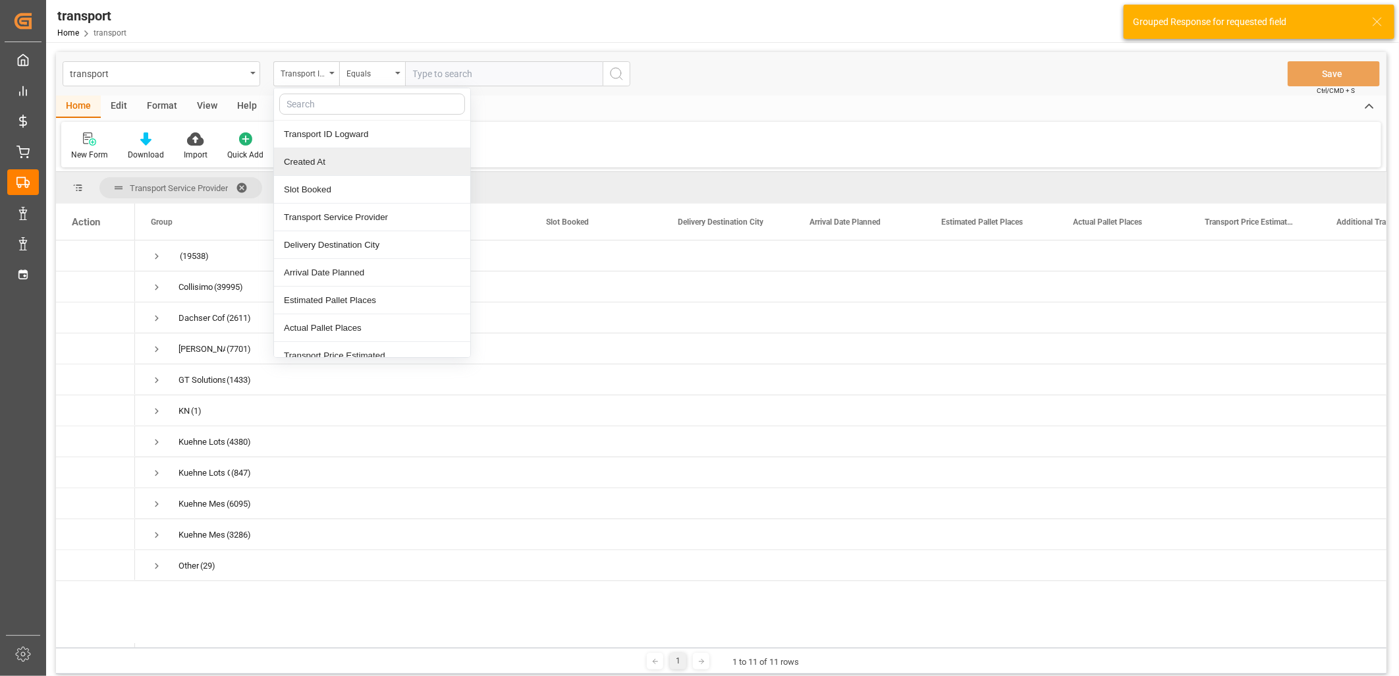
click at [329, 165] on div "Created At" at bounding box center [372, 162] width 196 height 28
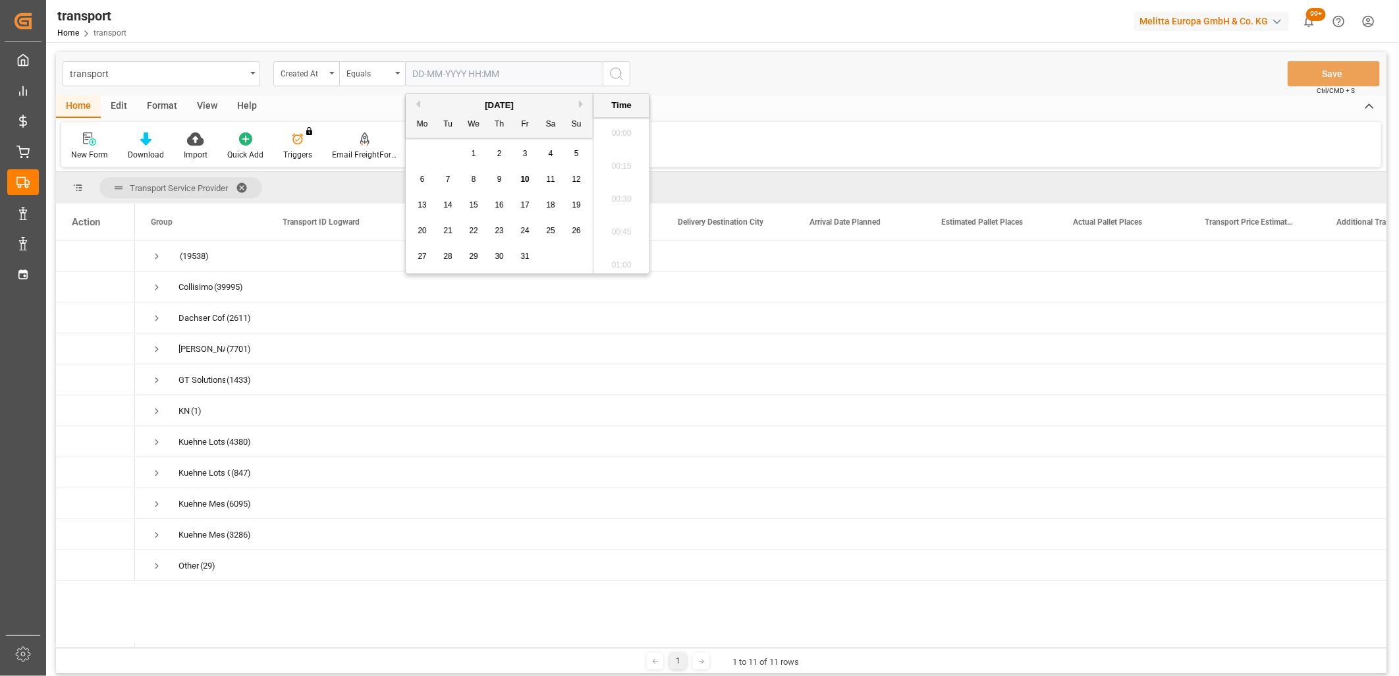
click at [457, 76] on input "text" at bounding box center [504, 73] width 198 height 25
click at [501, 179] on span "9" at bounding box center [499, 179] width 5 height 9
type input "09-10-2025 00:00"
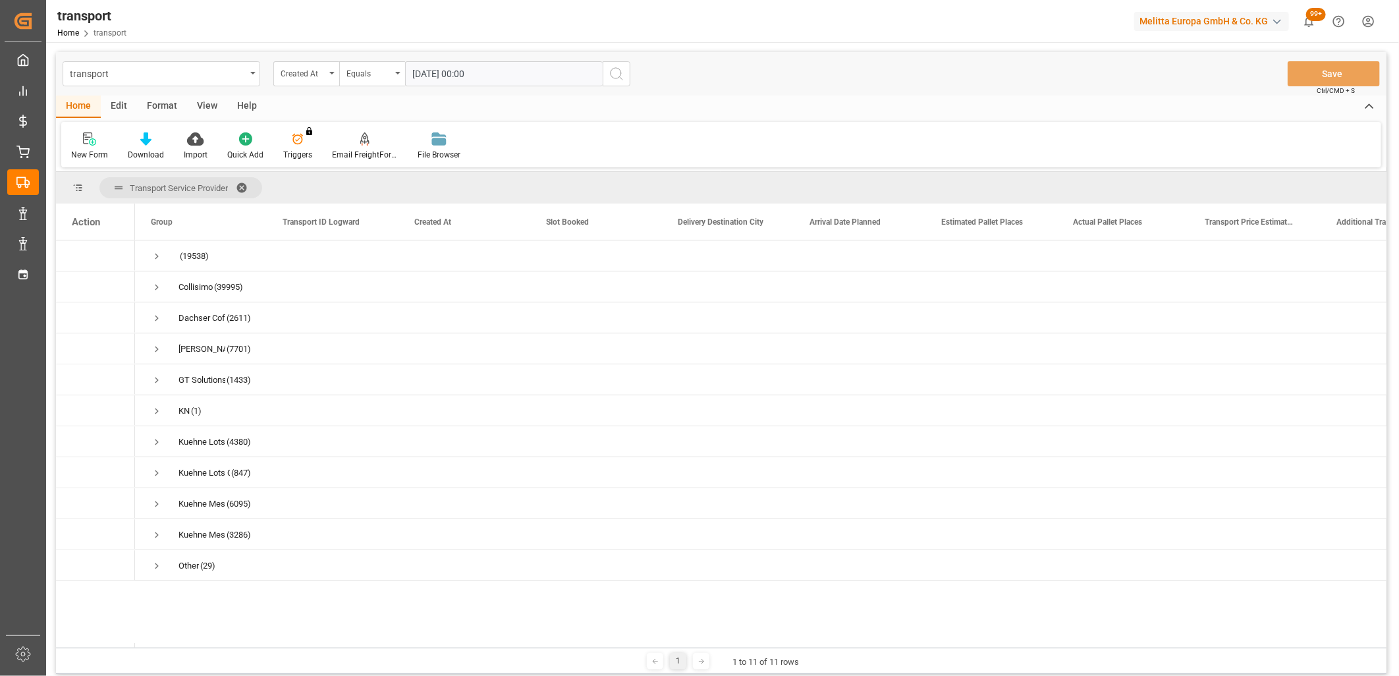
click at [609, 76] on icon "search button" at bounding box center [617, 74] width 16 height 16
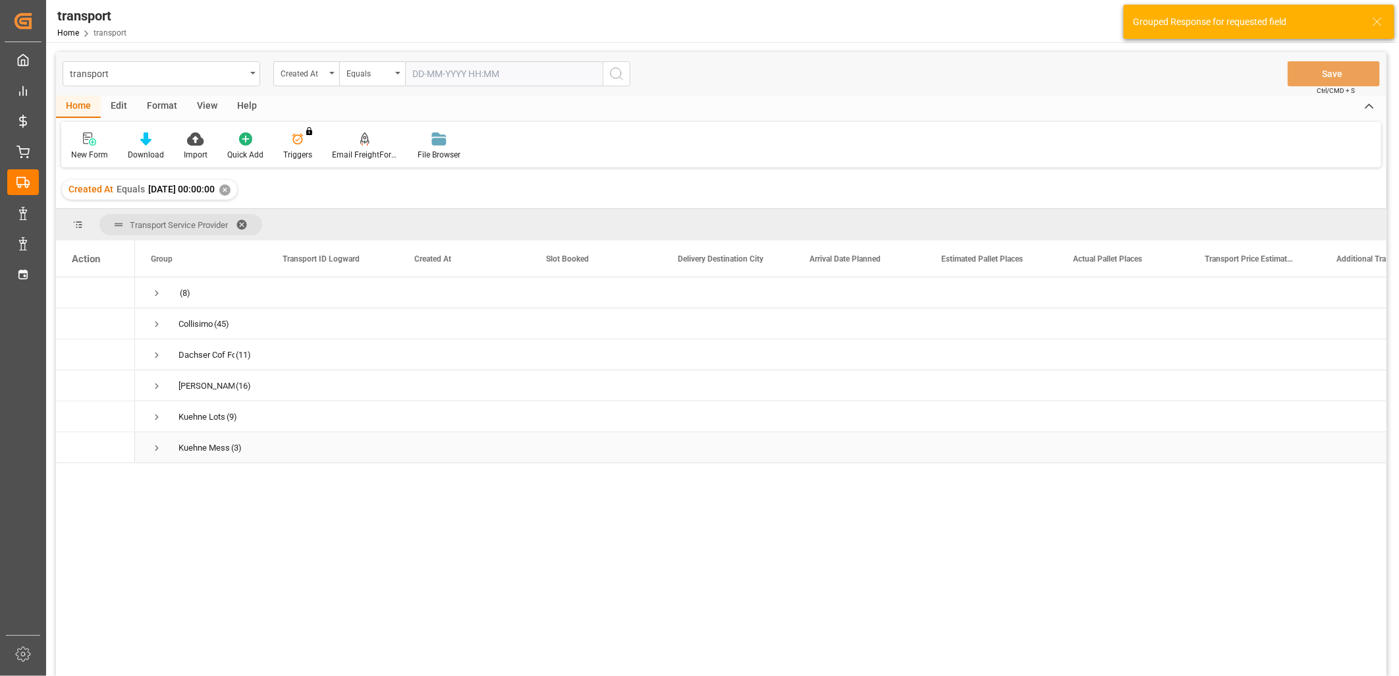
click at [154, 449] on span "Press SPACE to select this row." at bounding box center [157, 448] width 12 height 12
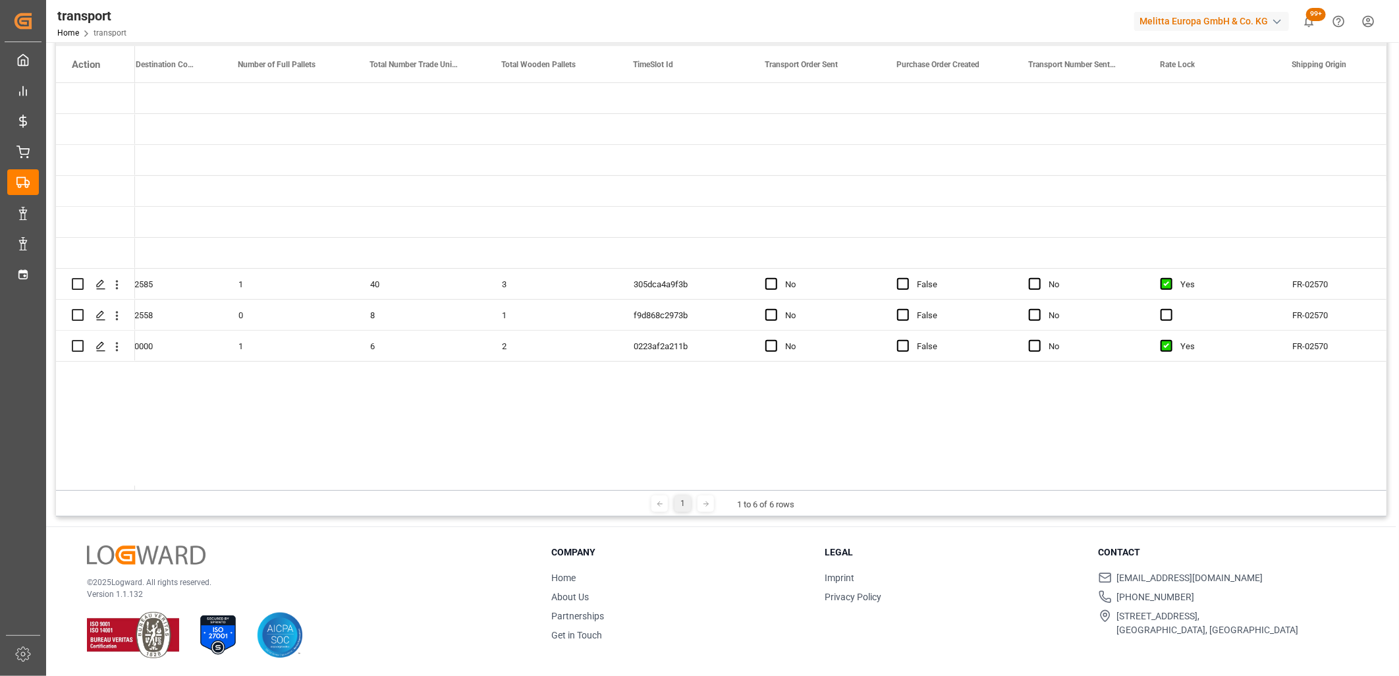
scroll to position [0, 3170]
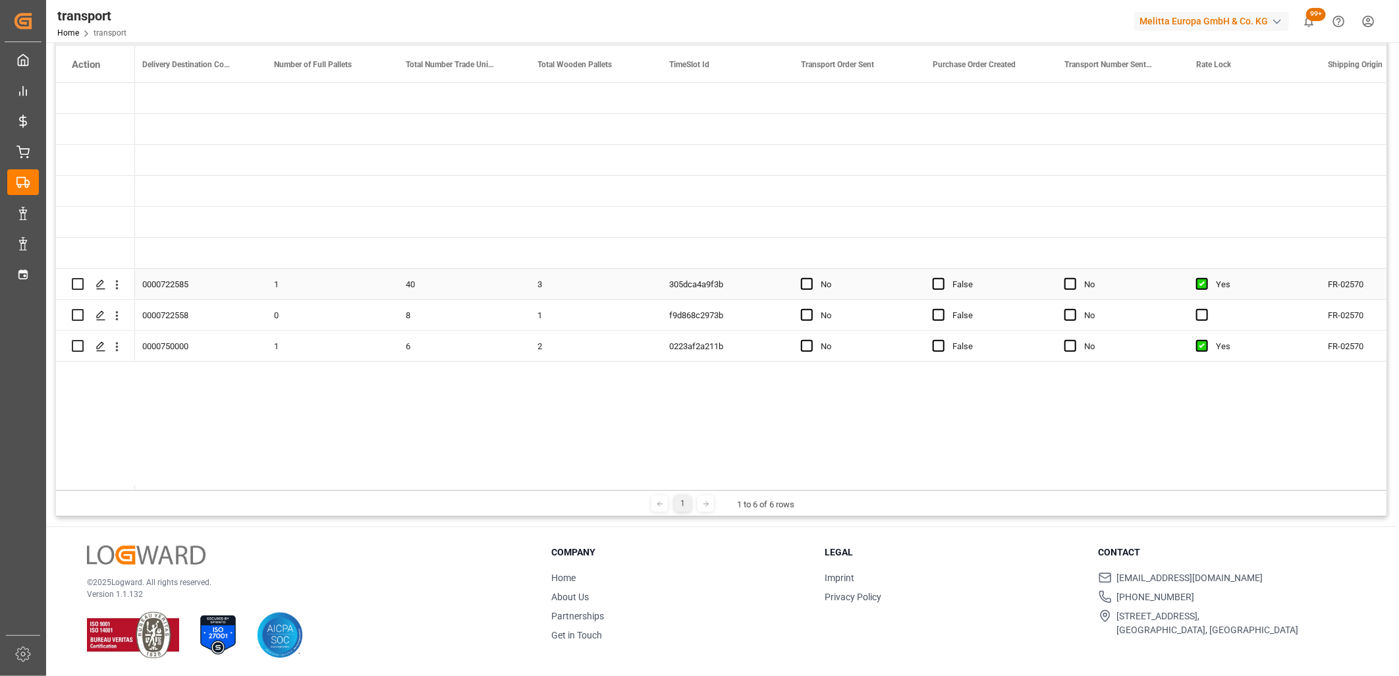
click at [798, 283] on div "No" at bounding box center [851, 284] width 132 height 30
click at [802, 282] on span "Press SPACE to select this row." at bounding box center [807, 284] width 12 height 12
click at [811, 278] on input "Press SPACE to select this row." at bounding box center [811, 278] width 0 height 0
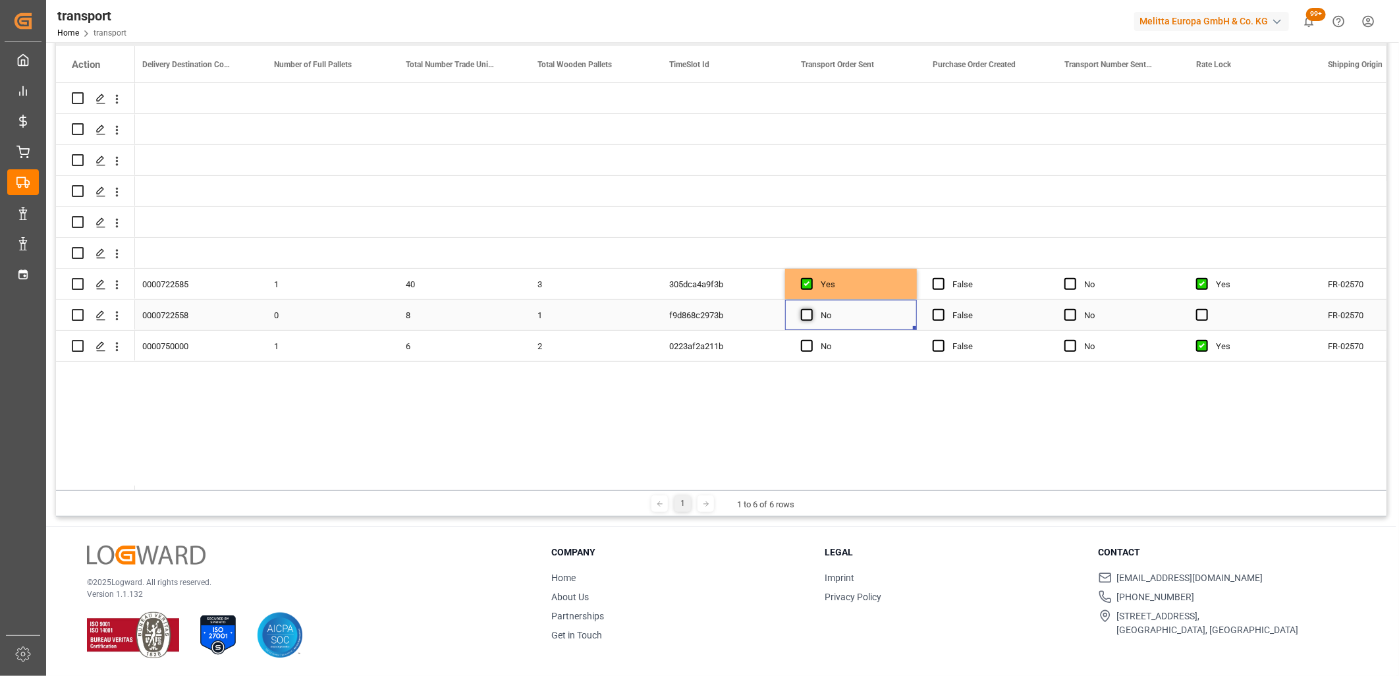
click at [804, 312] on span "Press SPACE to select this row." at bounding box center [807, 315] width 12 height 12
click at [811, 309] on input "Press SPACE to select this row." at bounding box center [811, 309] width 0 height 0
click at [804, 346] on span "Press SPACE to select this row." at bounding box center [807, 346] width 12 height 12
click at [811, 340] on input "Press SPACE to select this row." at bounding box center [811, 340] width 0 height 0
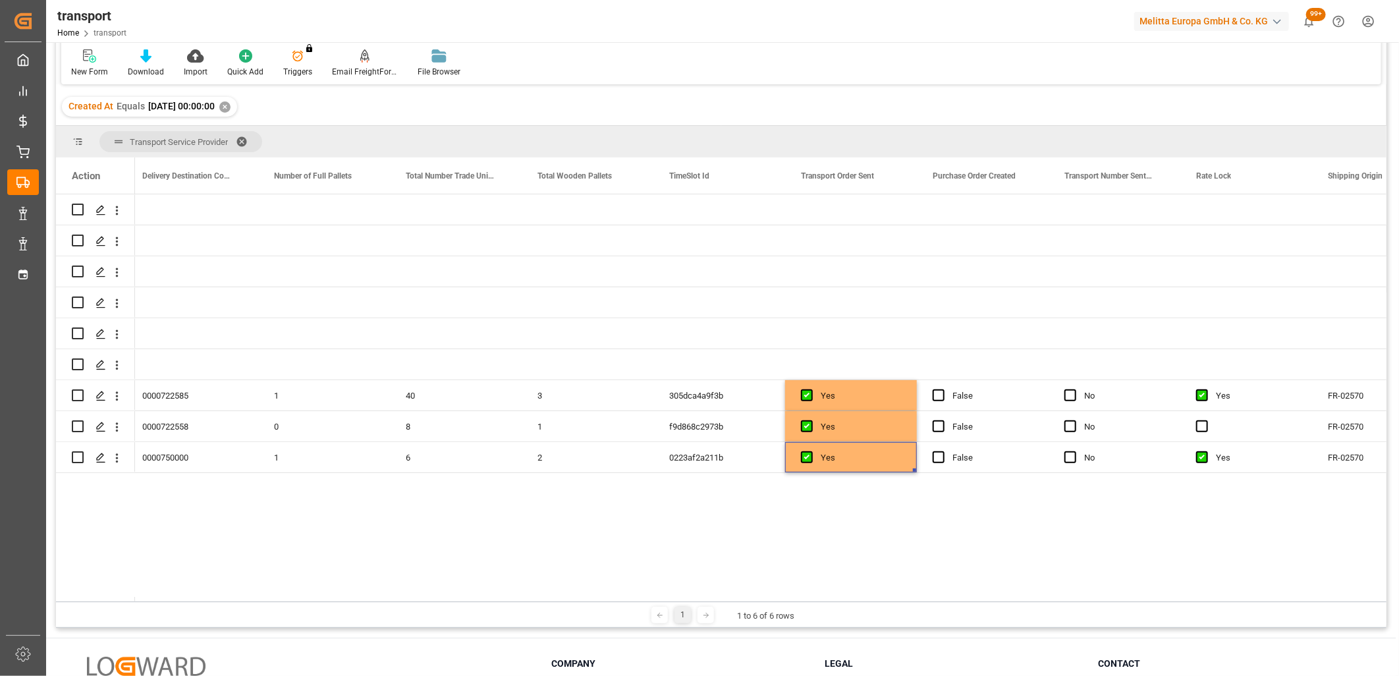
scroll to position [0, 0]
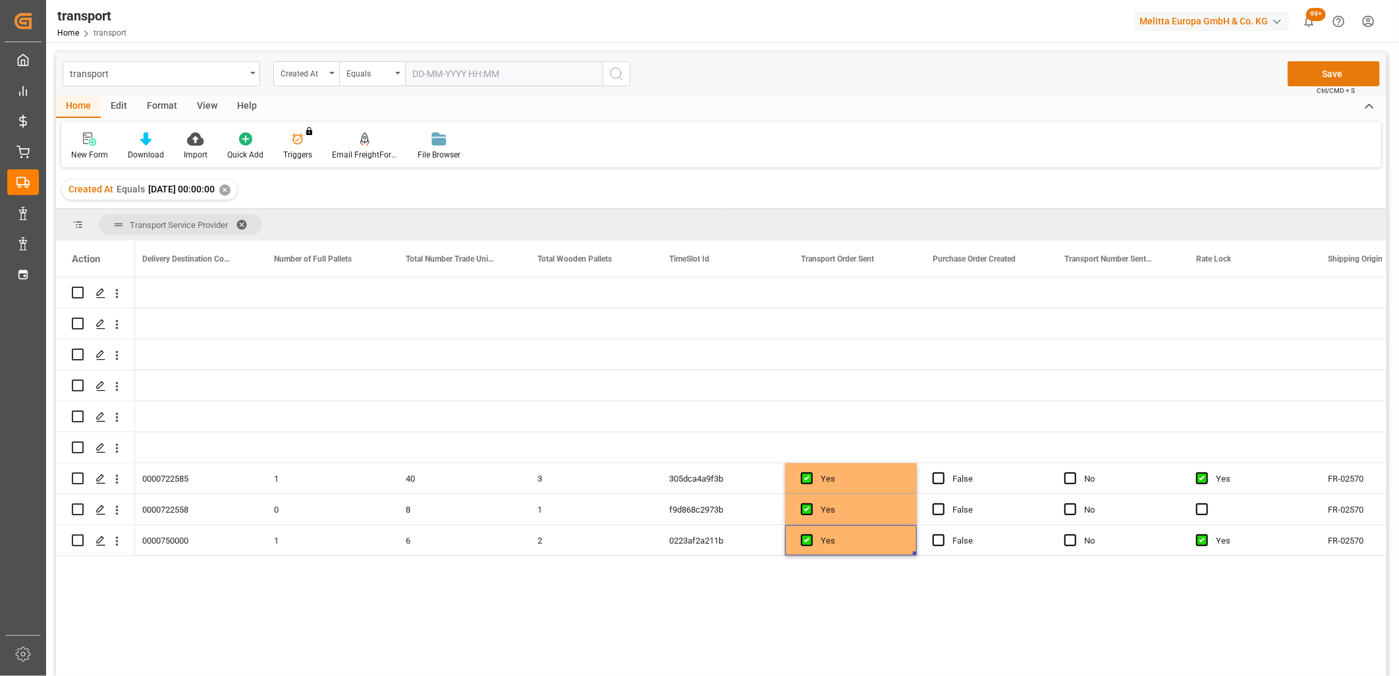
click at [1325, 63] on button "Save" at bounding box center [1334, 73] width 92 height 25
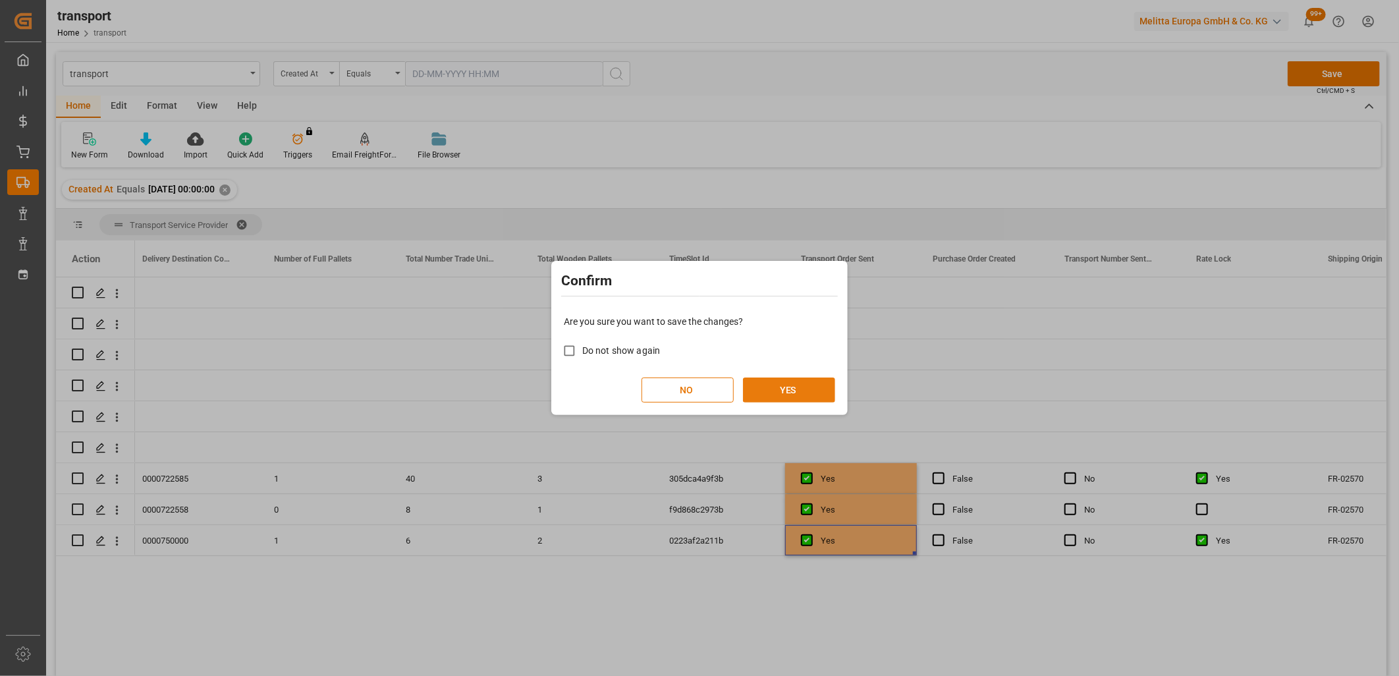
click at [775, 389] on button "YES" at bounding box center [789, 389] width 92 height 25
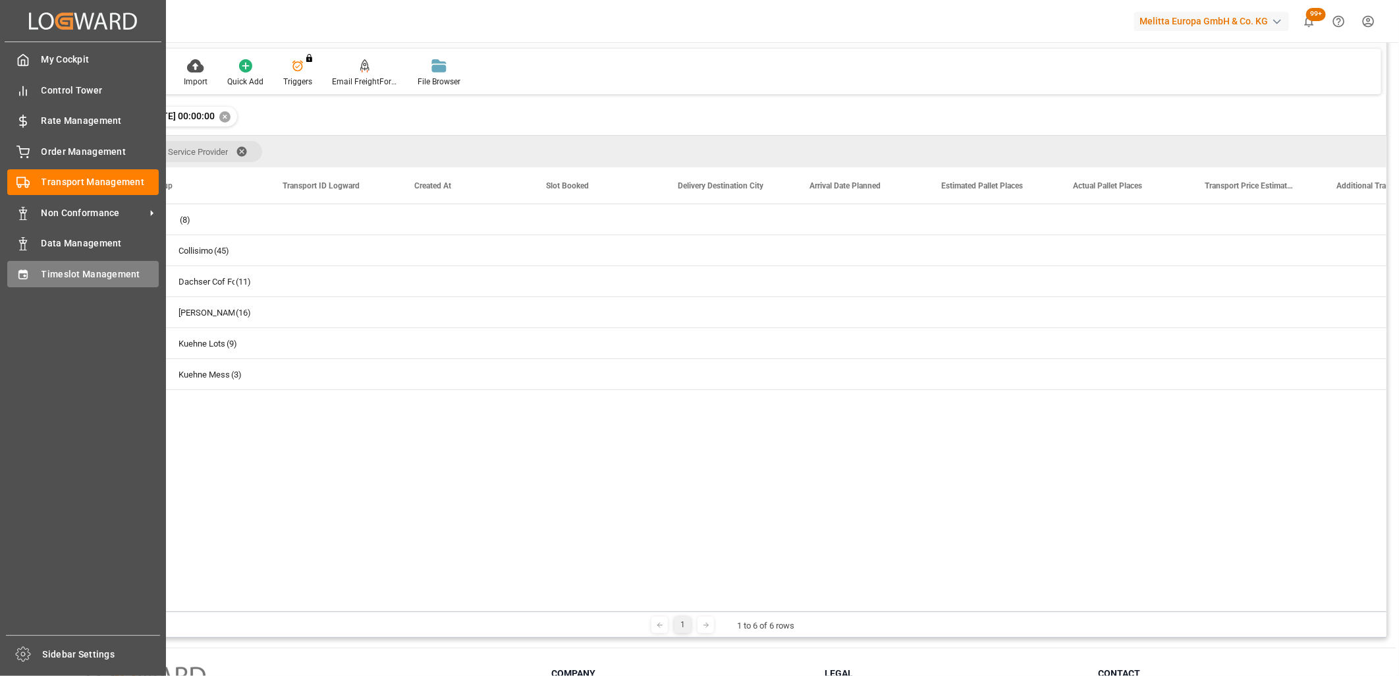
click at [24, 280] on div "Timeslot Management Timeslot Management" at bounding box center [82, 274] width 151 height 26
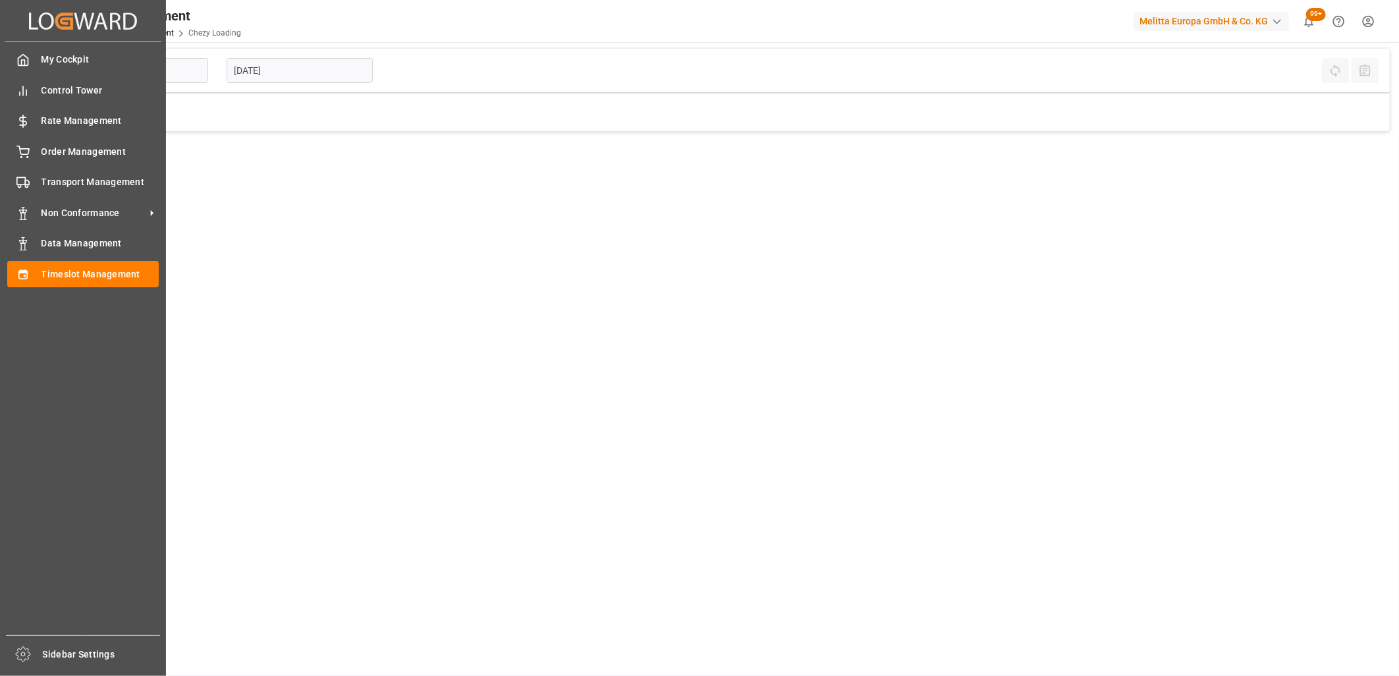
type input "Chezy Loading"
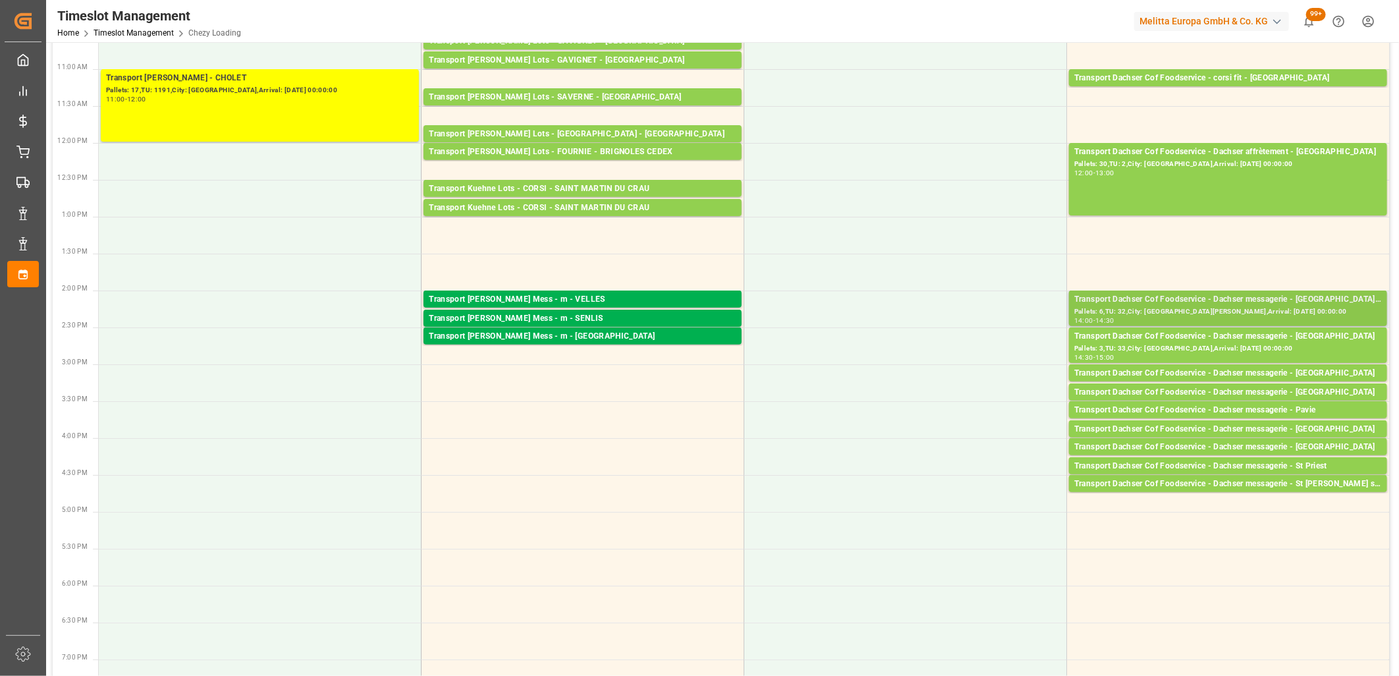
click at [1208, 307] on div "Pallets: 6,TU: 32,City: [GEOGRAPHIC_DATA][PERSON_NAME],Arrival: [DATE] 00:00:00" at bounding box center [1228, 311] width 308 height 11
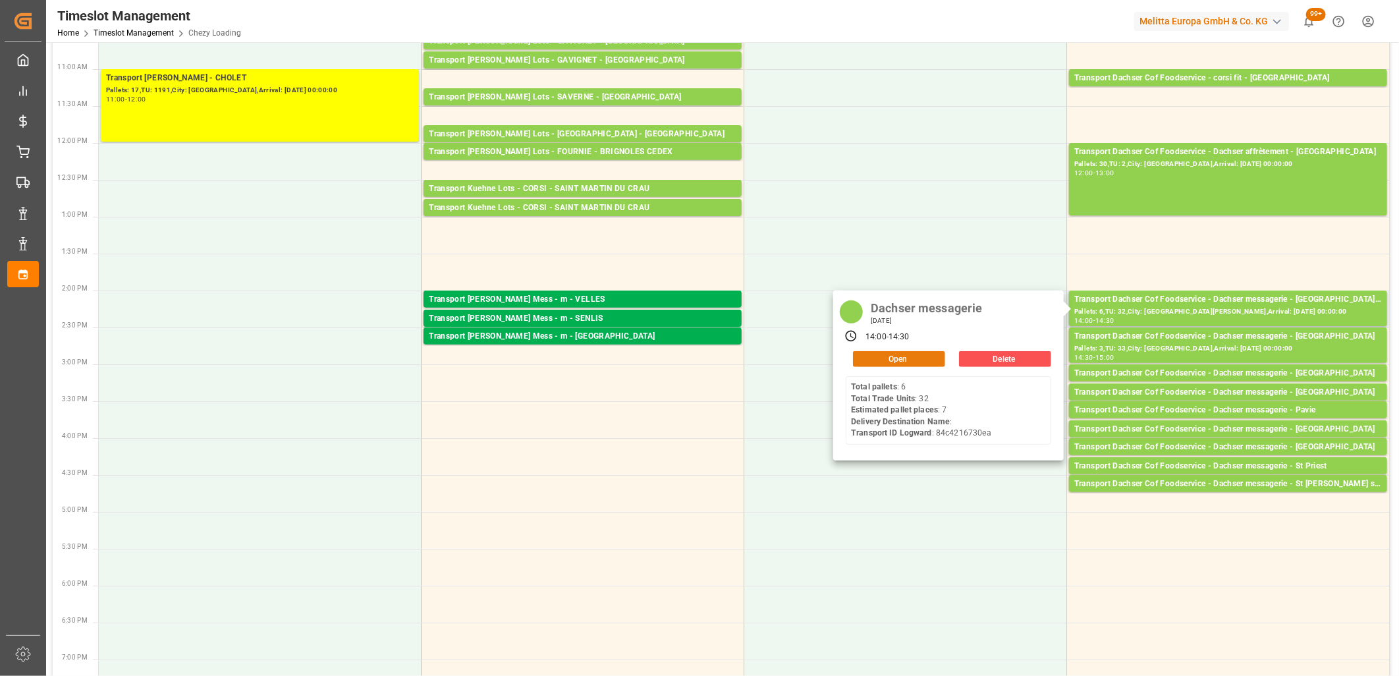
click at [918, 358] on button "Open" at bounding box center [899, 359] width 92 height 16
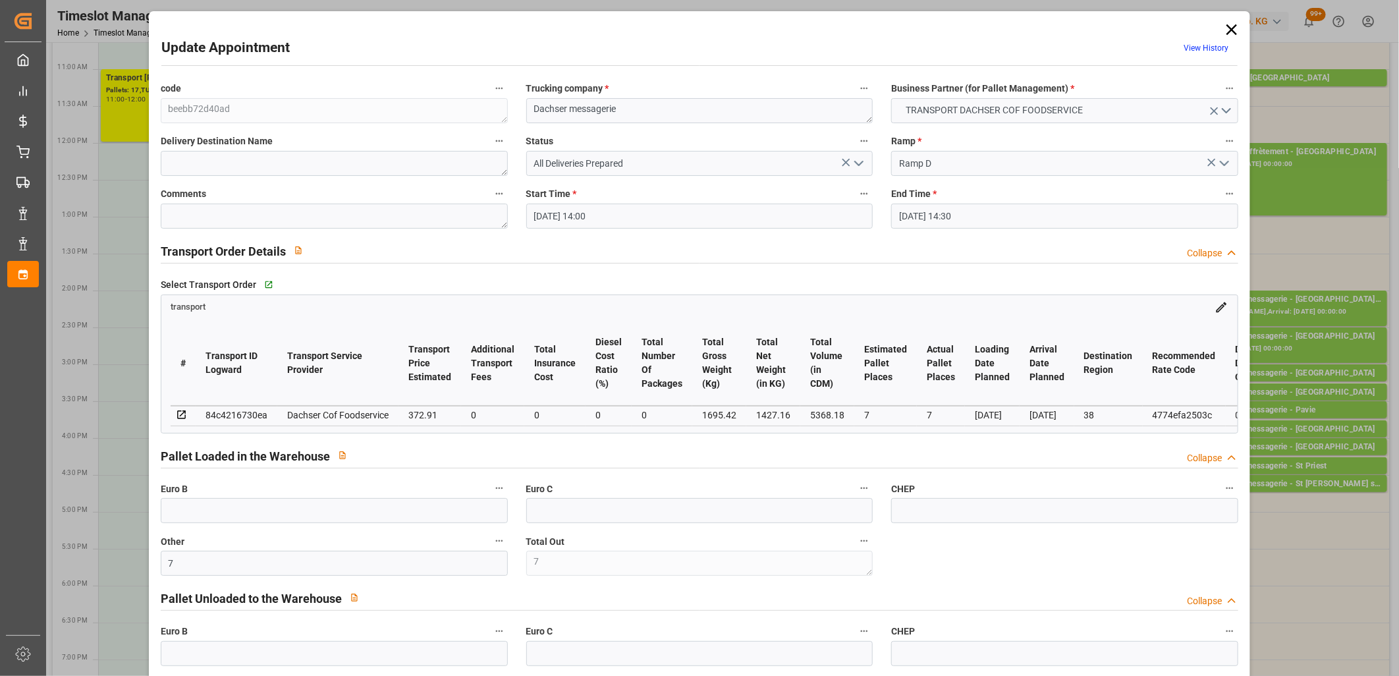
click at [854, 165] on icon "open menu" at bounding box center [859, 163] width 16 height 16
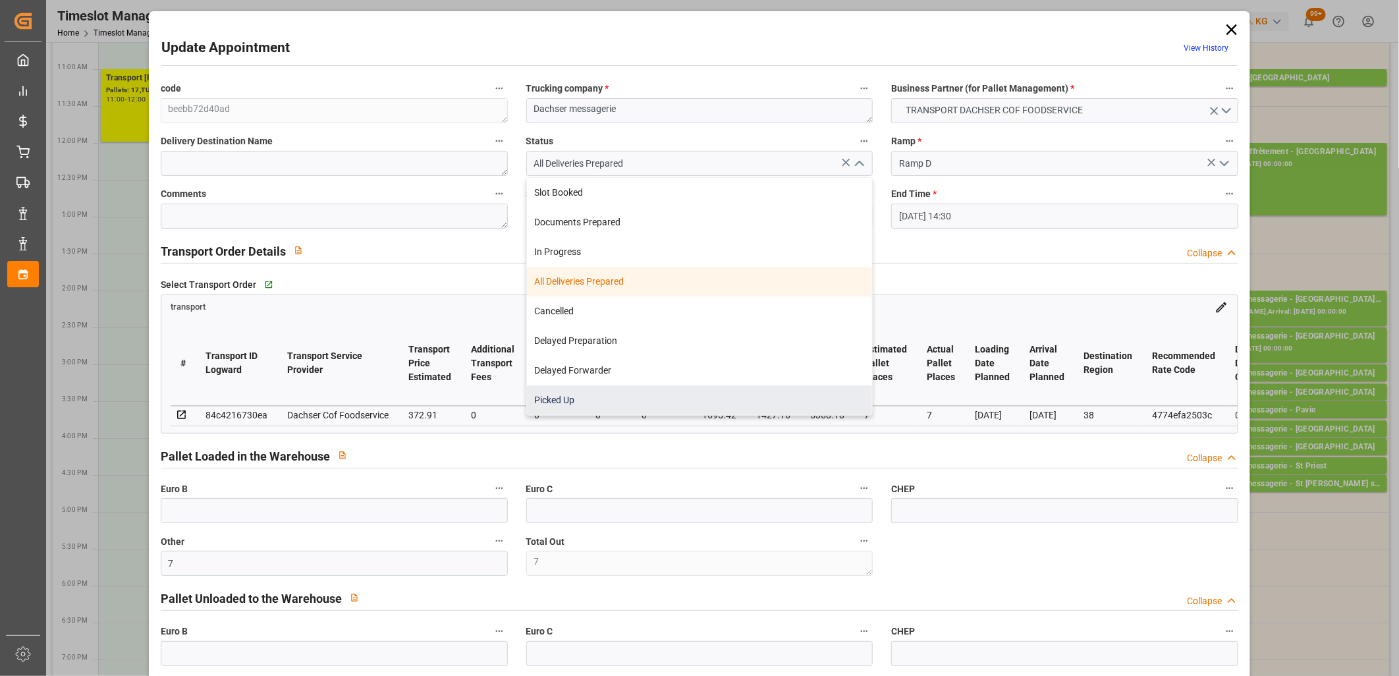
click at [781, 398] on div "Picked Up" at bounding box center [700, 400] width 346 height 30
type input "Picked Up"
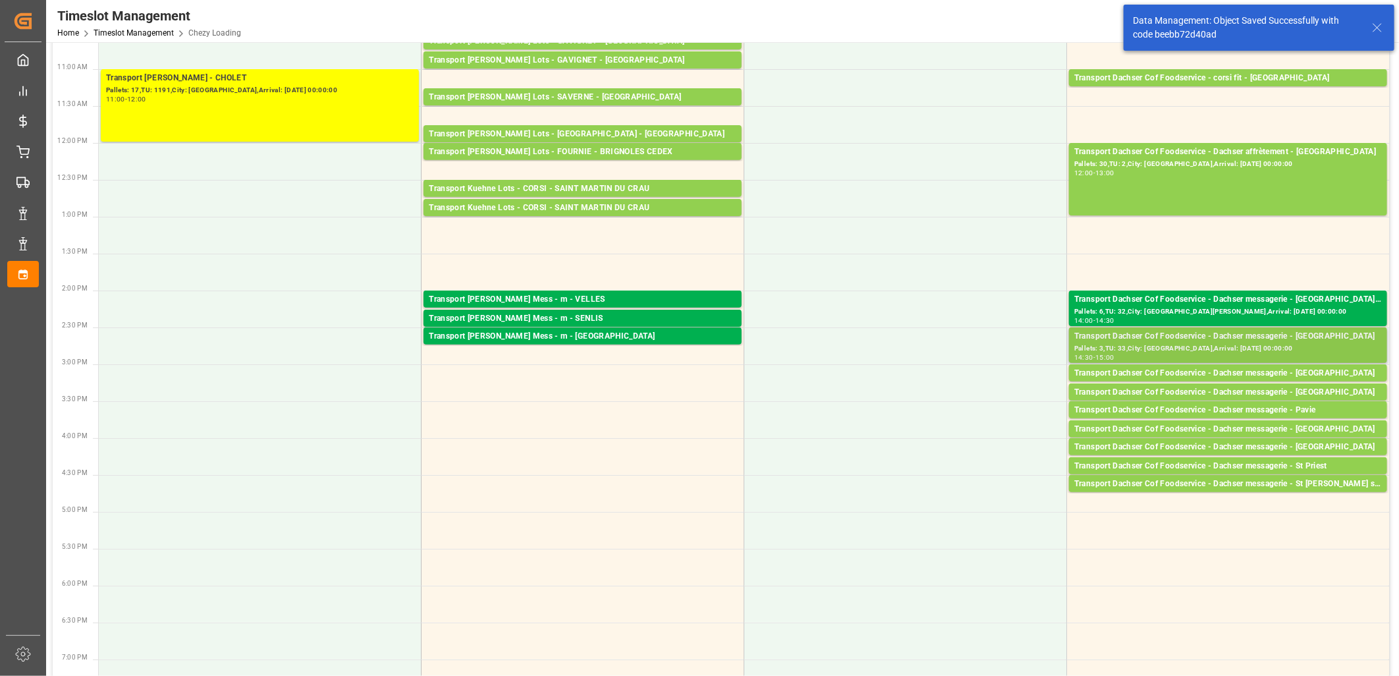
click at [1225, 336] on div "Transport Dachser Cof Foodservice - Dachser messagerie - [GEOGRAPHIC_DATA]" at bounding box center [1228, 336] width 308 height 13
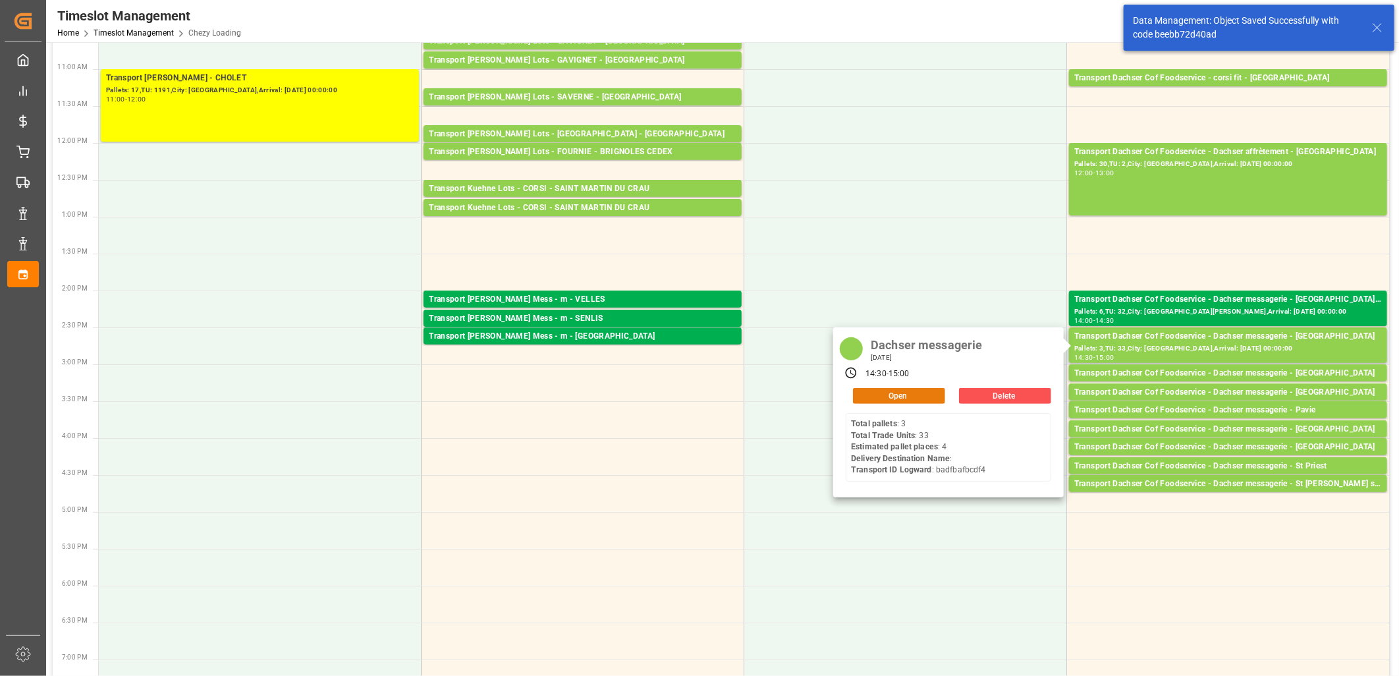
click at [906, 397] on button "Open" at bounding box center [899, 396] width 92 height 16
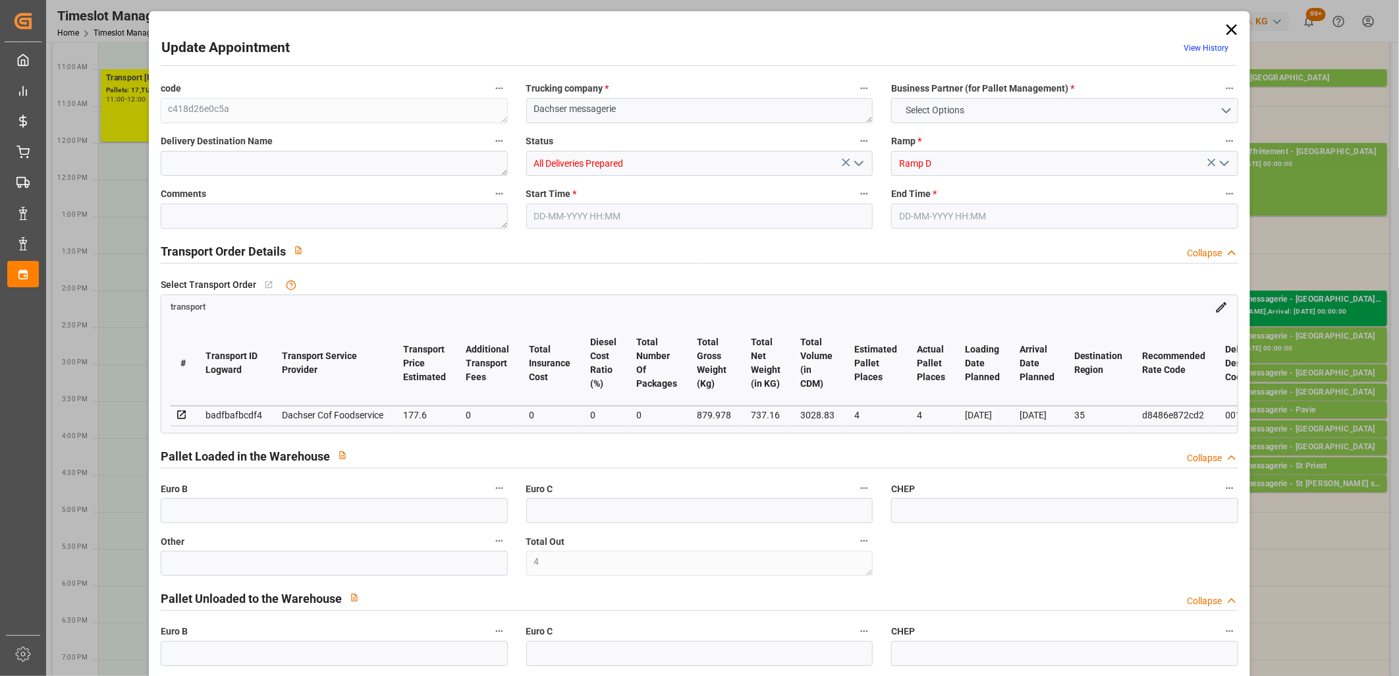
type input "4"
type input "177.6"
type input "0"
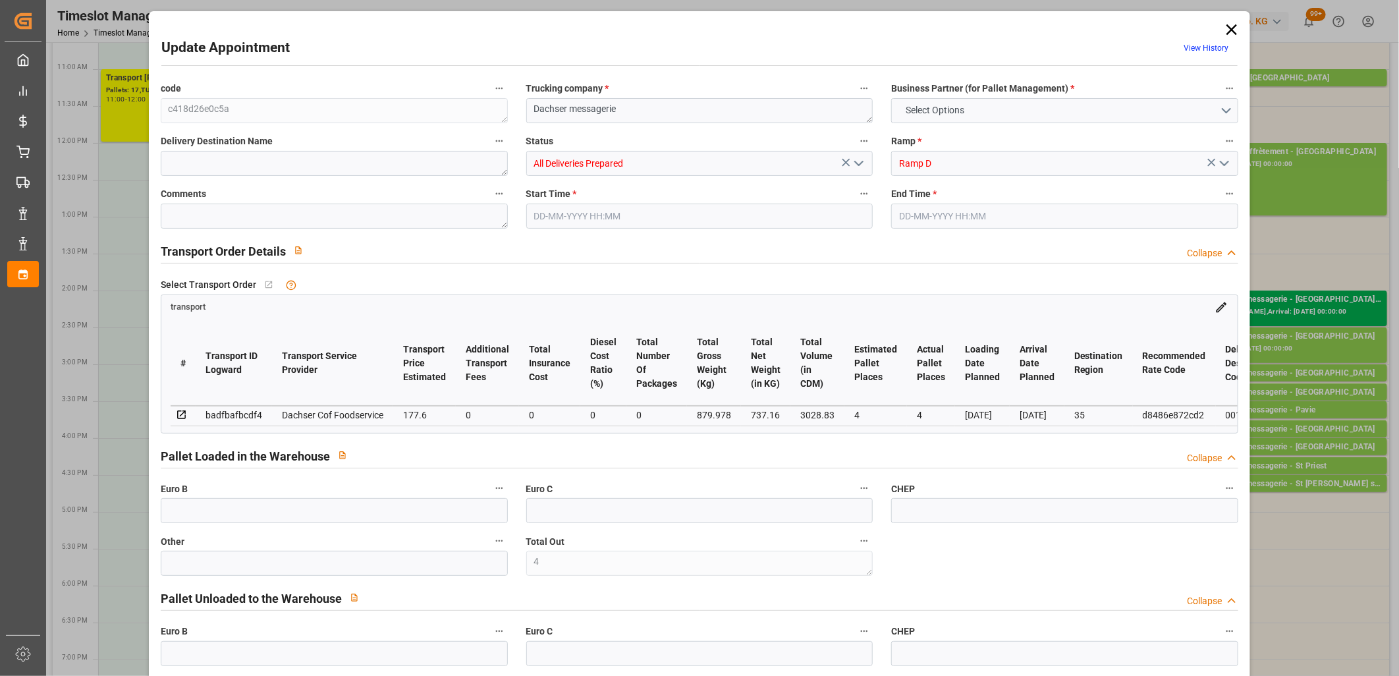
type input "0"
type input "174.4742"
type input "-3.1258"
type input "0"
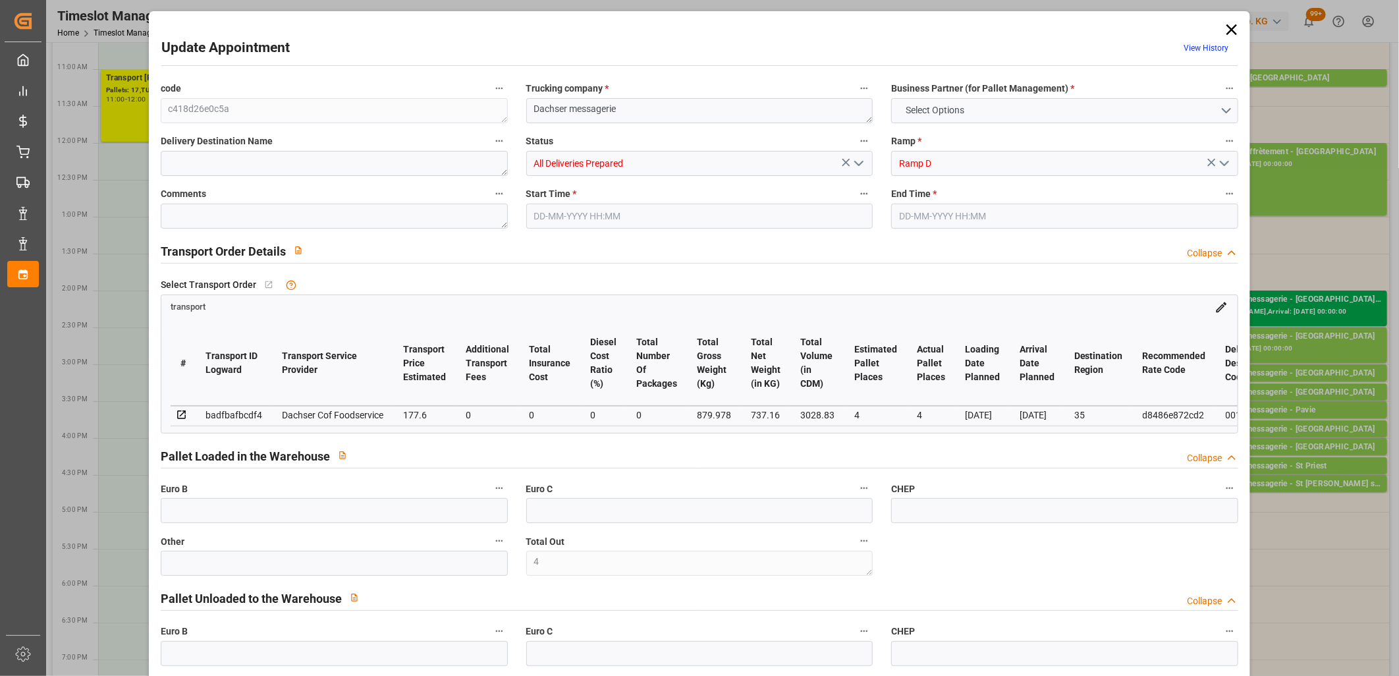
type input "737.16"
type input "978.648"
click at [854, 161] on icon "open menu" at bounding box center [859, 163] width 16 height 16
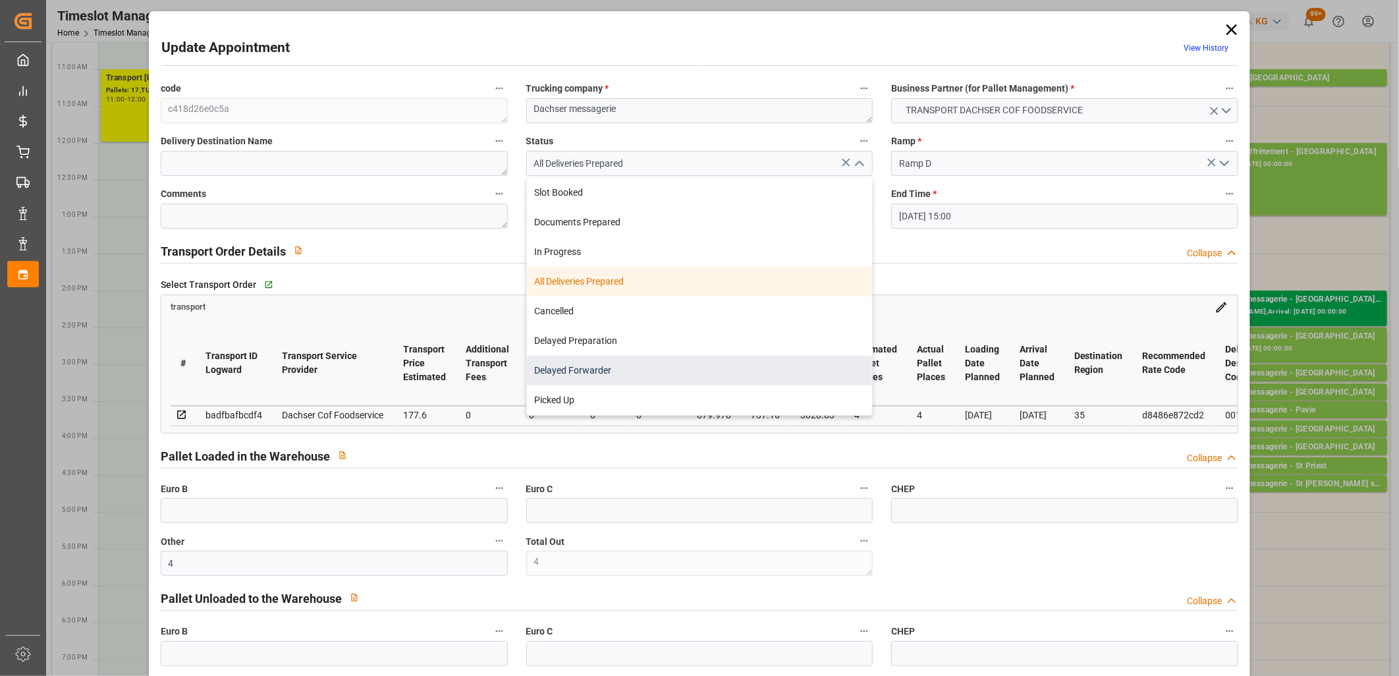
click at [786, 382] on div "Delayed Forwarder" at bounding box center [700, 371] width 346 height 30
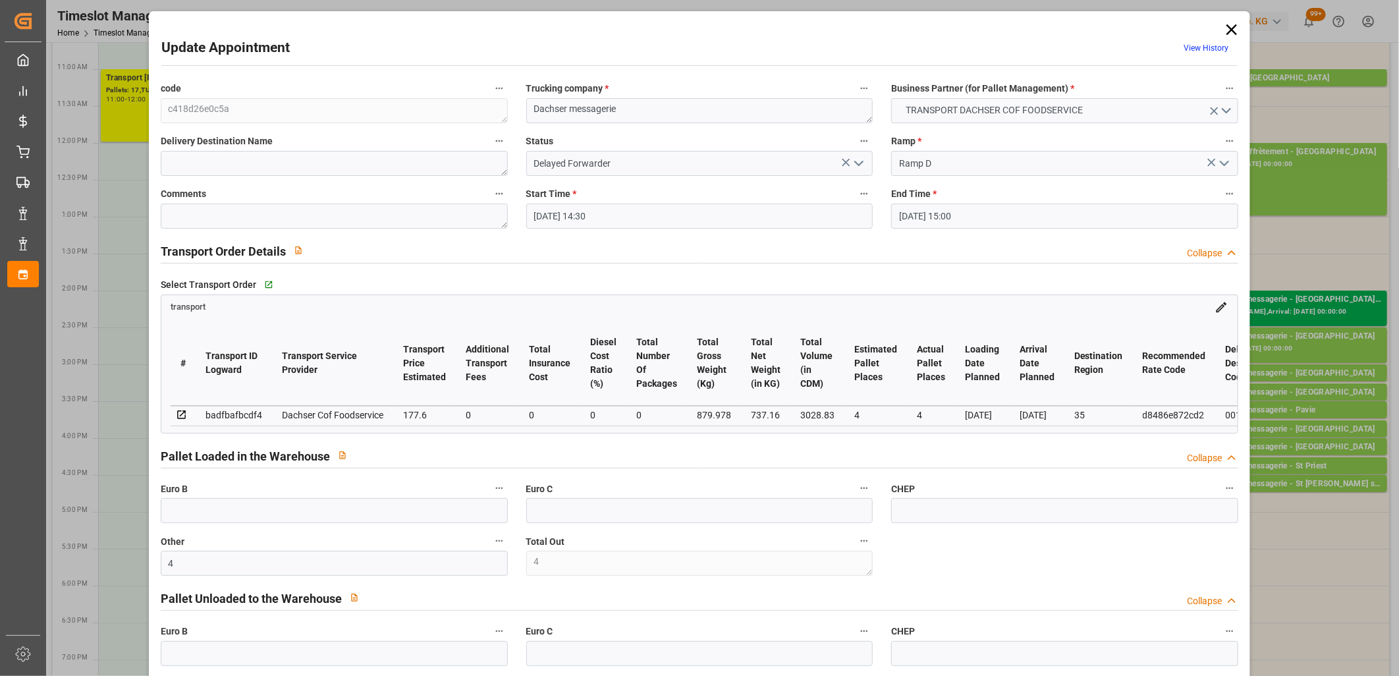
click at [858, 168] on icon "open menu" at bounding box center [859, 163] width 16 height 16
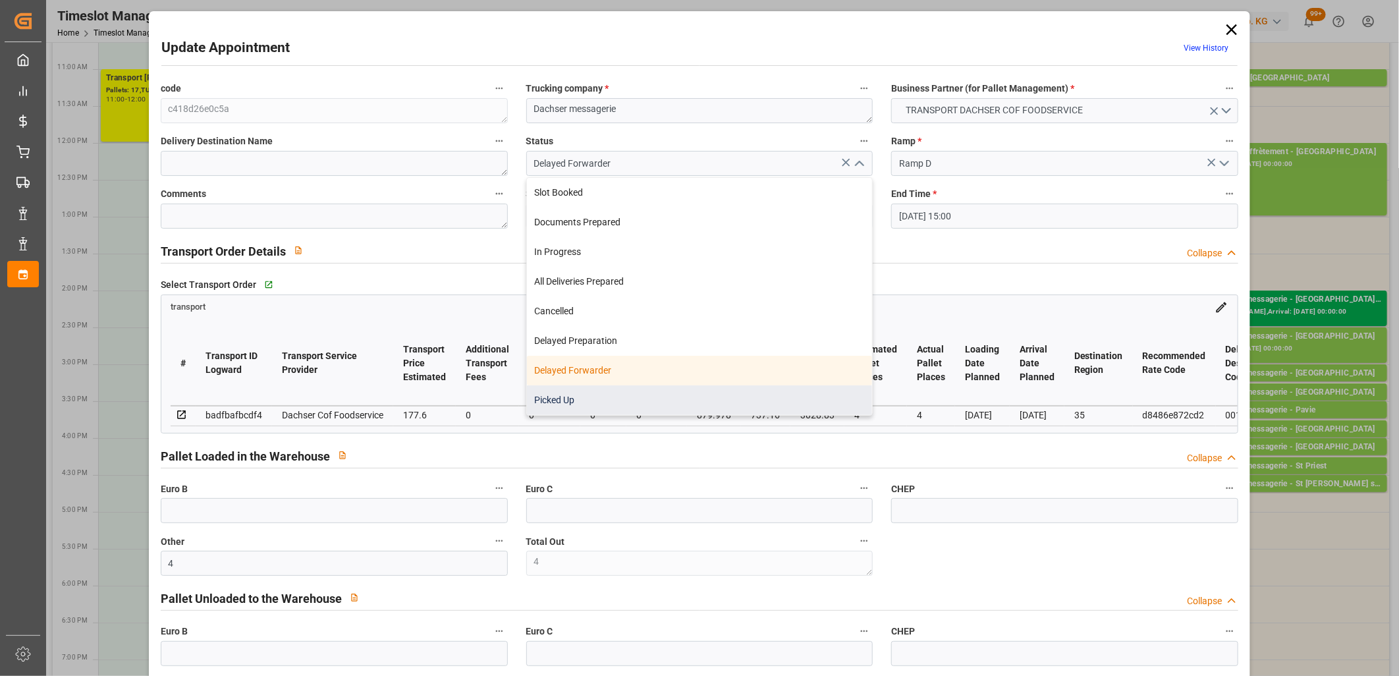
click at [678, 404] on div "Picked Up" at bounding box center [700, 400] width 346 height 30
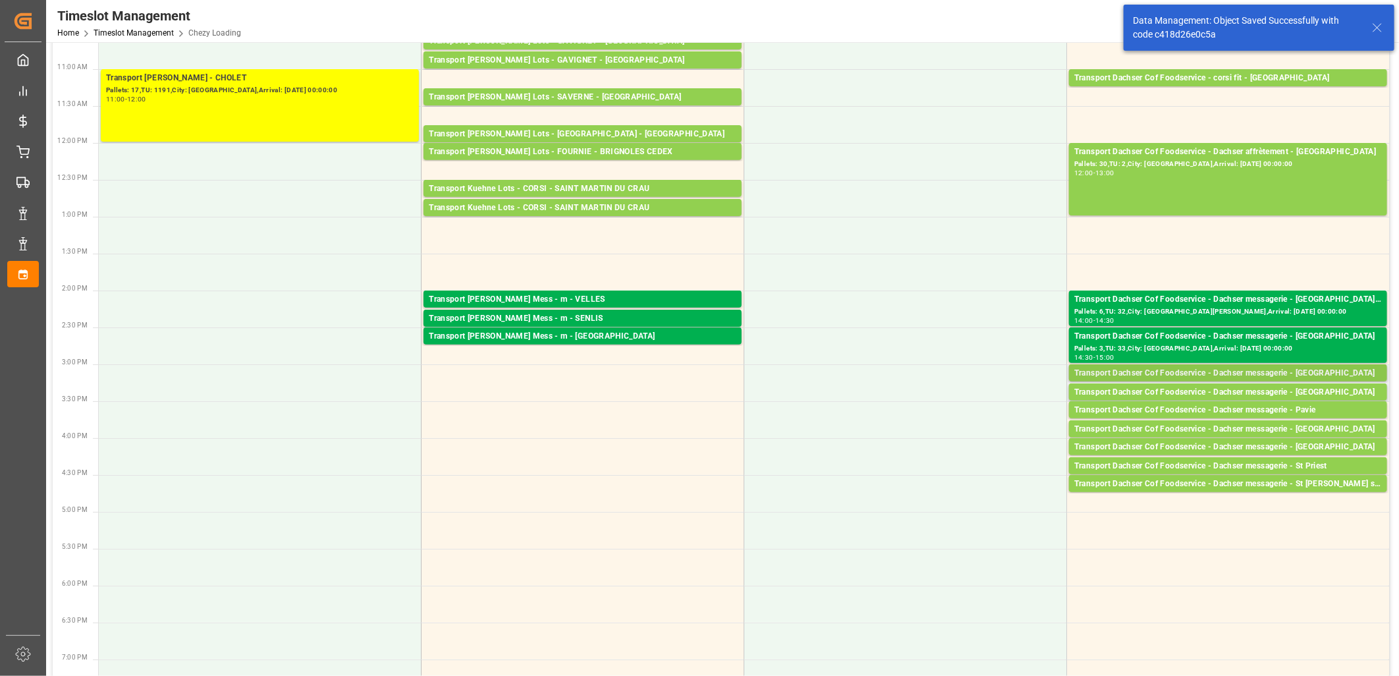
click at [1176, 373] on div "Transport Dachser Cof Foodservice - Dachser messagerie - [GEOGRAPHIC_DATA]" at bounding box center [1228, 373] width 308 height 13
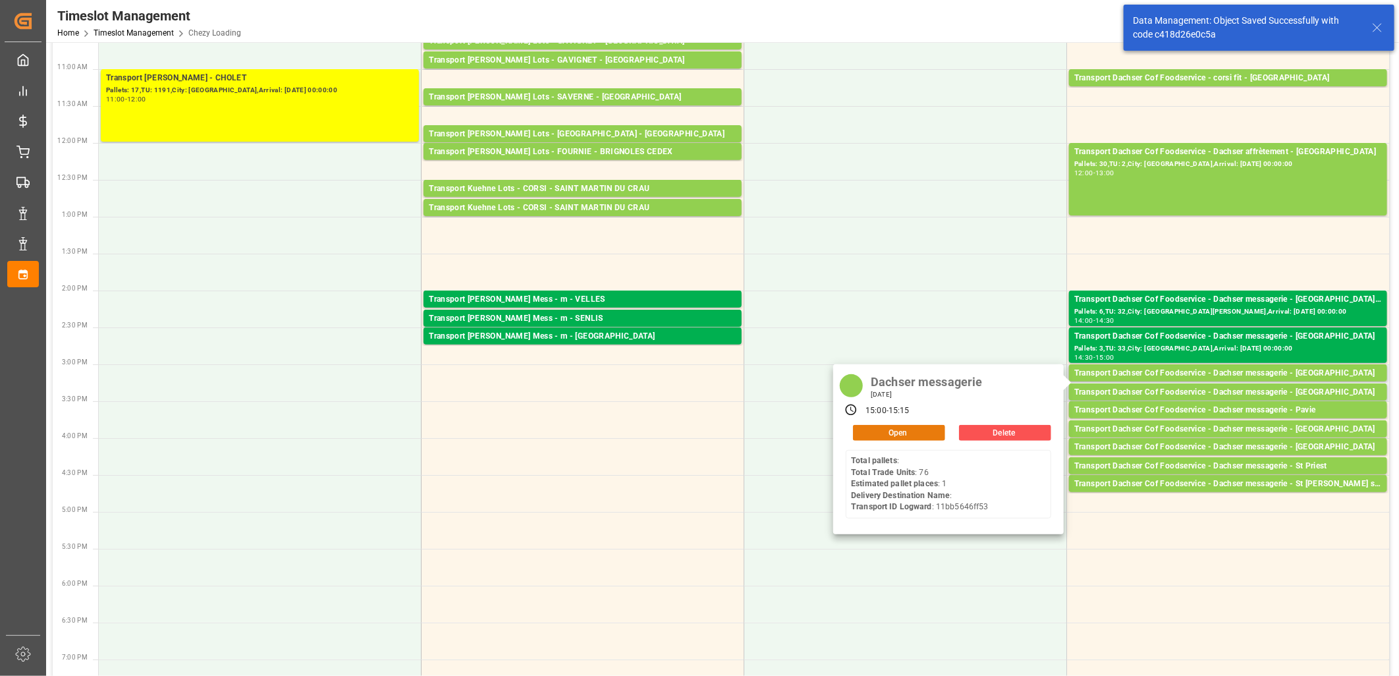
click at [923, 432] on button "Open" at bounding box center [899, 433] width 92 height 16
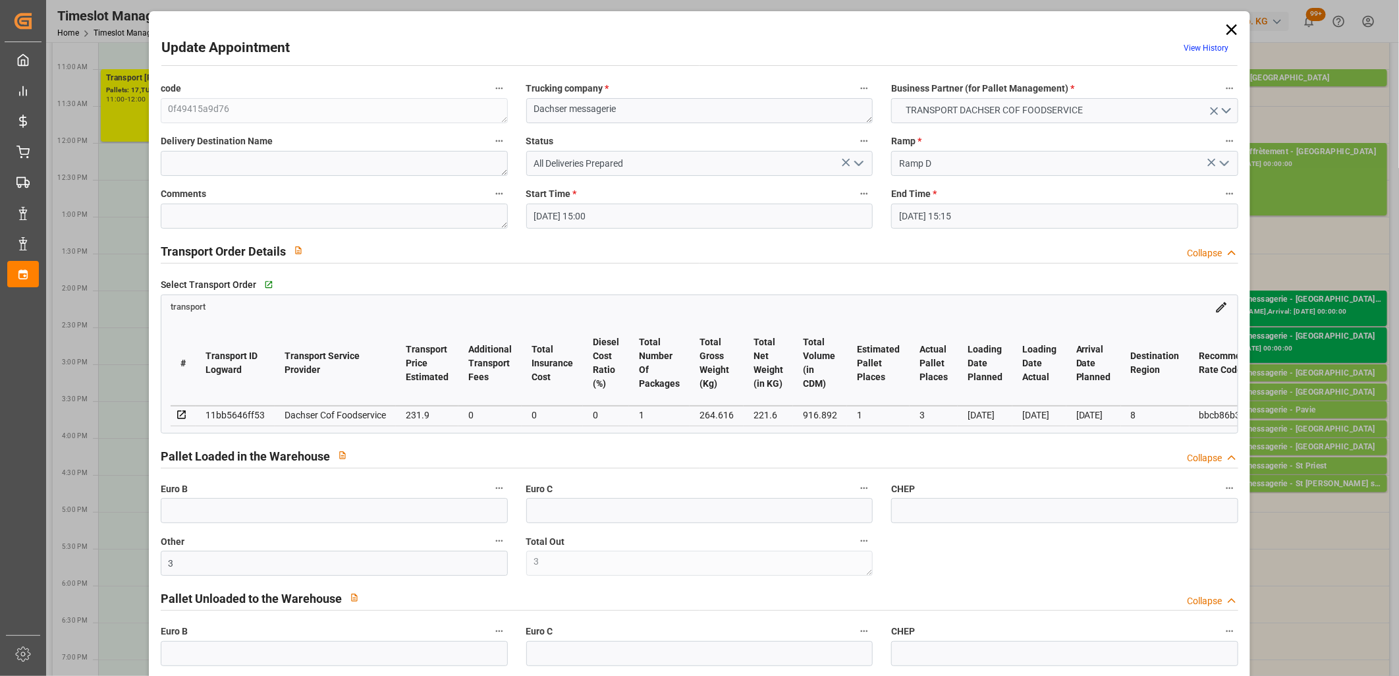
click at [861, 163] on icon "open menu" at bounding box center [859, 163] width 16 height 16
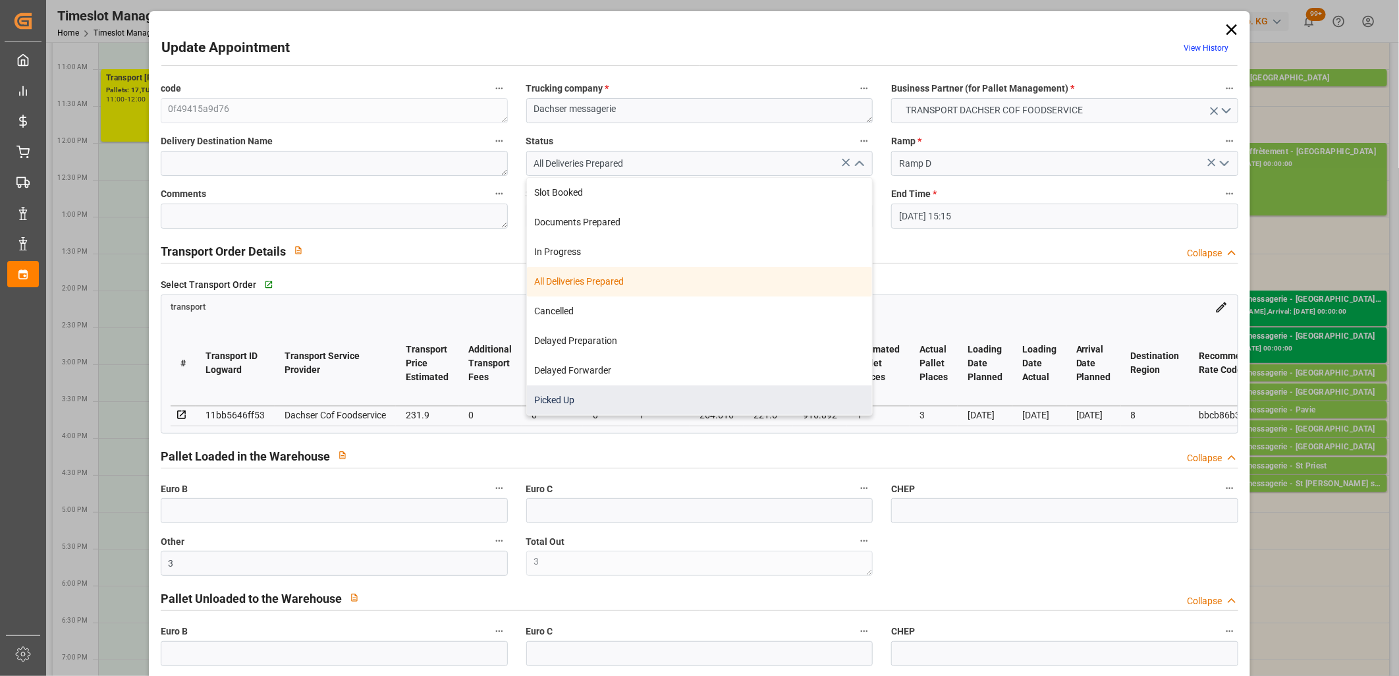
click at [730, 405] on div "Picked Up" at bounding box center [700, 400] width 346 height 30
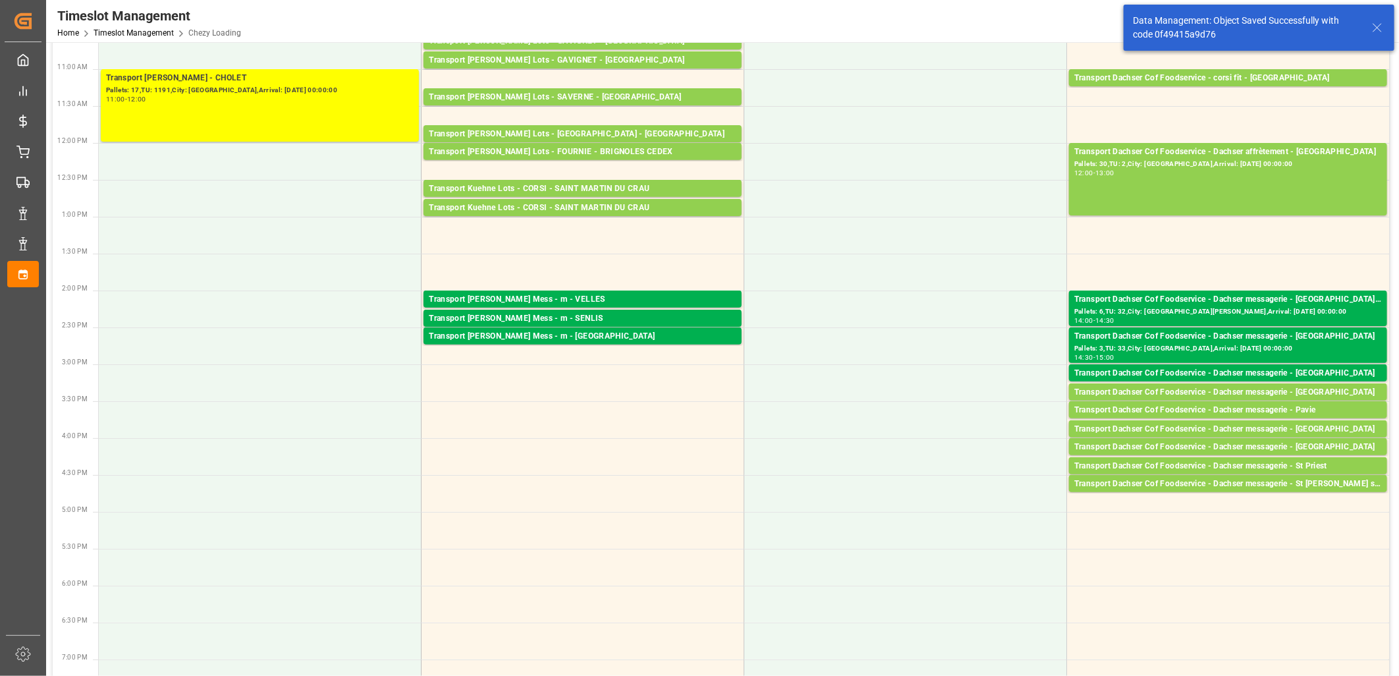
click at [1153, 391] on div "Transport Dachser Cof Foodservice - Dachser messagerie - [GEOGRAPHIC_DATA]" at bounding box center [1228, 392] width 308 height 13
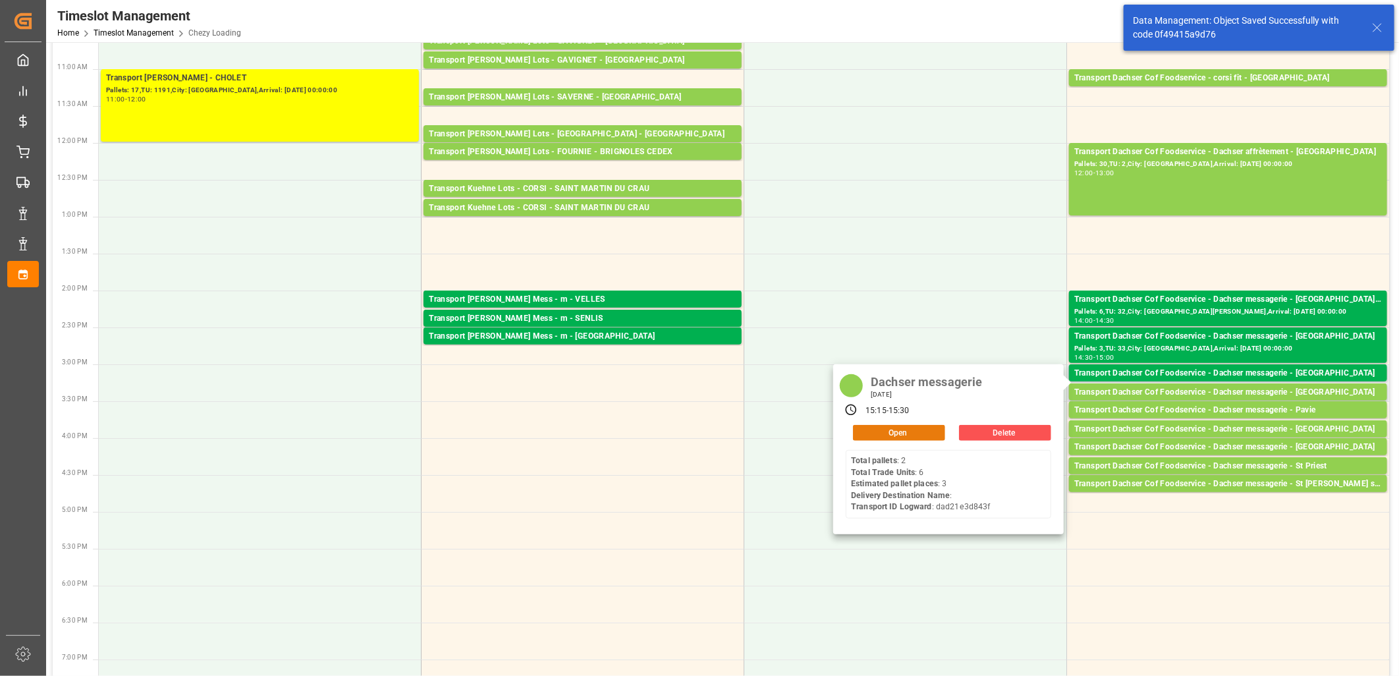
click at [898, 428] on button "Open" at bounding box center [899, 433] width 92 height 16
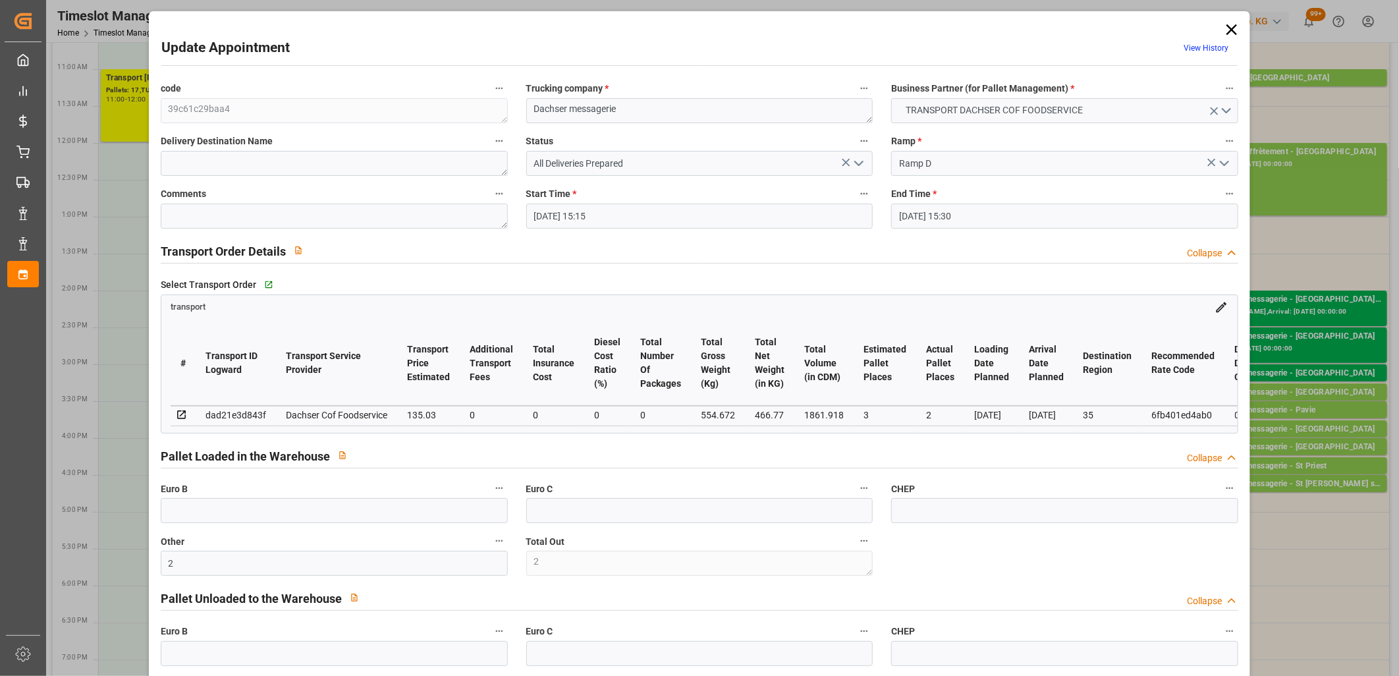
click at [858, 161] on icon "open menu" at bounding box center [859, 163] width 16 height 16
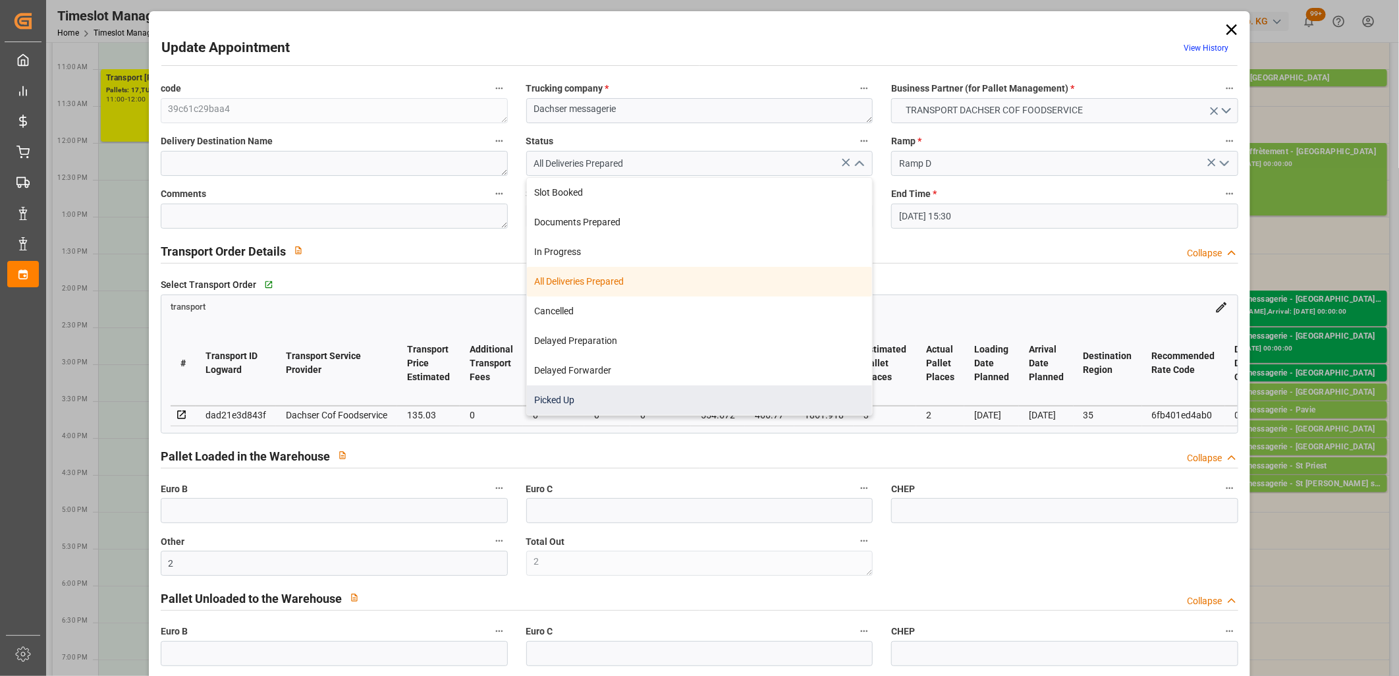
click at [758, 395] on div "Picked Up" at bounding box center [700, 400] width 346 height 30
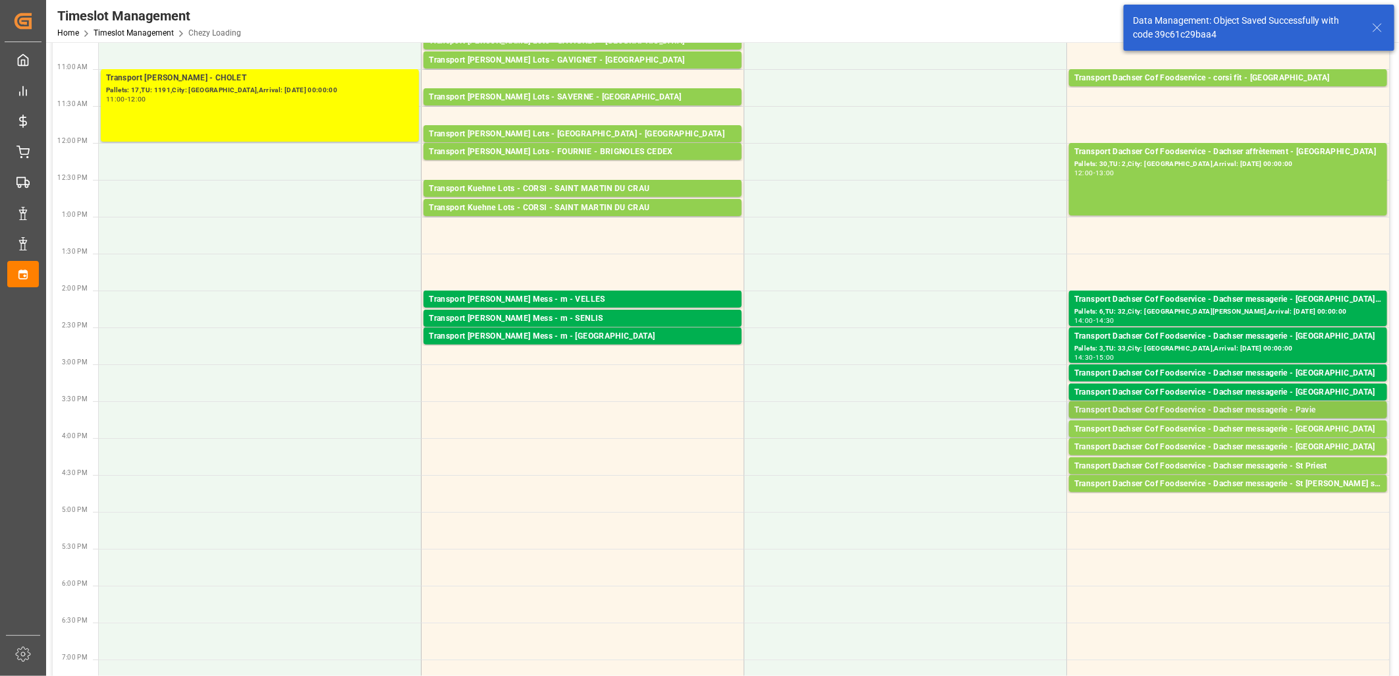
click at [1190, 408] on div "Transport Dachser Cof Foodservice - Dachser messagerie - Pavie" at bounding box center [1228, 410] width 308 height 13
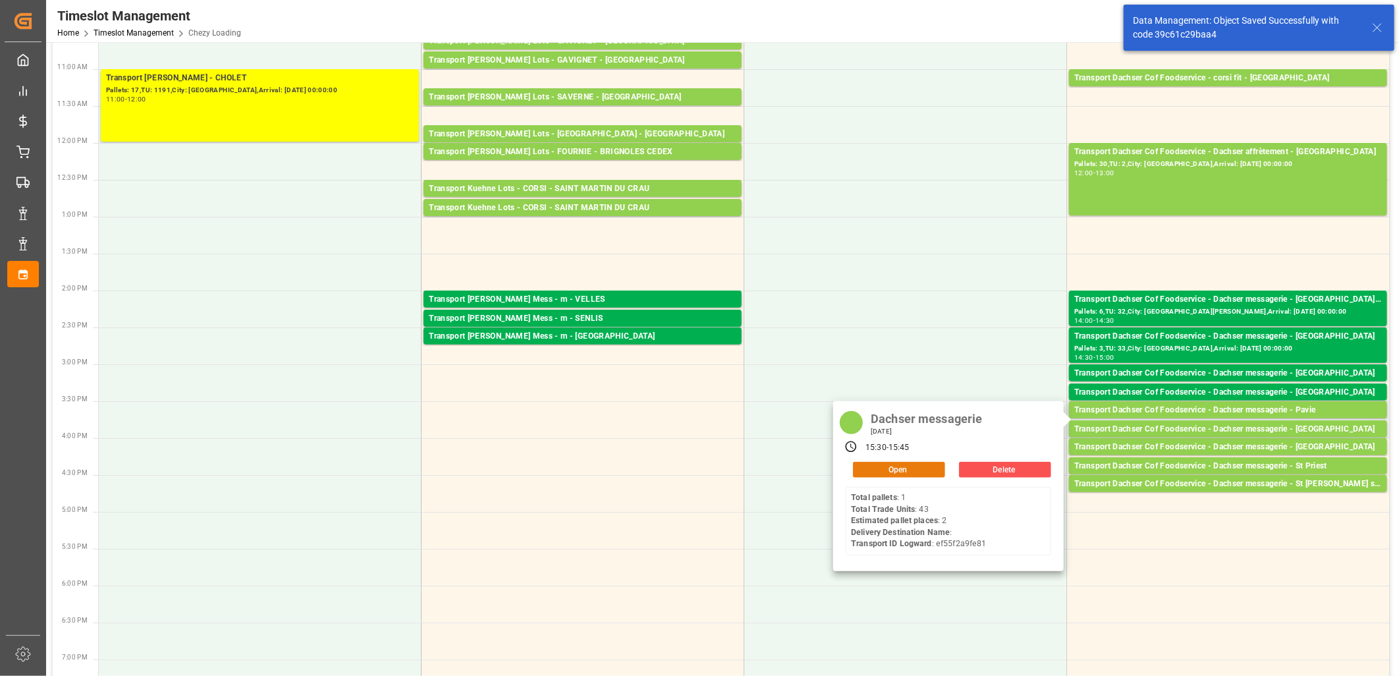
click at [903, 462] on button "Open" at bounding box center [899, 470] width 92 height 16
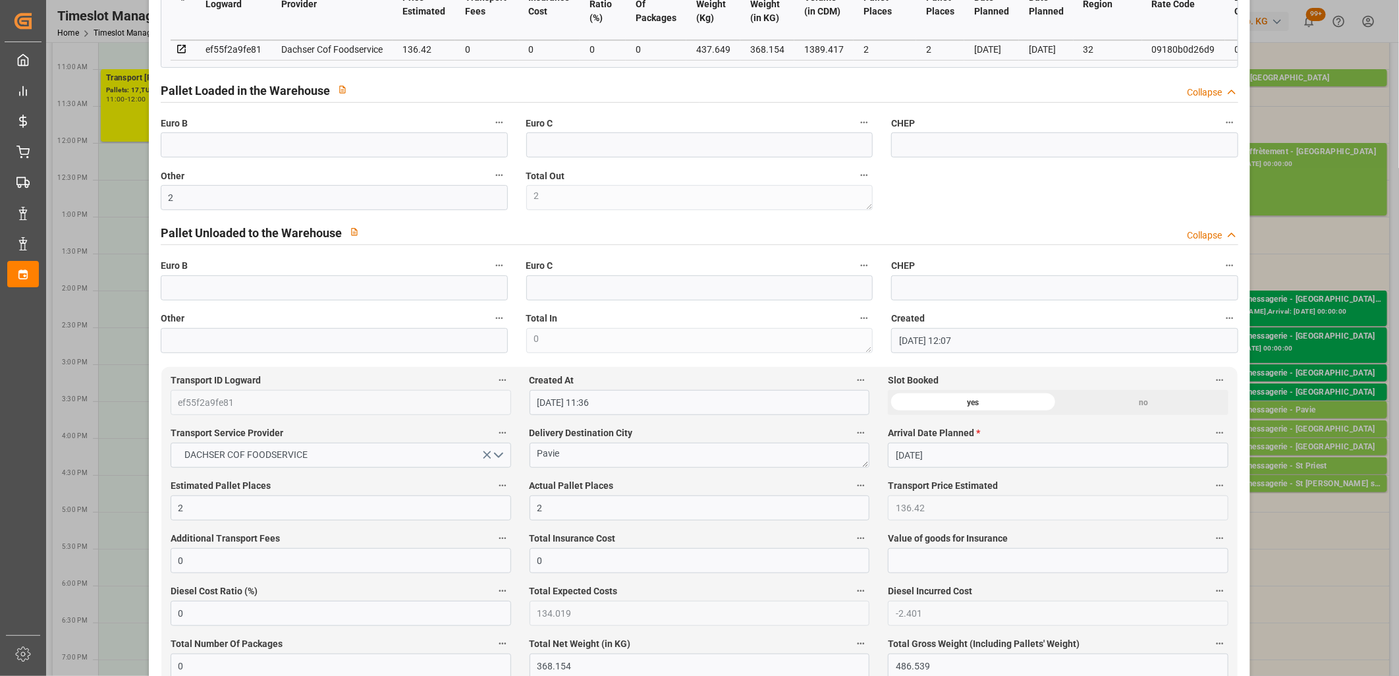
scroll to position [73, 0]
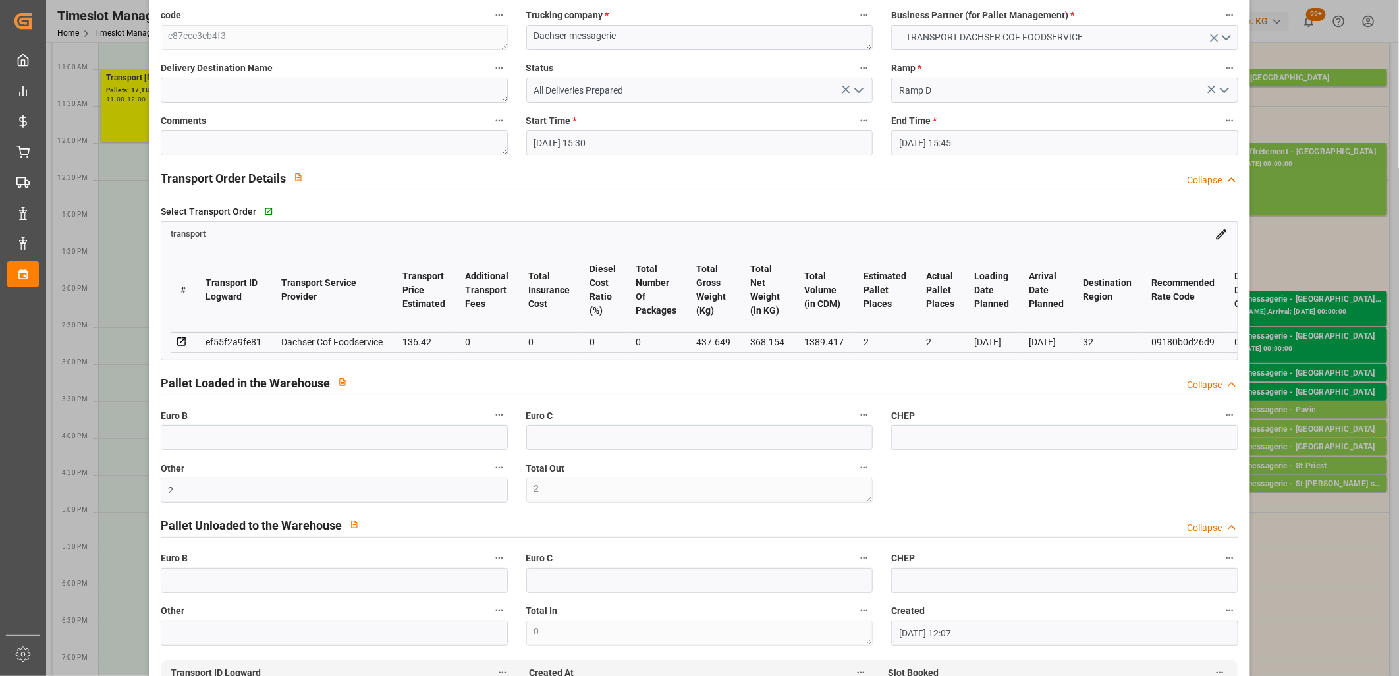
click at [859, 92] on icon "open menu" at bounding box center [859, 90] width 16 height 16
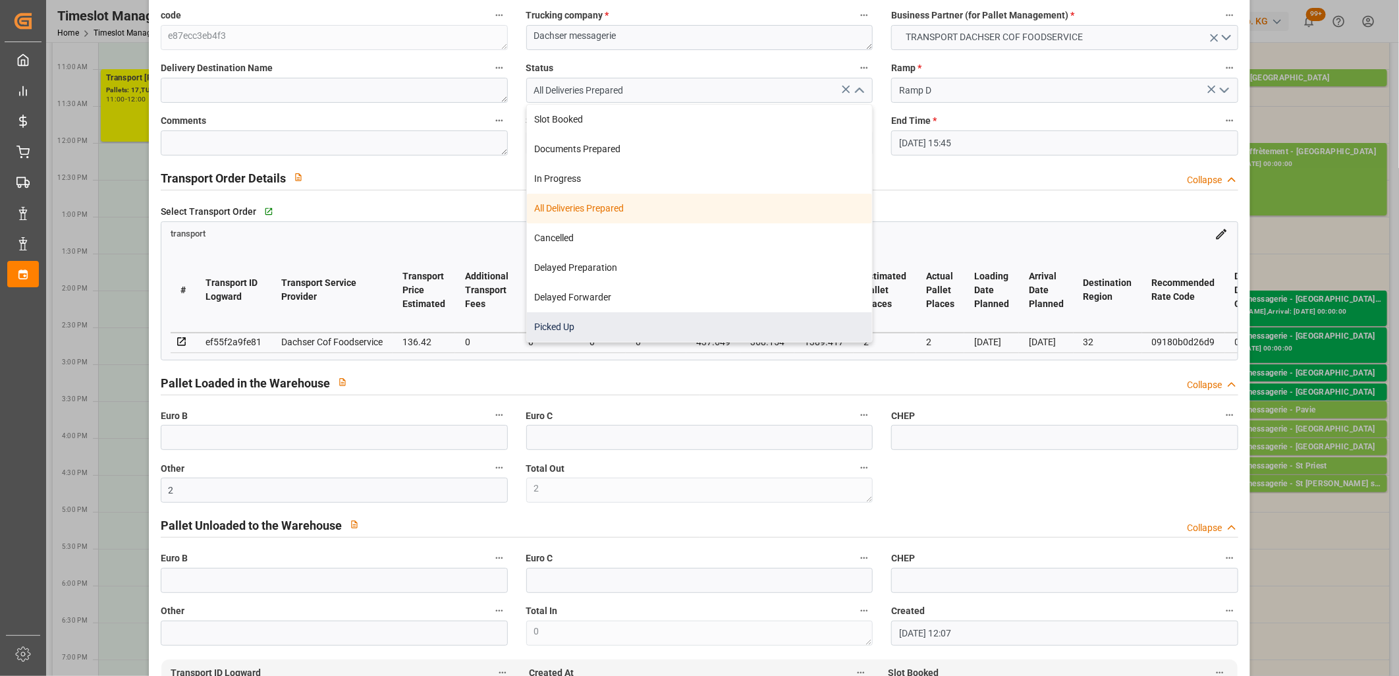
click at [729, 319] on div "Picked Up" at bounding box center [700, 327] width 346 height 30
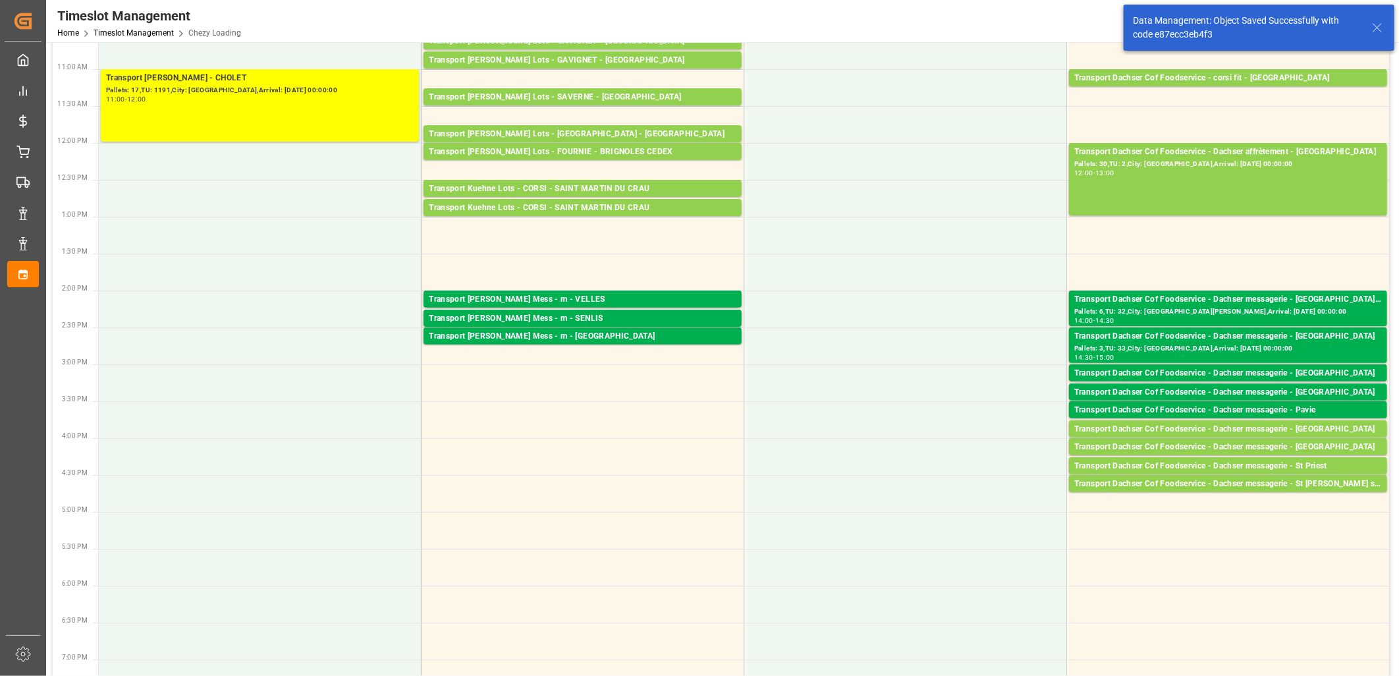
click at [1274, 427] on div "Transport Dachser Cof Foodservice - Dachser messagerie - [GEOGRAPHIC_DATA]" at bounding box center [1228, 429] width 308 height 13
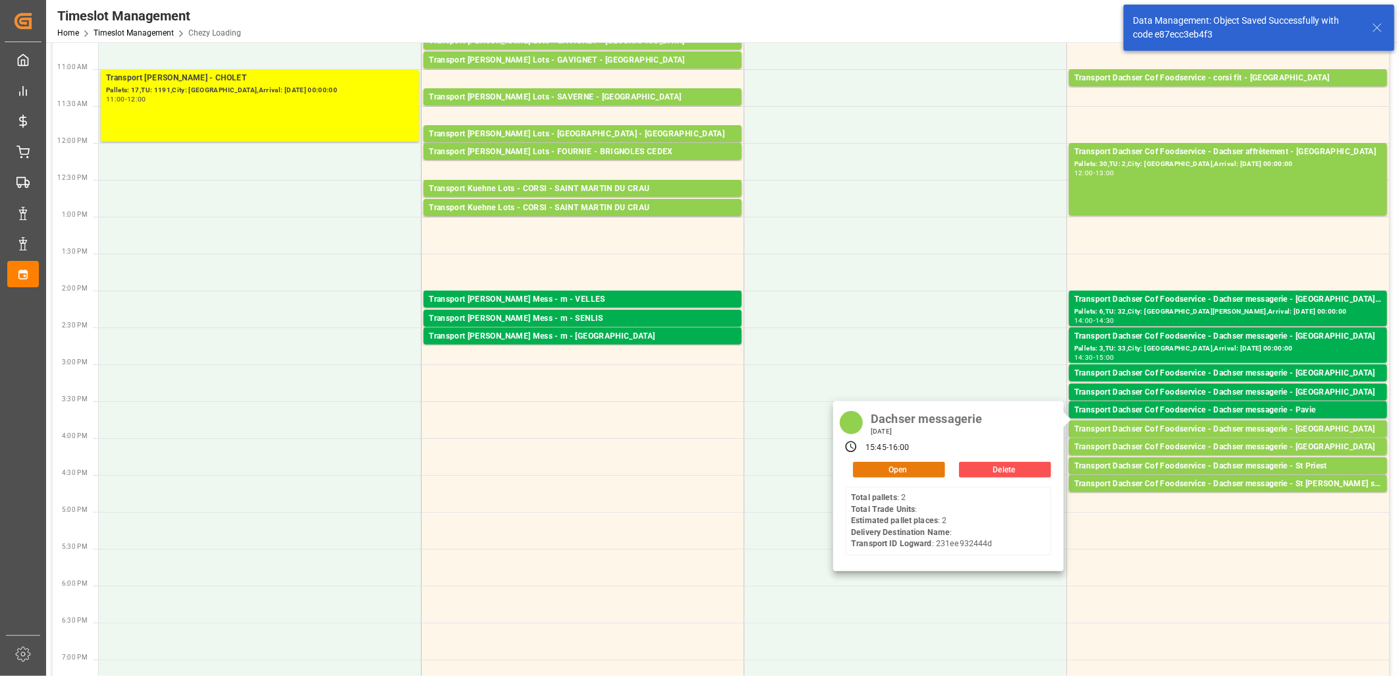
click at [877, 466] on button "Open" at bounding box center [899, 470] width 92 height 16
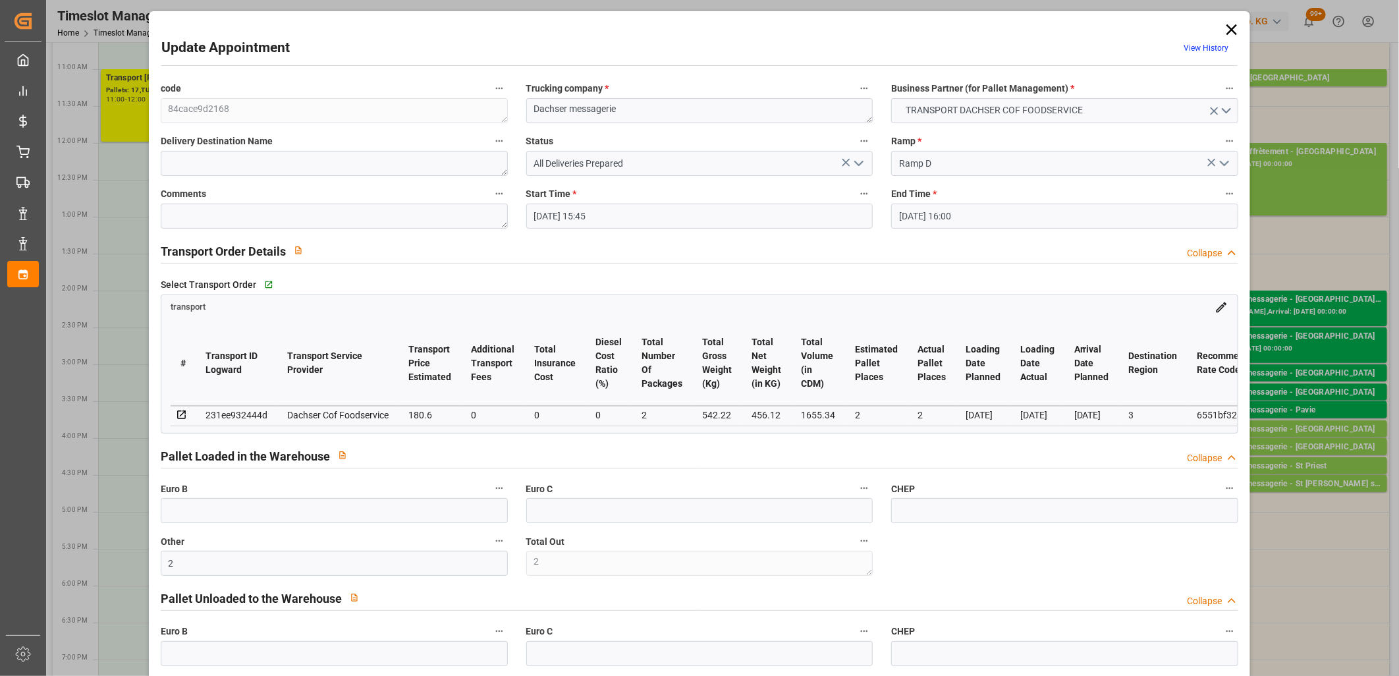
click at [858, 167] on icon "open menu" at bounding box center [859, 163] width 16 height 16
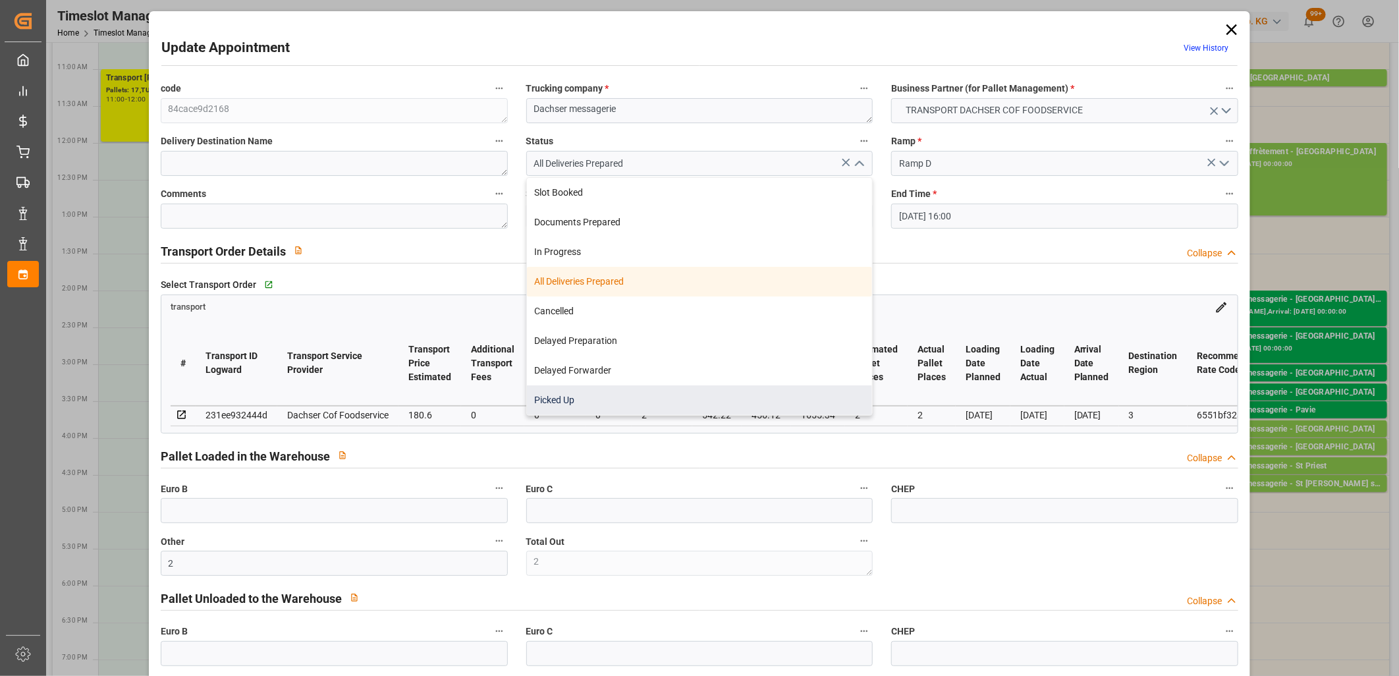
click at [668, 392] on div "Picked Up" at bounding box center [700, 400] width 346 height 30
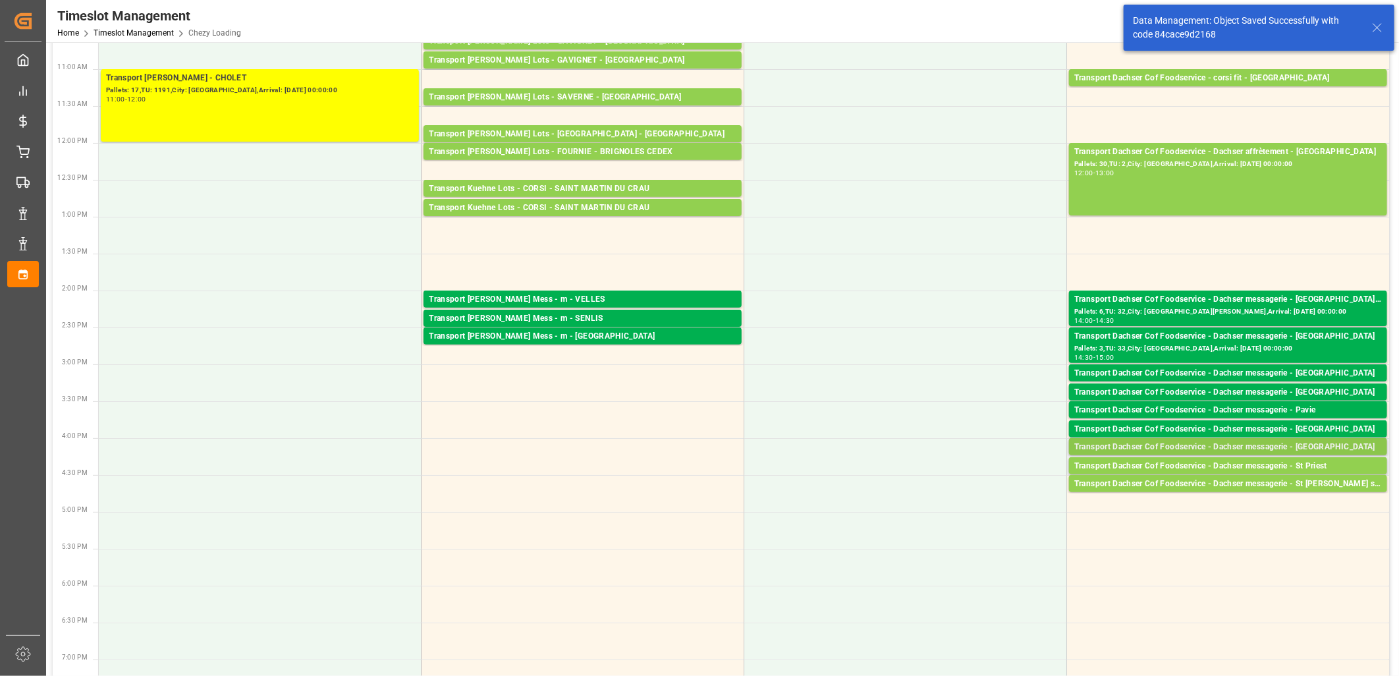
click at [1194, 446] on div "Transport Dachser Cof Foodservice - Dachser messagerie - [GEOGRAPHIC_DATA]" at bounding box center [1228, 447] width 308 height 13
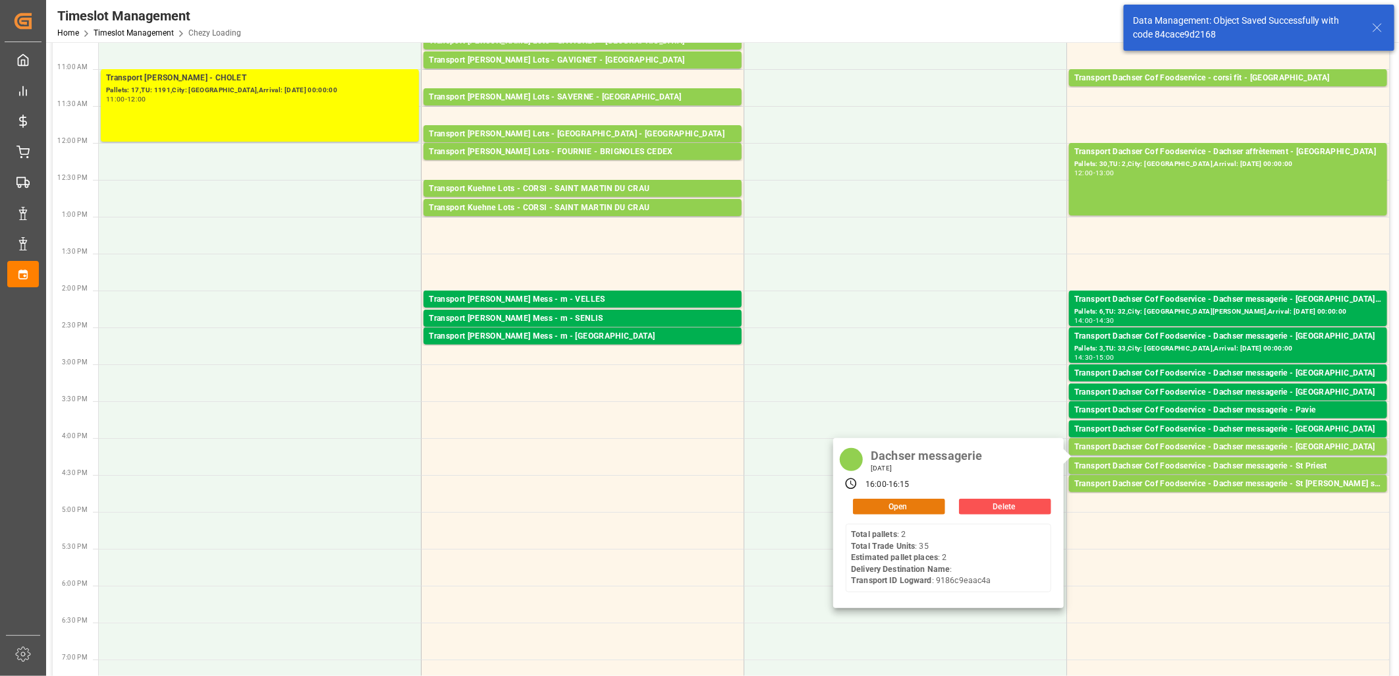
click at [929, 502] on button "Open" at bounding box center [899, 507] width 92 height 16
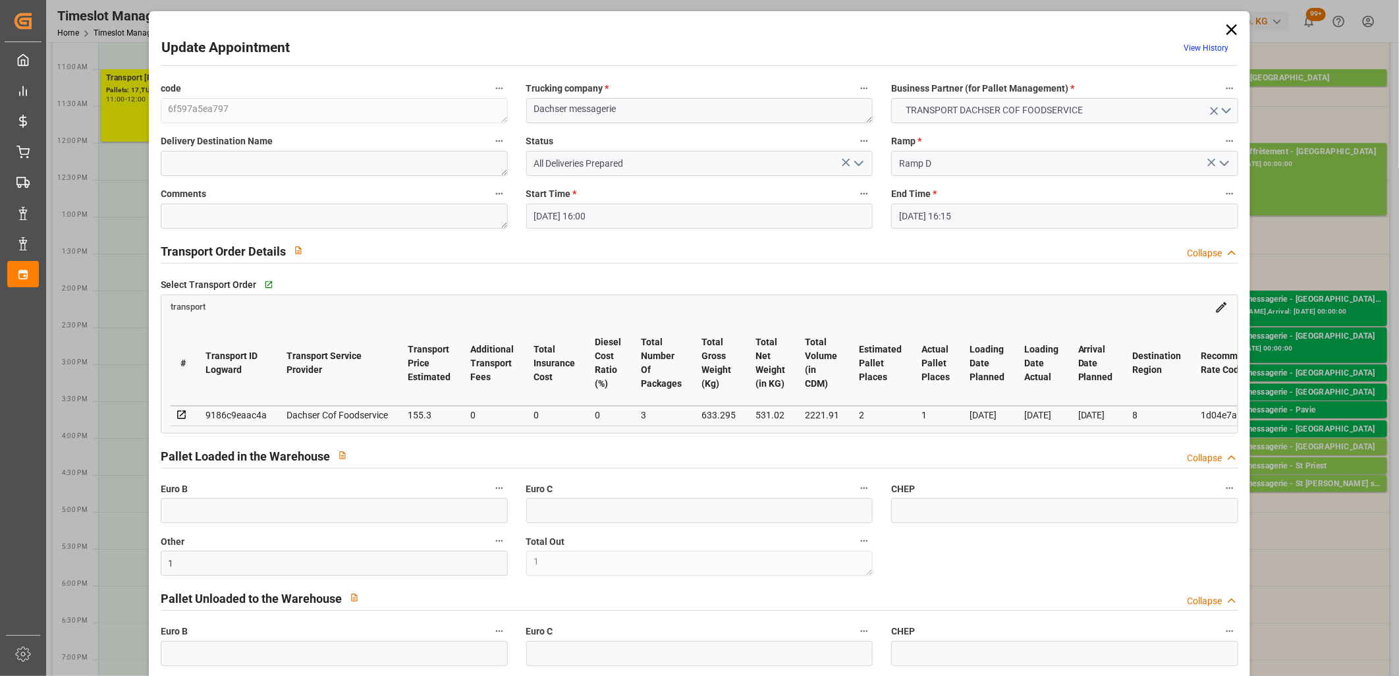
click at [859, 161] on icon "open menu" at bounding box center [859, 163] width 16 height 16
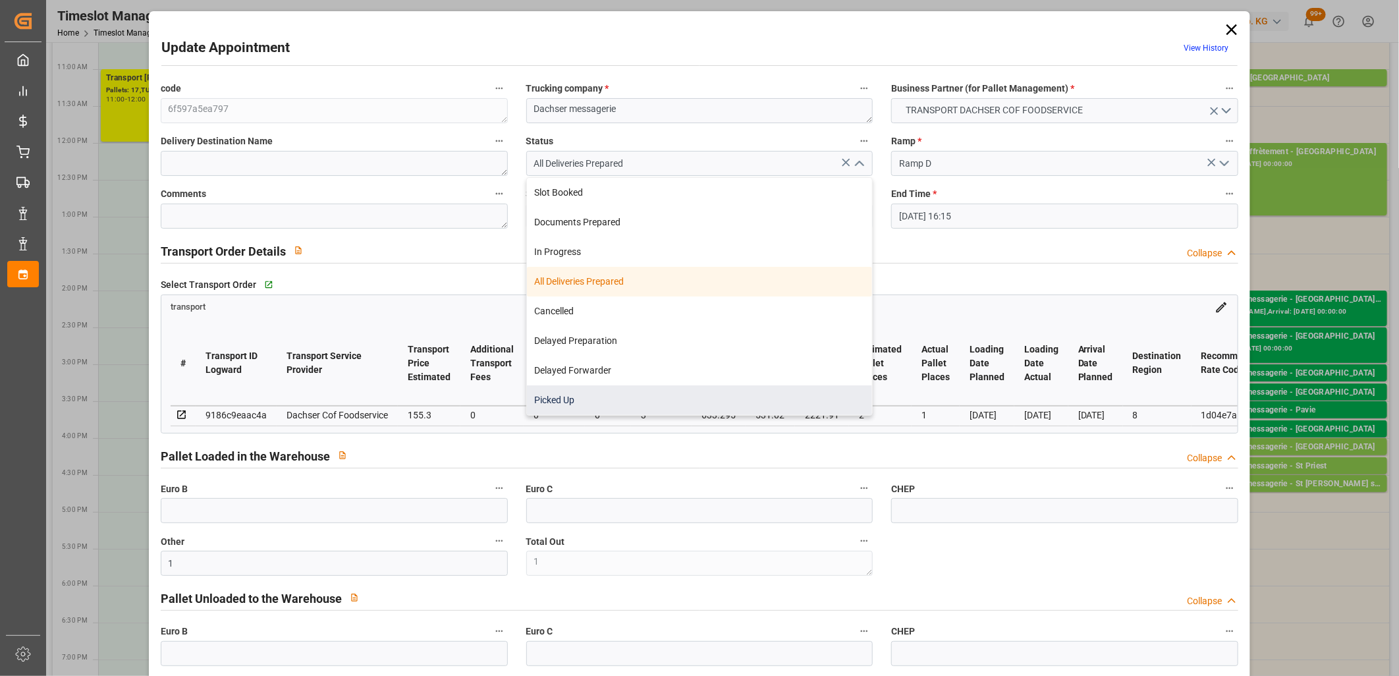
click at [743, 387] on div "Picked Up" at bounding box center [700, 400] width 346 height 30
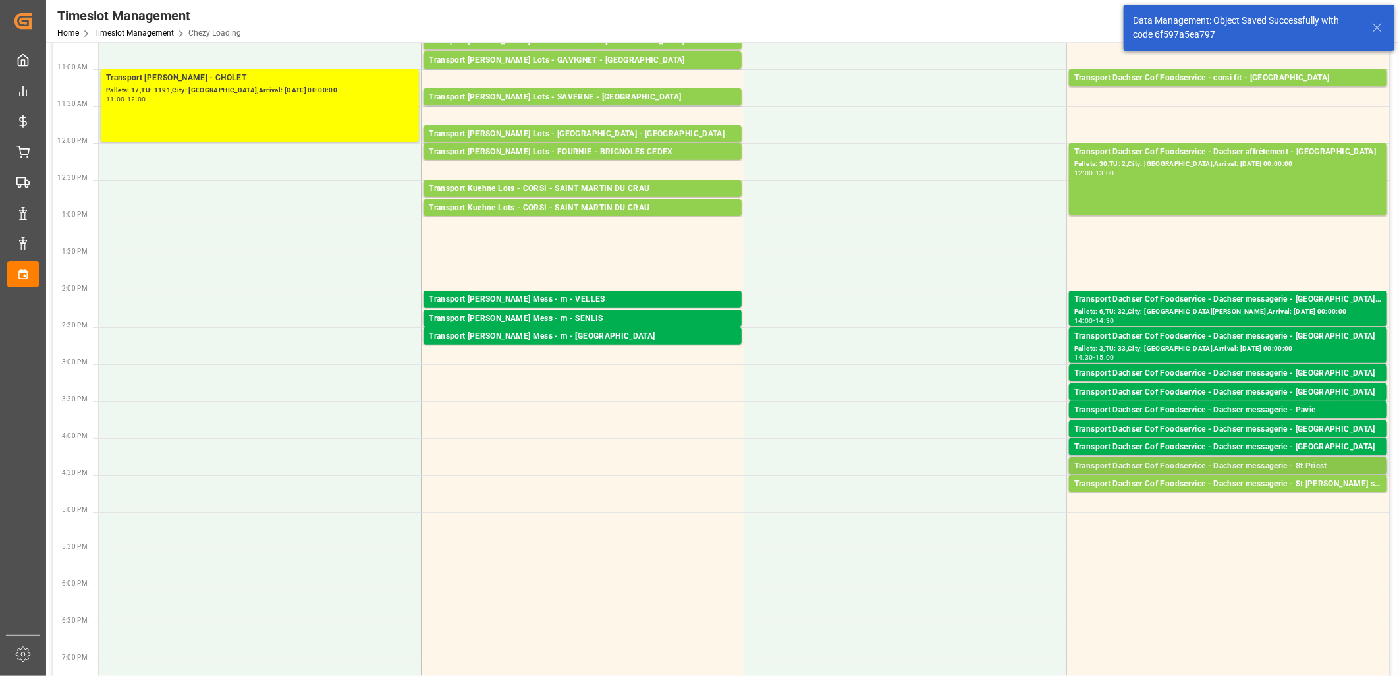
click at [1192, 465] on div "Transport Dachser Cof Foodservice - Dachser messagerie - St Priest" at bounding box center [1228, 466] width 308 height 13
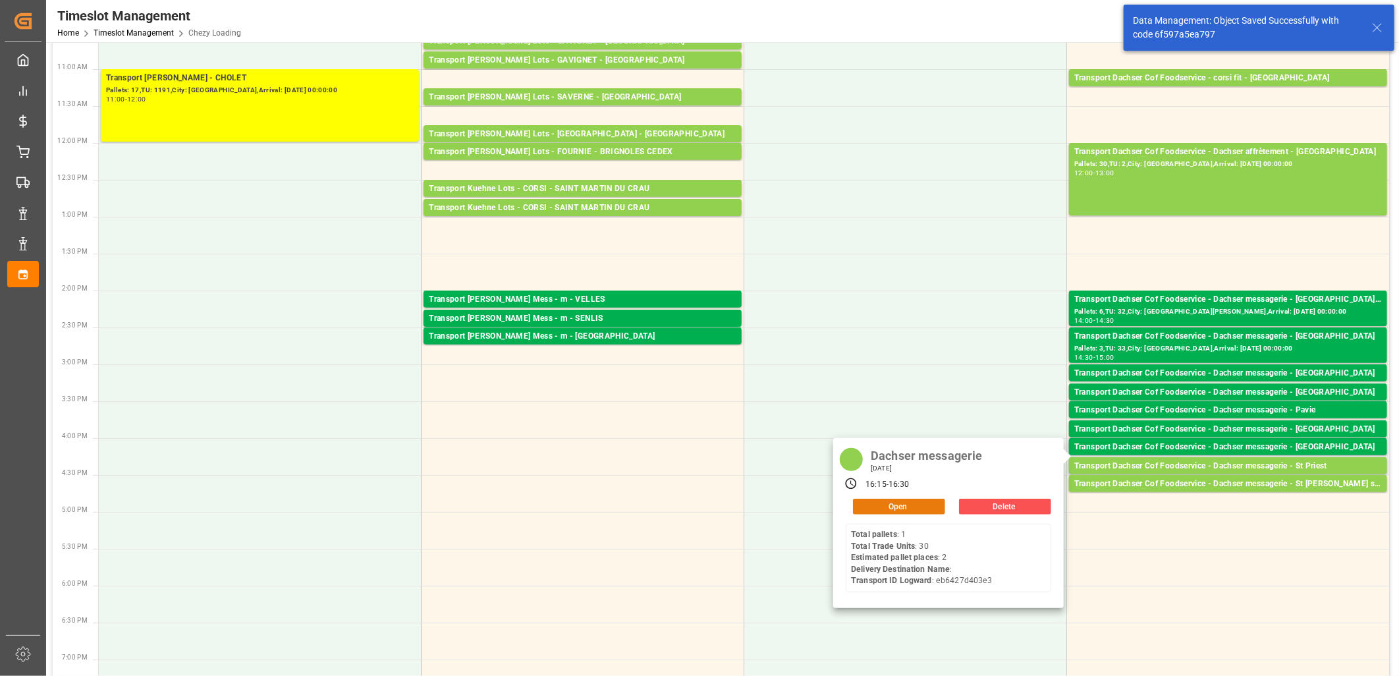
click at [893, 504] on button "Open" at bounding box center [899, 507] width 92 height 16
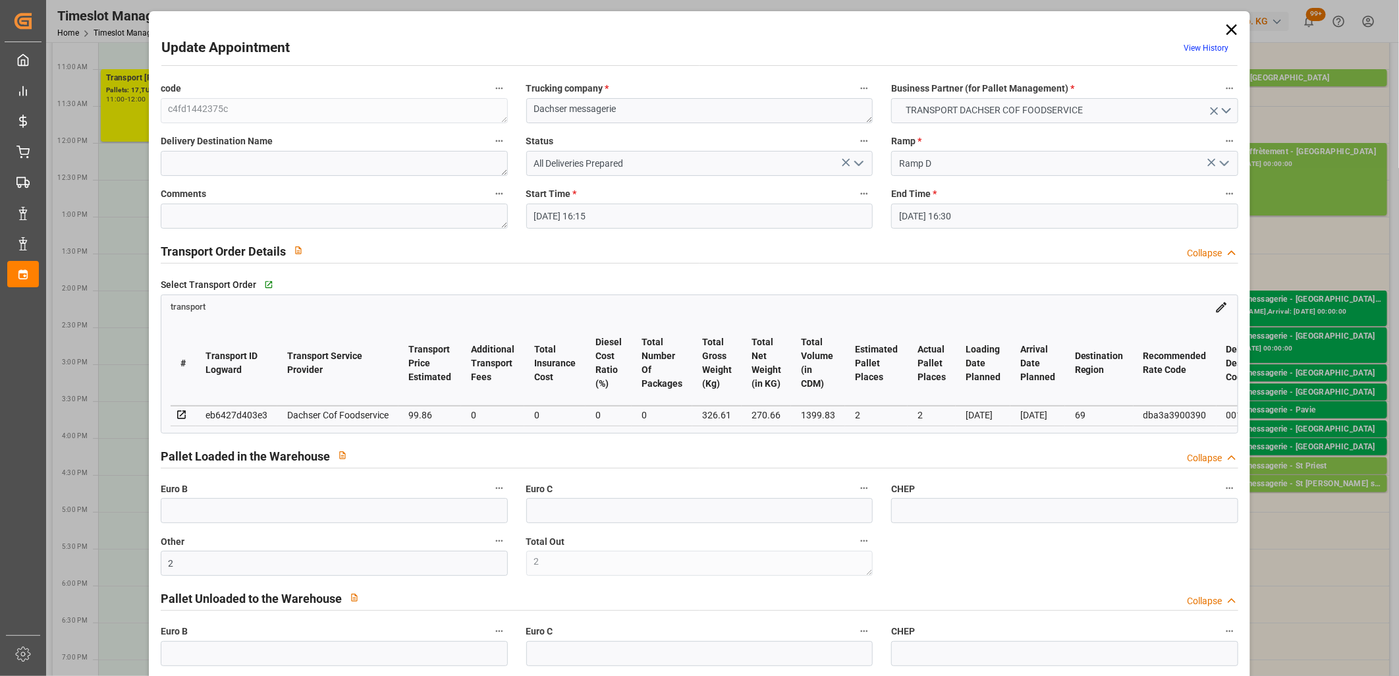
click at [856, 165] on polyline "open menu" at bounding box center [859, 163] width 8 height 4
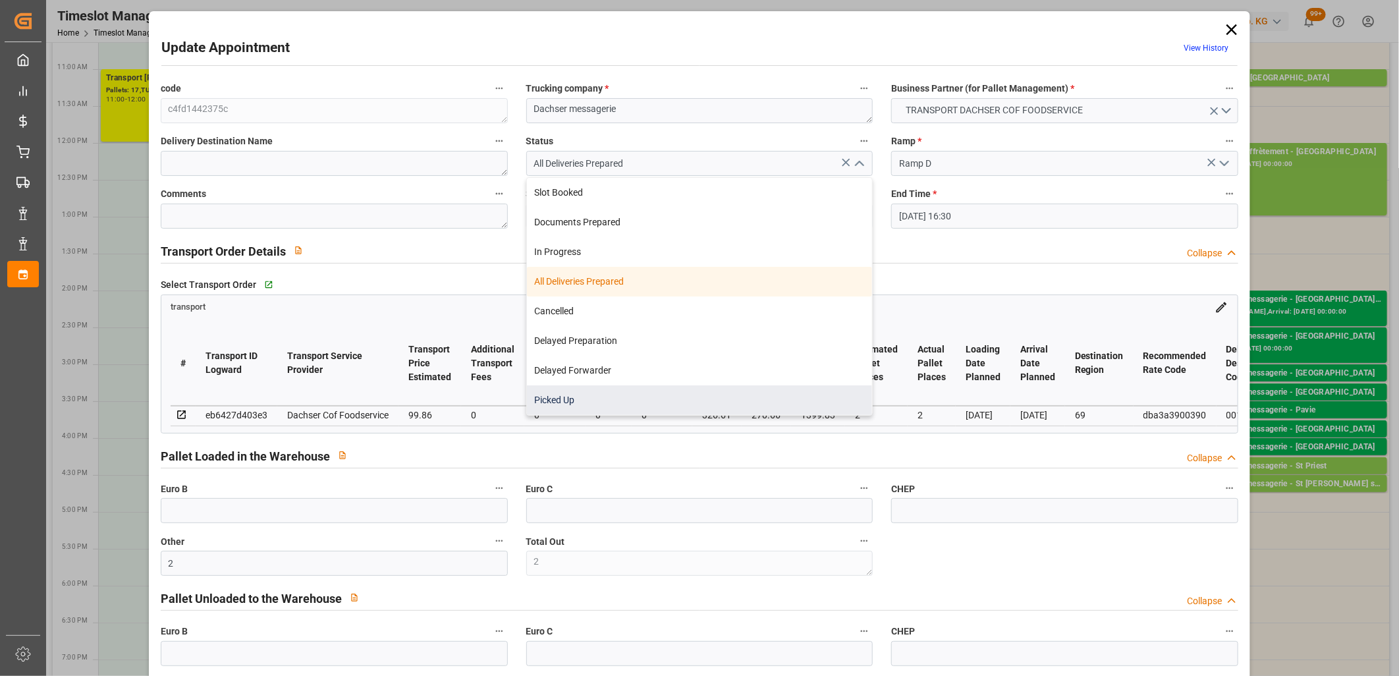
click at [758, 405] on div "Picked Up" at bounding box center [700, 400] width 346 height 30
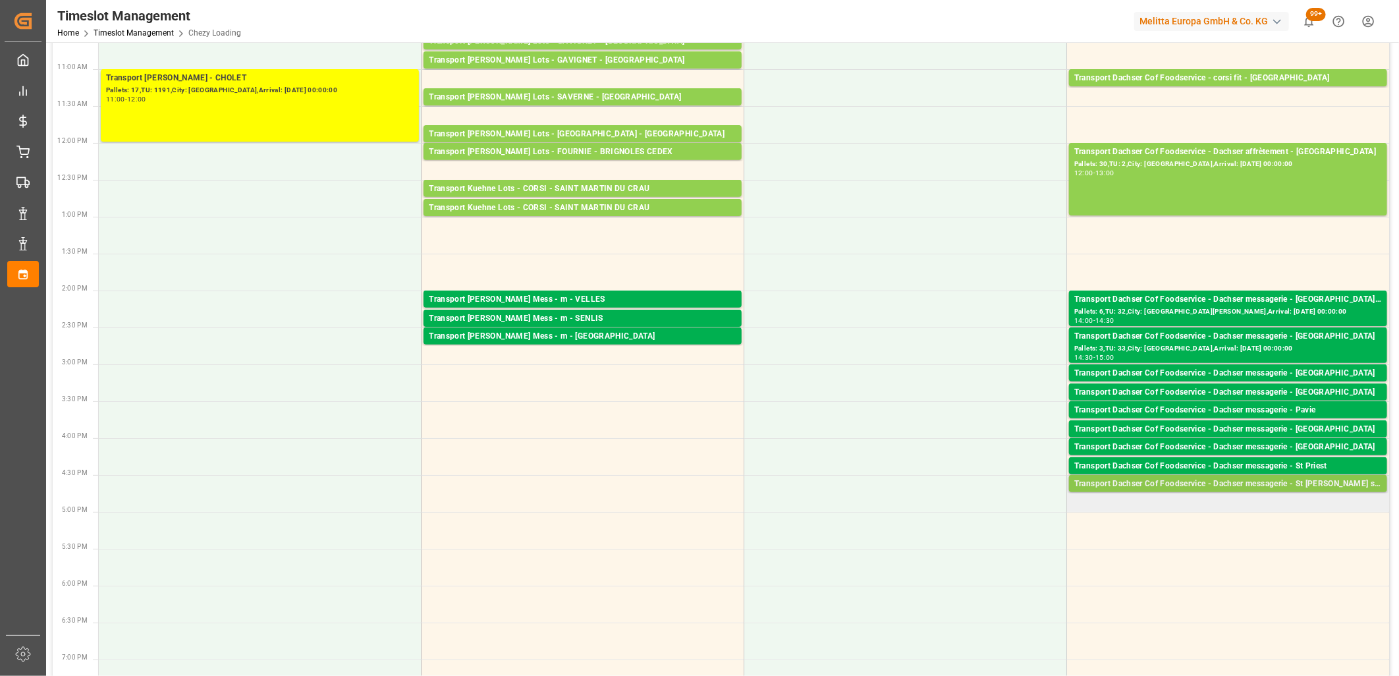
click at [1163, 480] on div "Transport Dachser Cof Foodservice - Dachser messagerie - St [PERSON_NAME] sur V…" at bounding box center [1228, 484] width 308 height 13
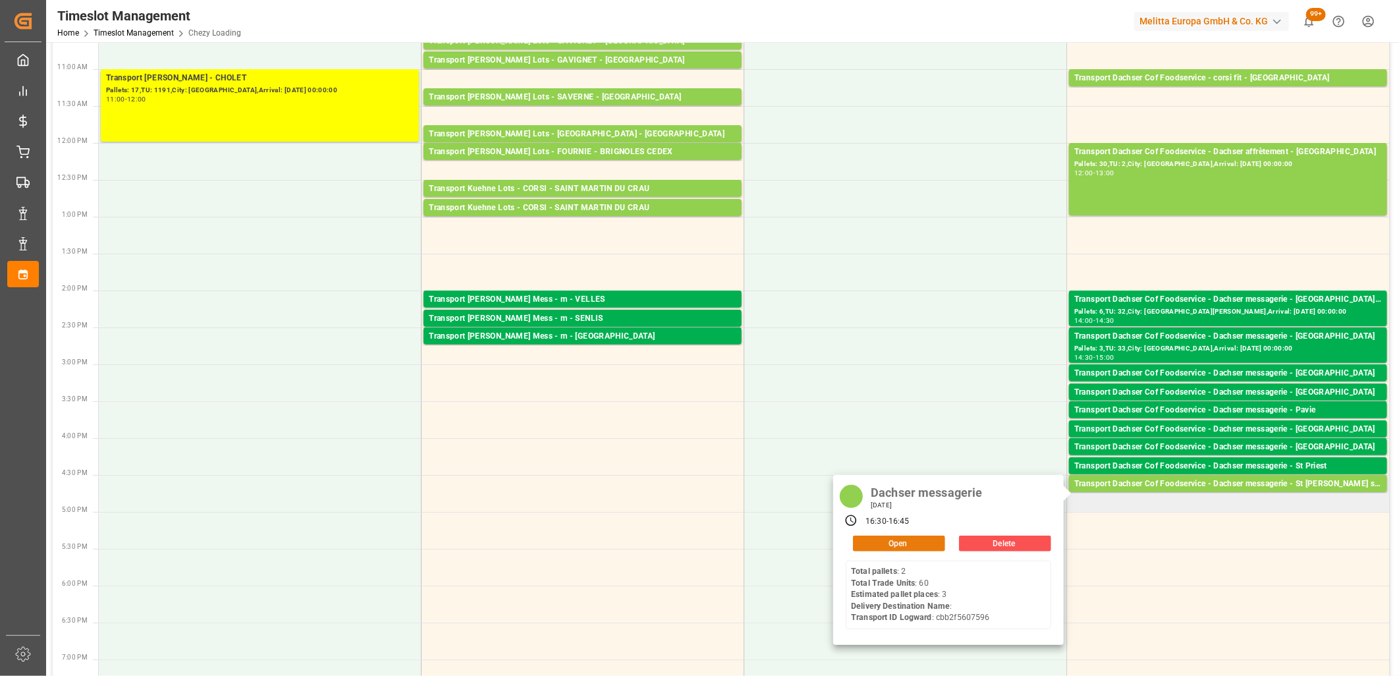
click at [885, 547] on button "Open" at bounding box center [899, 544] width 92 height 16
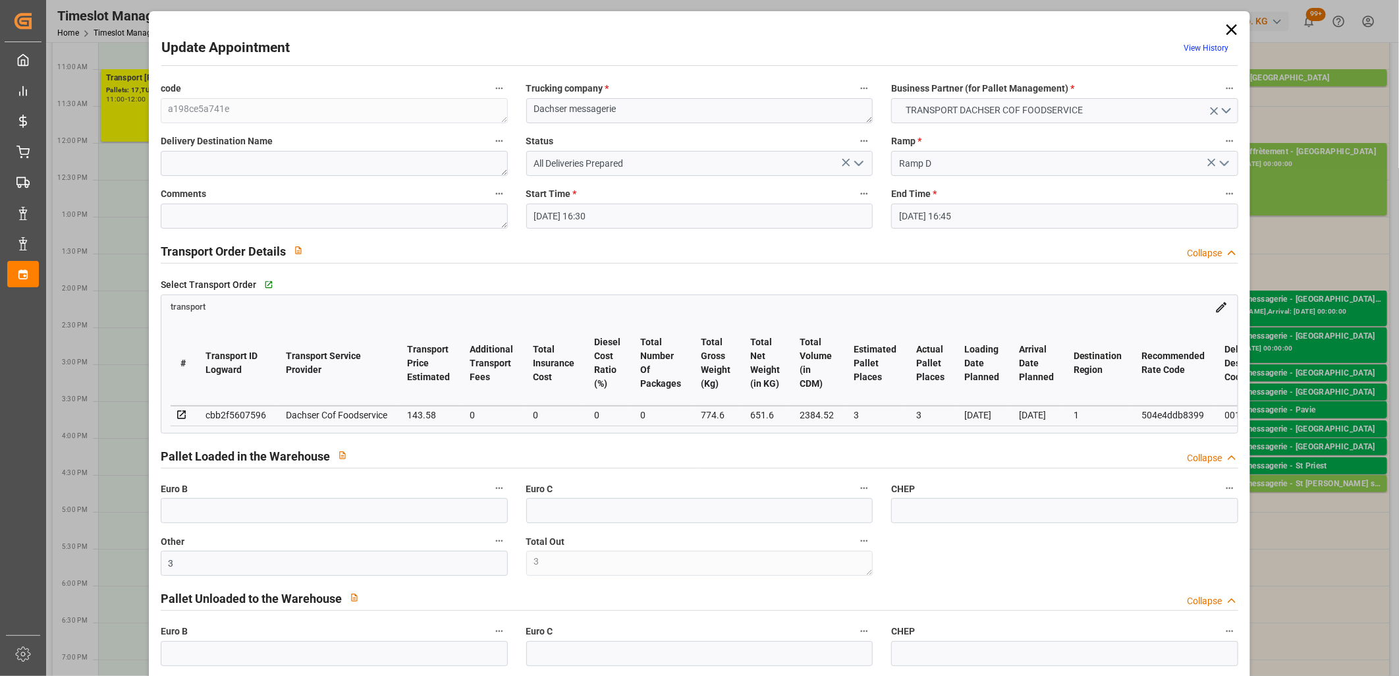
click at [855, 162] on icon "open menu" at bounding box center [859, 163] width 16 height 16
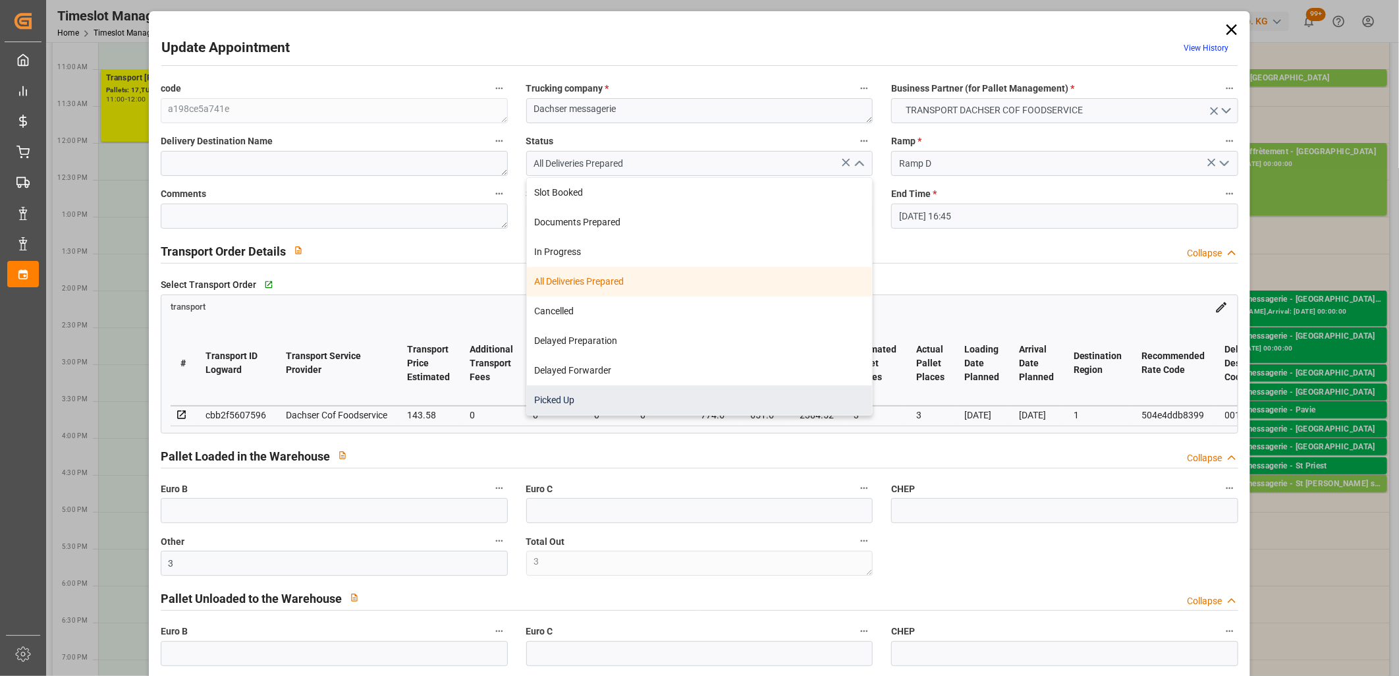
click at [654, 395] on div "Picked Up" at bounding box center [700, 400] width 346 height 30
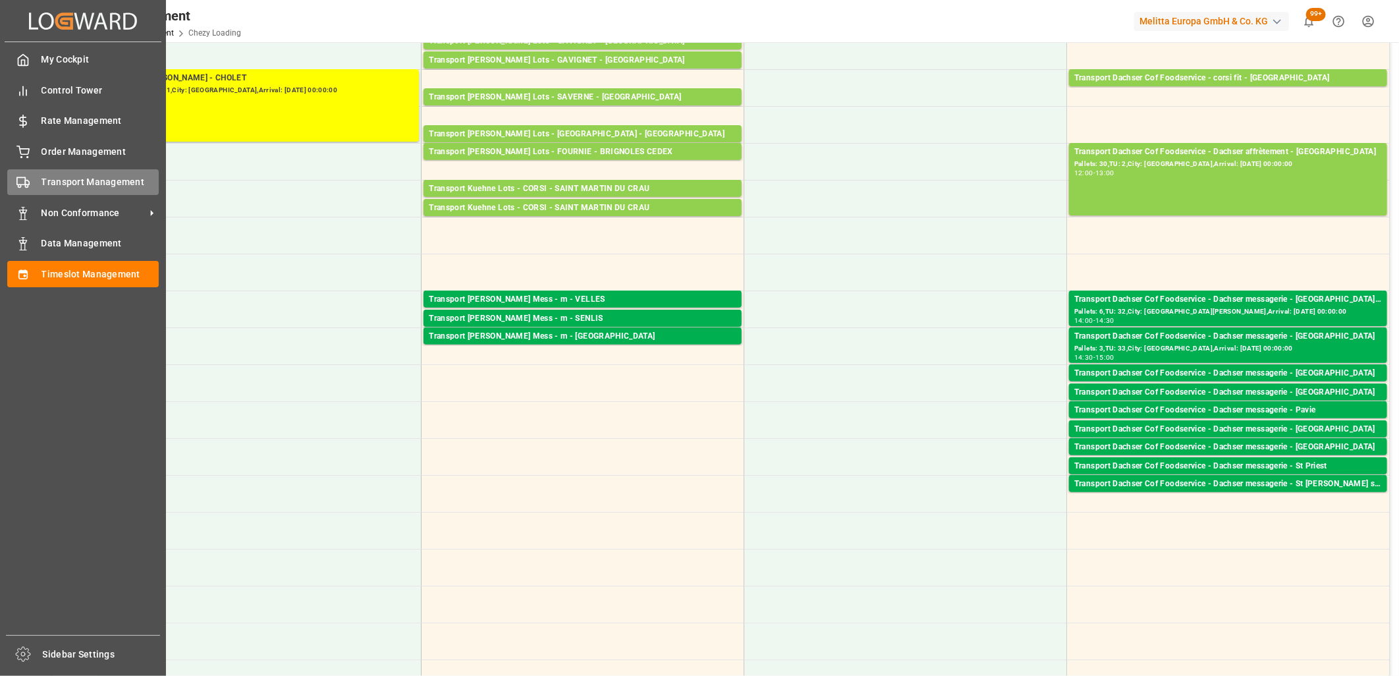
click at [24, 178] on icon at bounding box center [22, 182] width 13 height 13
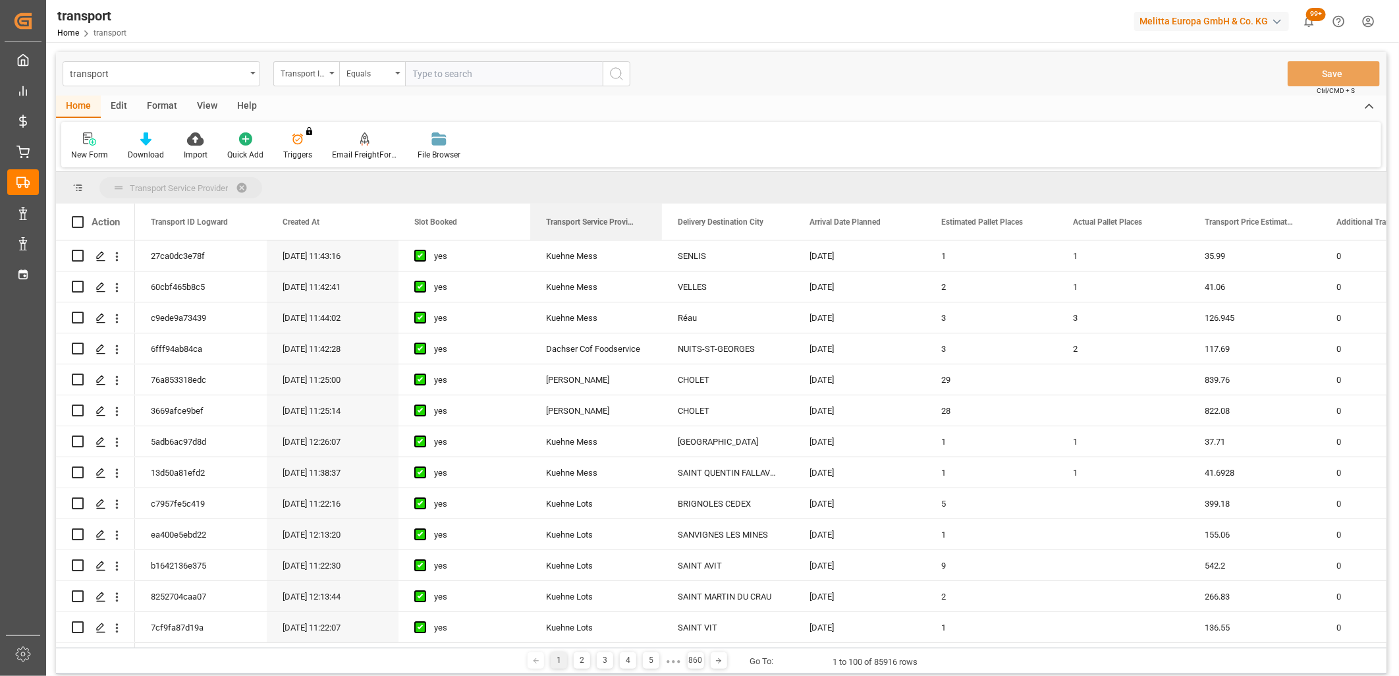
drag, startPoint x: 558, startPoint y: 223, endPoint x: 551, endPoint y: 180, distance: 43.3
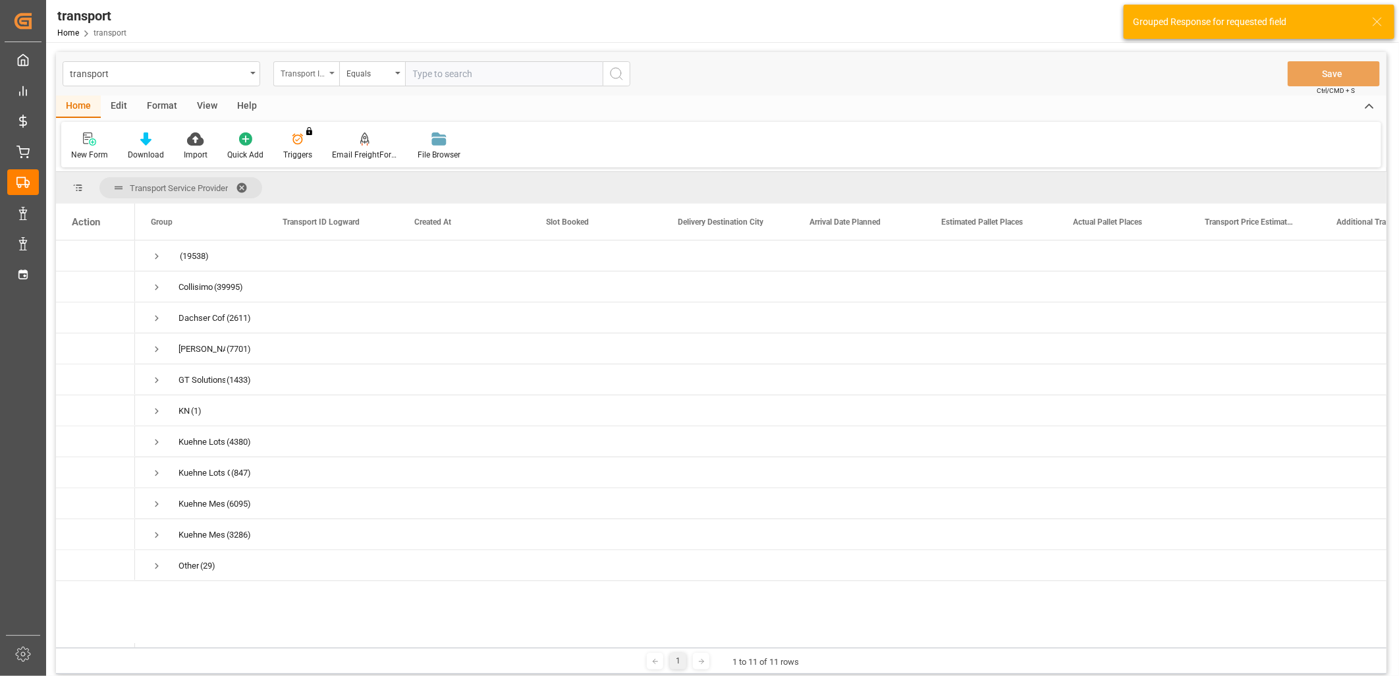
click at [332, 70] on div "Transport ID Logward" at bounding box center [306, 73] width 66 height 25
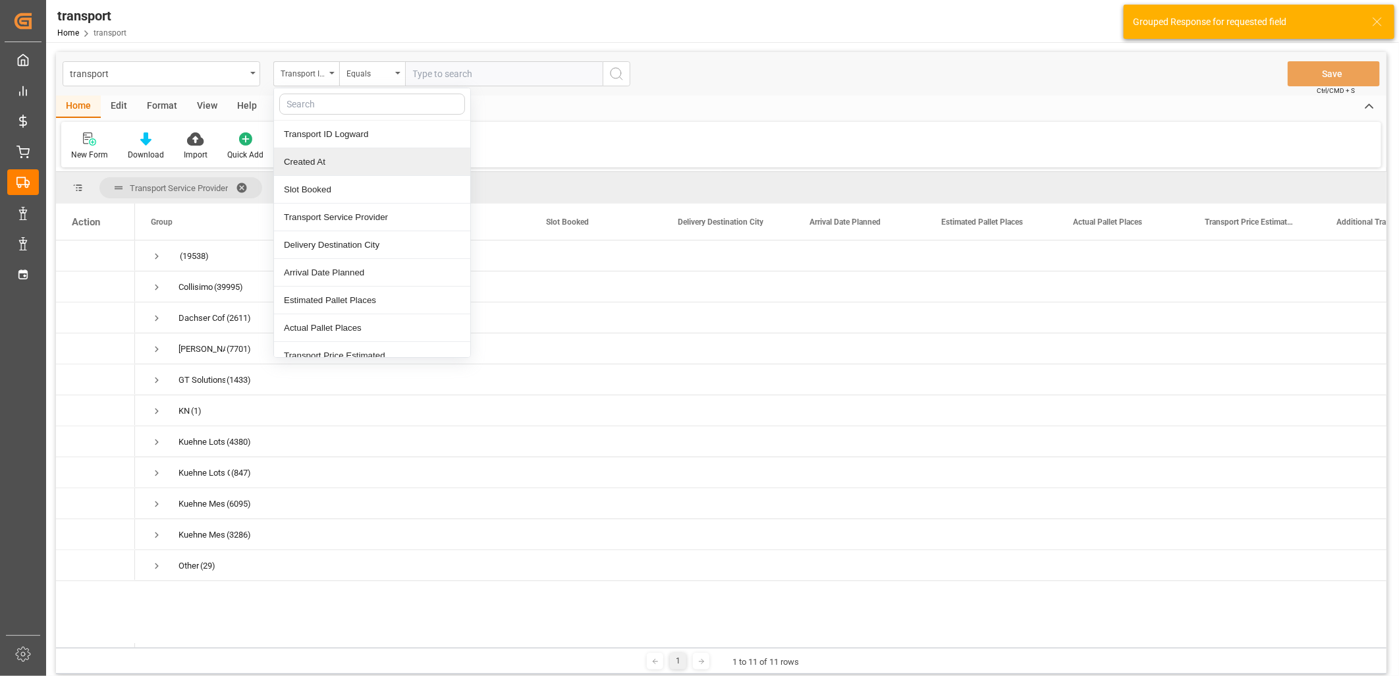
click at [324, 166] on div "Created At" at bounding box center [372, 162] width 196 height 28
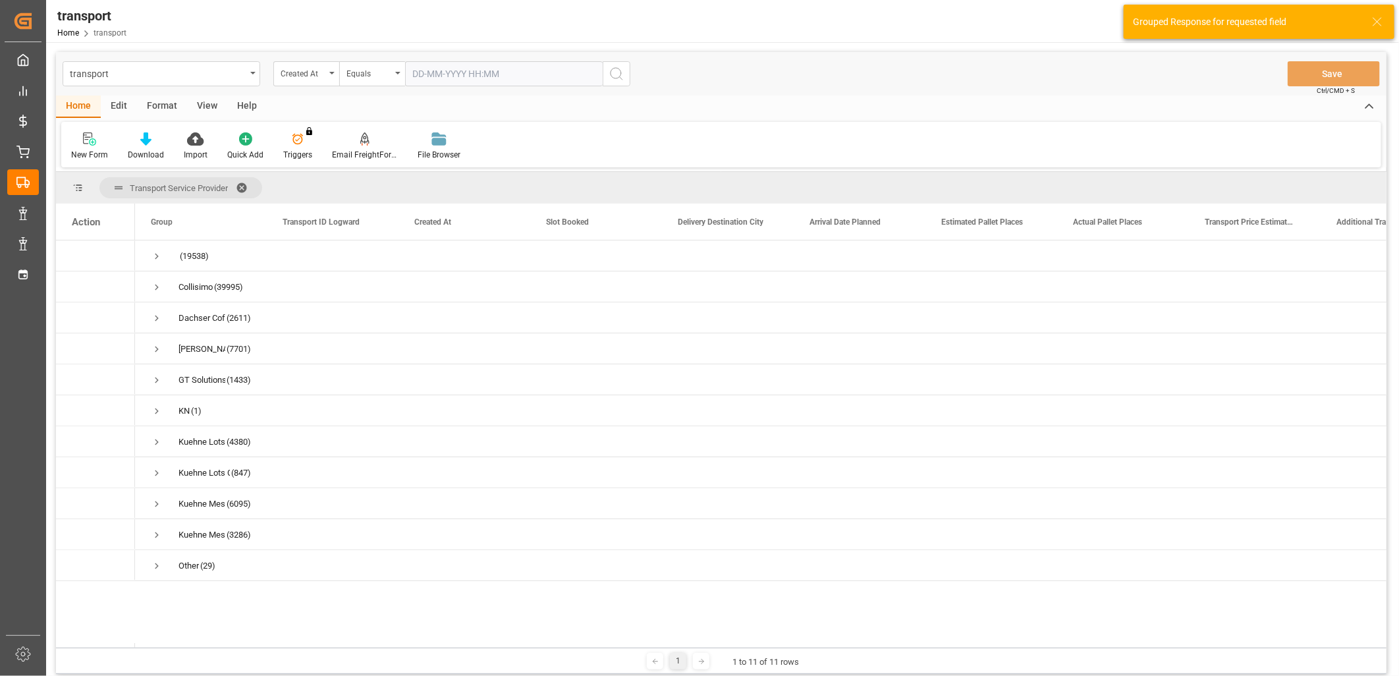
click at [428, 79] on input "text" at bounding box center [504, 73] width 198 height 25
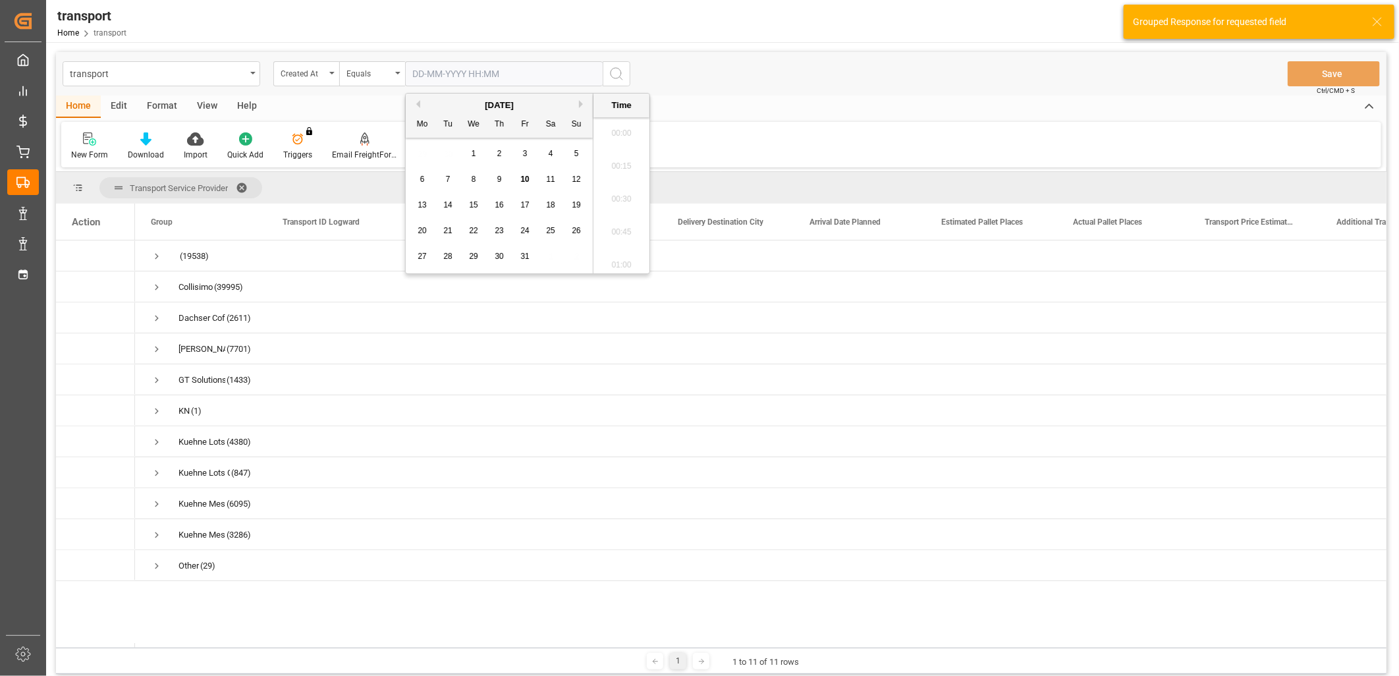
scroll to position [1190, 0]
click at [496, 175] on div "9" at bounding box center [499, 180] width 16 height 16
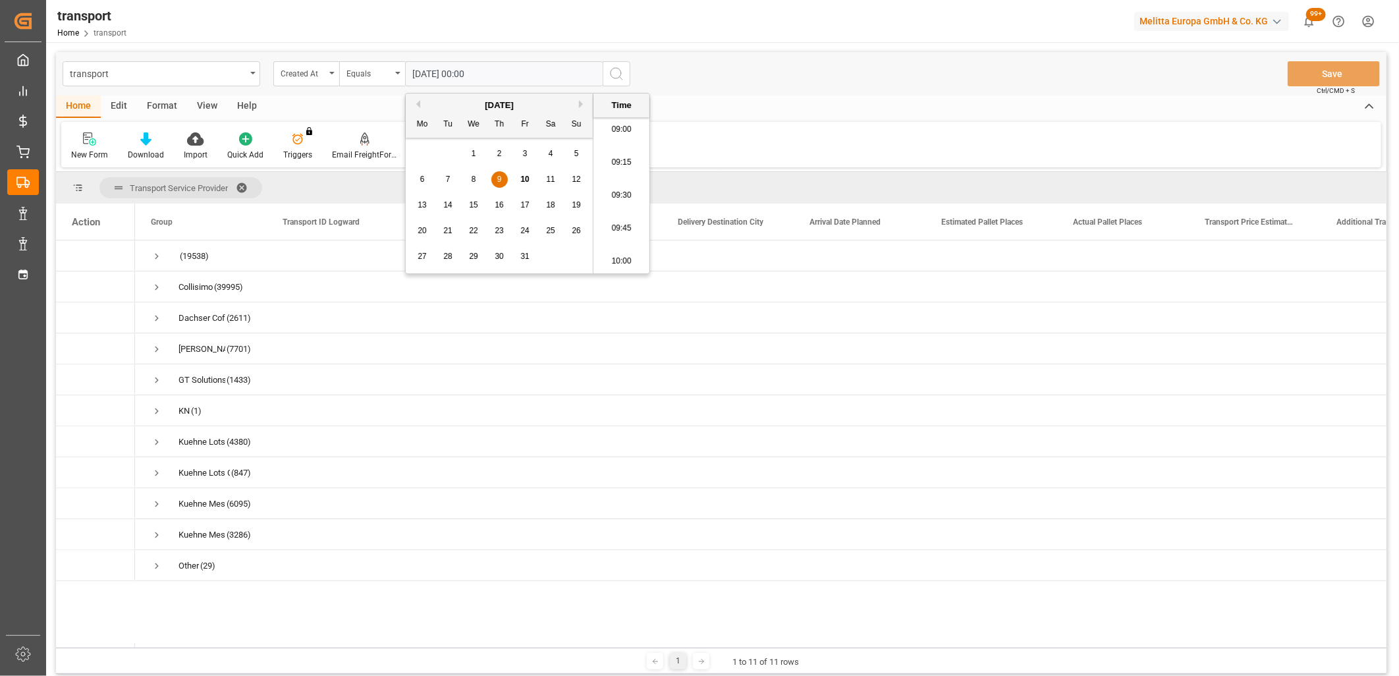
click at [624, 82] on button "search button" at bounding box center [617, 73] width 28 height 25
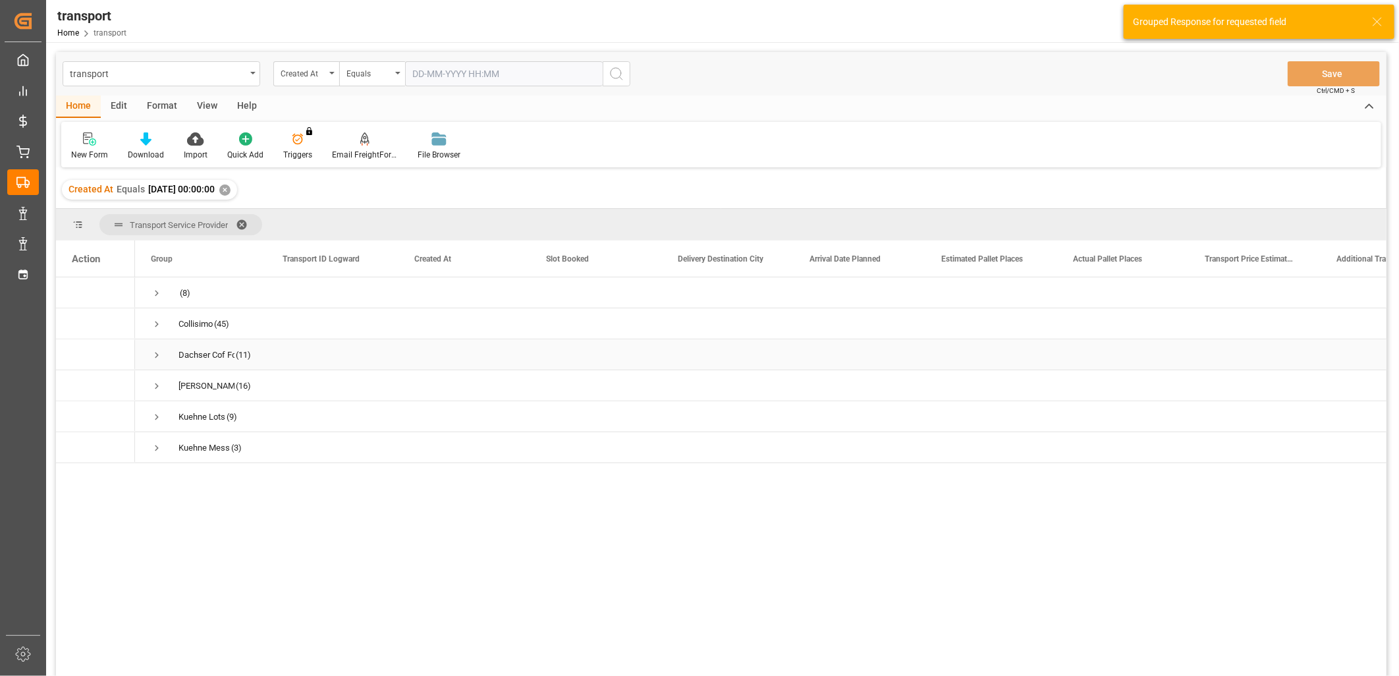
click at [154, 352] on span "Press SPACE to select this row." at bounding box center [157, 355] width 12 height 12
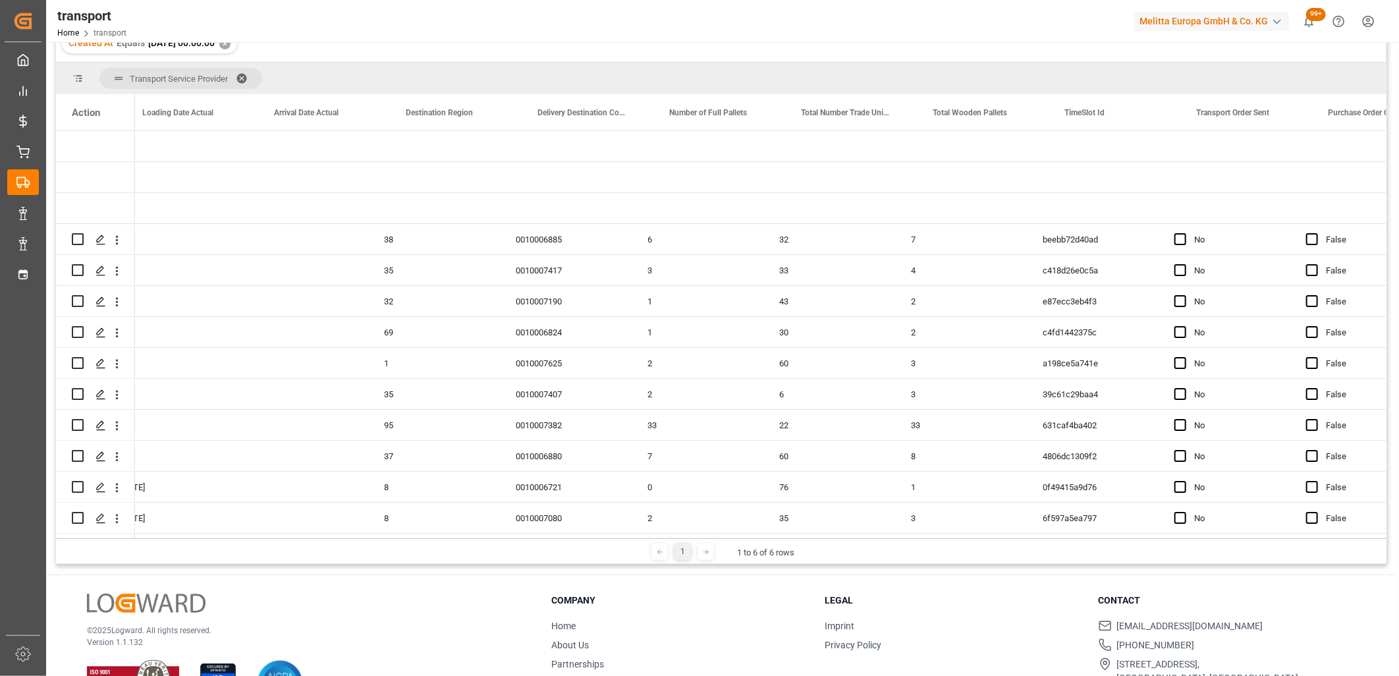
scroll to position [0, 2869]
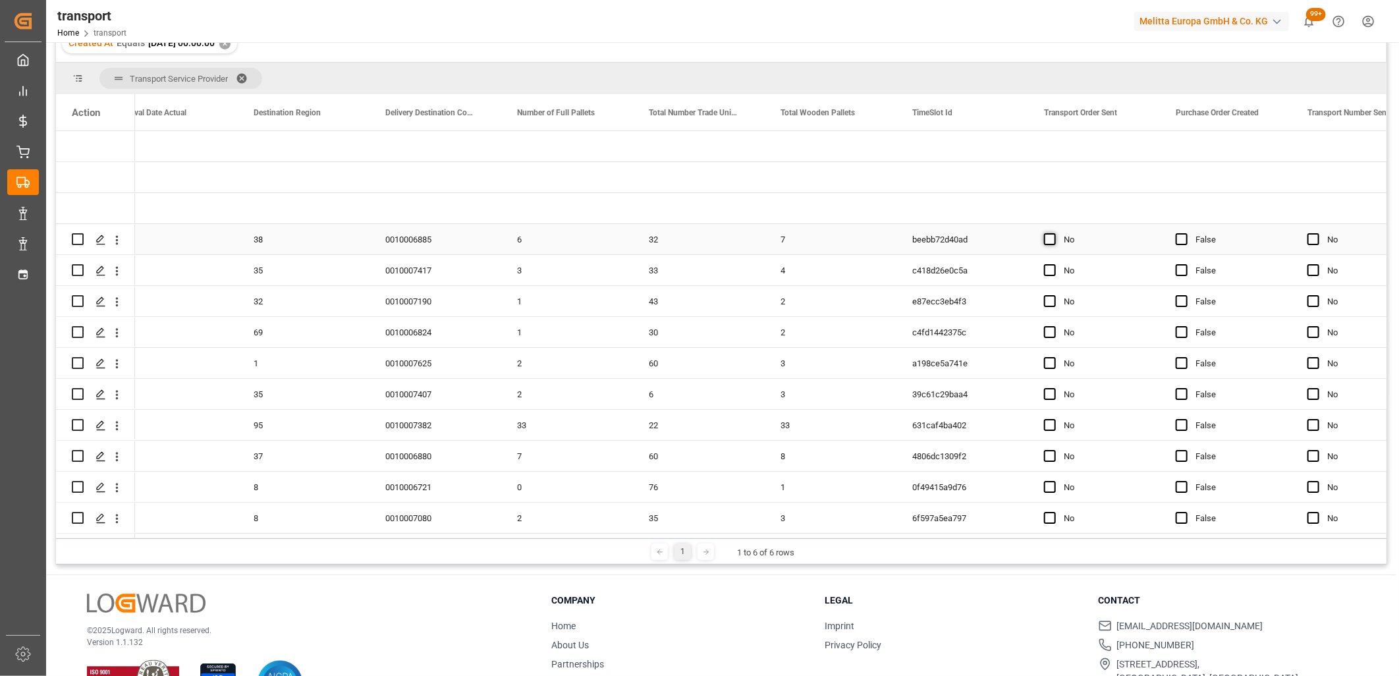
click at [1052, 241] on span "Press SPACE to select this row." at bounding box center [1050, 239] width 12 height 12
click at [1054, 233] on input "Press SPACE to select this row." at bounding box center [1054, 233] width 0 height 0
click at [1051, 271] on span "Press SPACE to select this row." at bounding box center [1050, 270] width 12 height 12
click at [1054, 264] on input "Press SPACE to select this row." at bounding box center [1054, 264] width 0 height 0
click at [1049, 299] on span "Press SPACE to select this row." at bounding box center [1050, 301] width 12 height 12
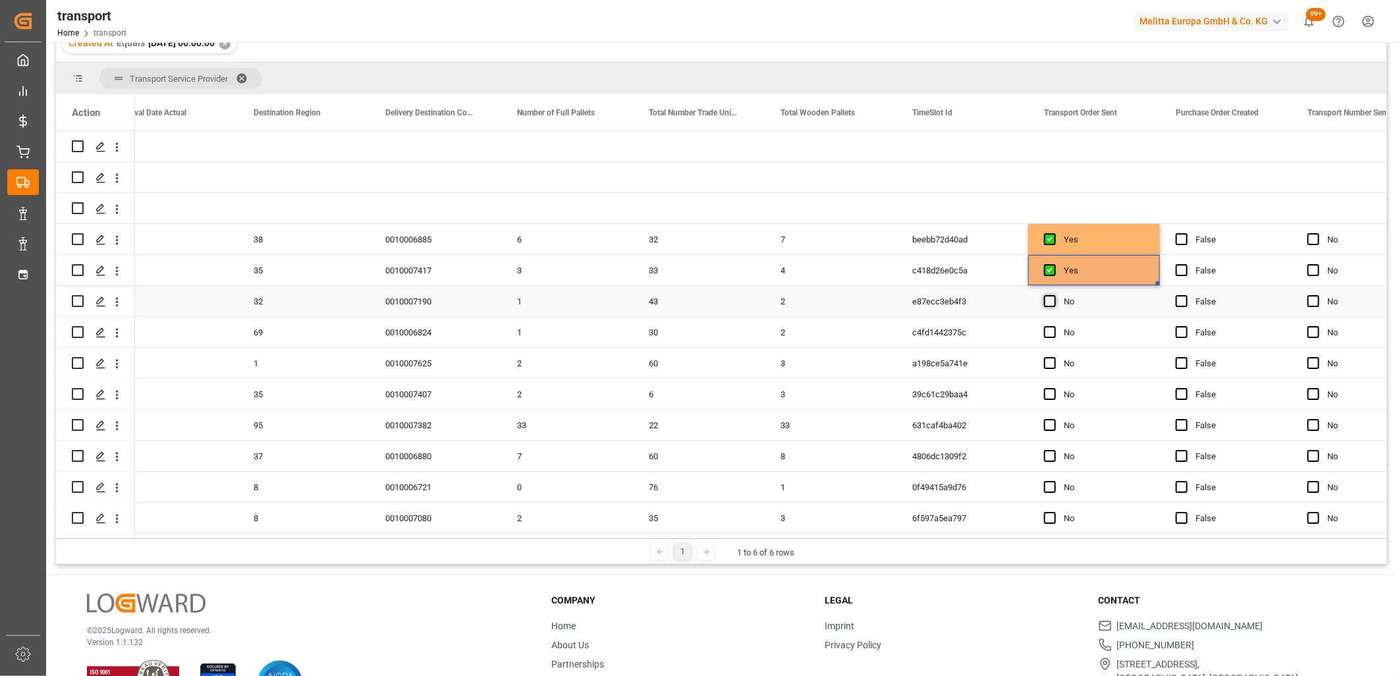
click at [1054, 295] on input "Press SPACE to select this row." at bounding box center [1054, 295] width 0 height 0
click at [1049, 334] on span "Press SPACE to select this row." at bounding box center [1050, 332] width 12 height 12
click at [1054, 326] on input "Press SPACE to select this row." at bounding box center [1054, 326] width 0 height 0
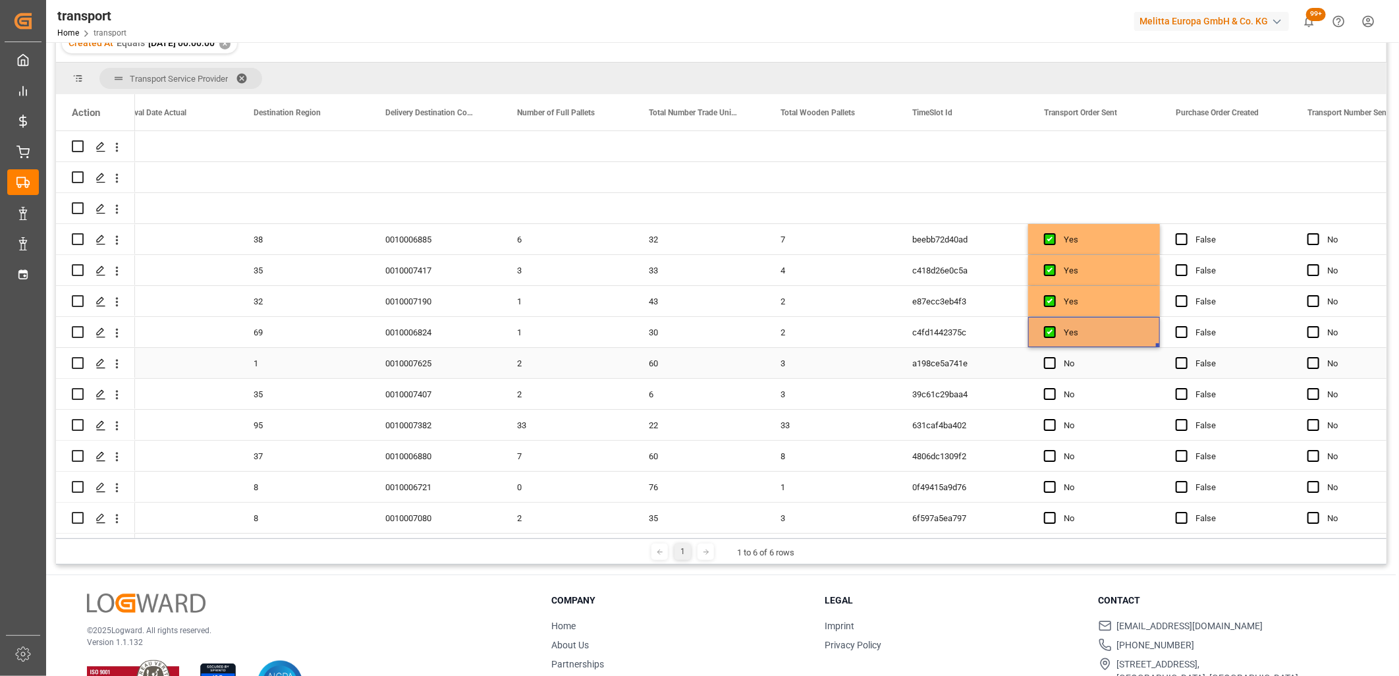
click at [1050, 370] on div "Press SPACE to select this row." at bounding box center [1054, 363] width 20 height 30
click at [1048, 364] on span "Press SPACE to select this row." at bounding box center [1050, 363] width 12 height 12
click at [1054, 357] on input "Press SPACE to select this row." at bounding box center [1054, 357] width 0 height 0
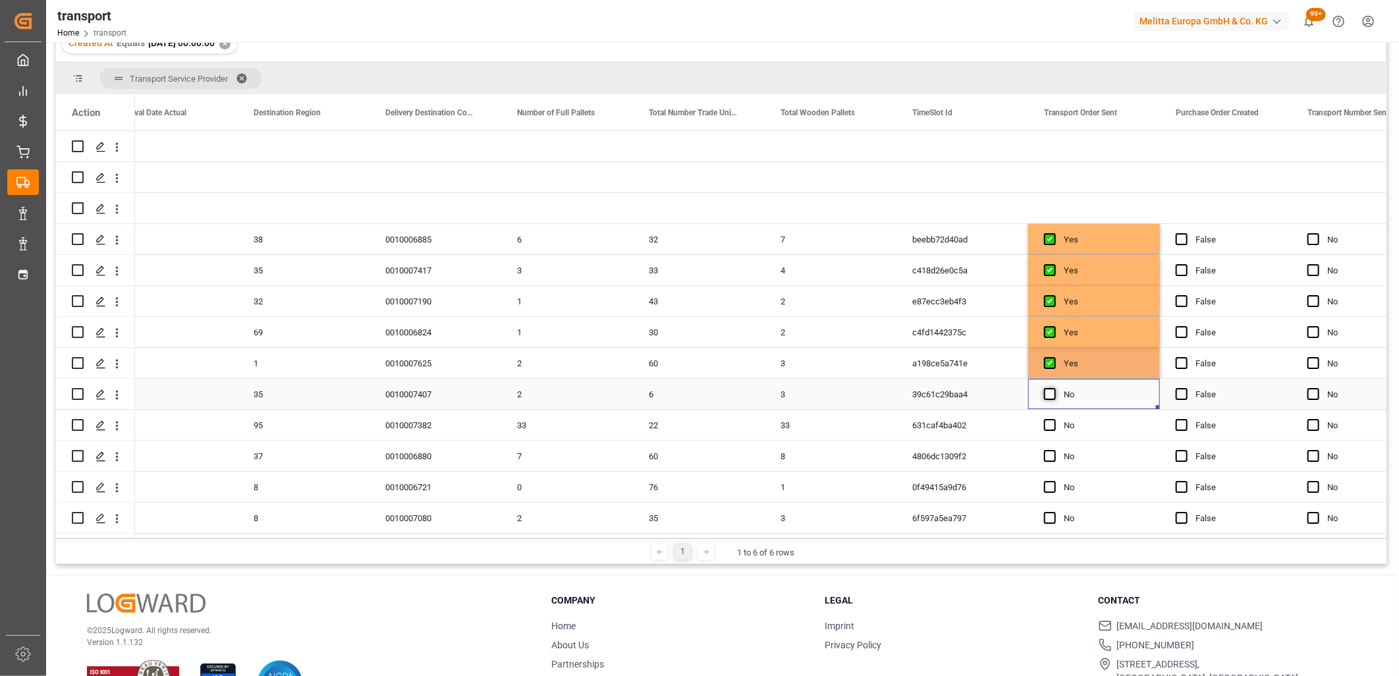
drag, startPoint x: 1051, startPoint y: 389, endPoint x: 1046, endPoint y: 415, distance: 26.1
click at [1051, 390] on span "Press SPACE to select this row." at bounding box center [1050, 394] width 12 height 12
click at [1054, 388] on input "Press SPACE to select this row." at bounding box center [1054, 388] width 0 height 0
click at [1046, 419] on span "Press SPACE to select this row." at bounding box center [1050, 425] width 12 height 12
click at [1054, 419] on input "Press SPACE to select this row." at bounding box center [1054, 419] width 0 height 0
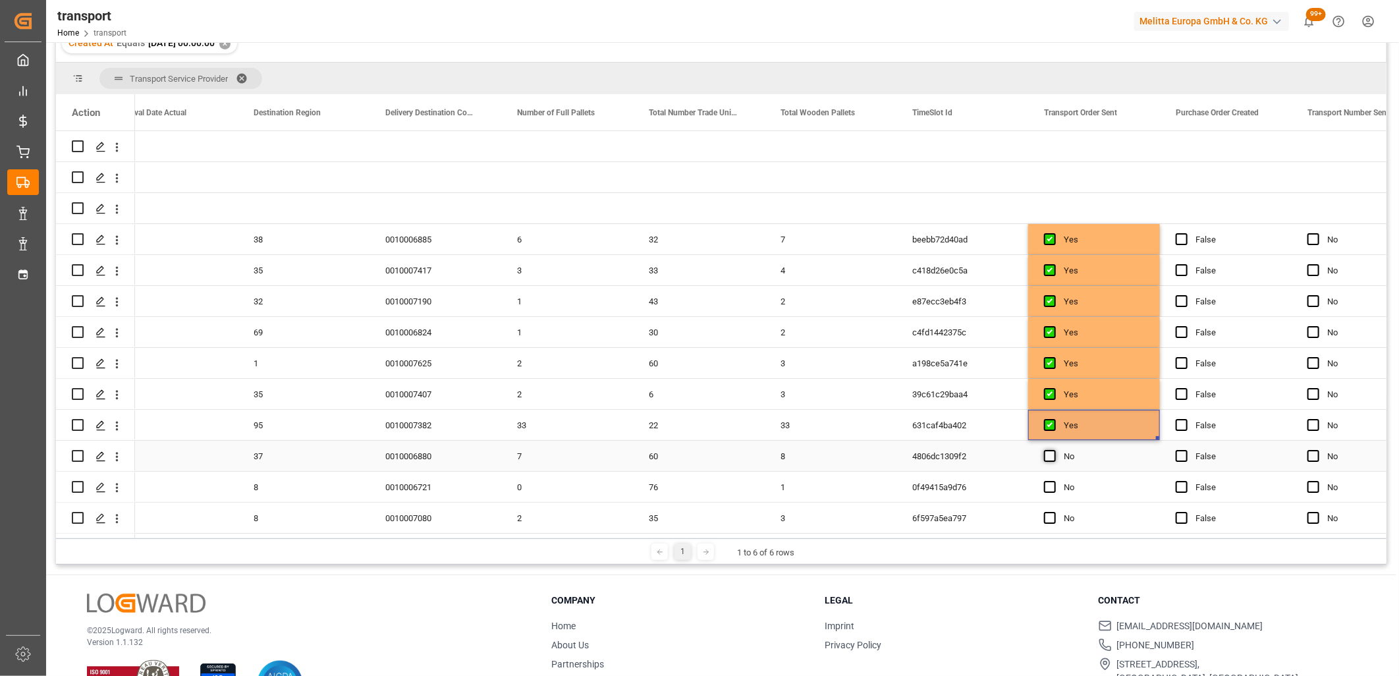
click at [1055, 453] on div "Press SPACE to select this row." at bounding box center [1054, 456] width 20 height 30
click at [1046, 458] on span "Press SPACE to select this row." at bounding box center [1050, 456] width 12 height 12
click at [1054, 450] on input "Press SPACE to select this row." at bounding box center [1054, 450] width 0 height 0
click at [1046, 488] on span "Press SPACE to select this row." at bounding box center [1050, 487] width 12 height 12
click at [1054, 481] on input "Press SPACE to select this row." at bounding box center [1054, 481] width 0 height 0
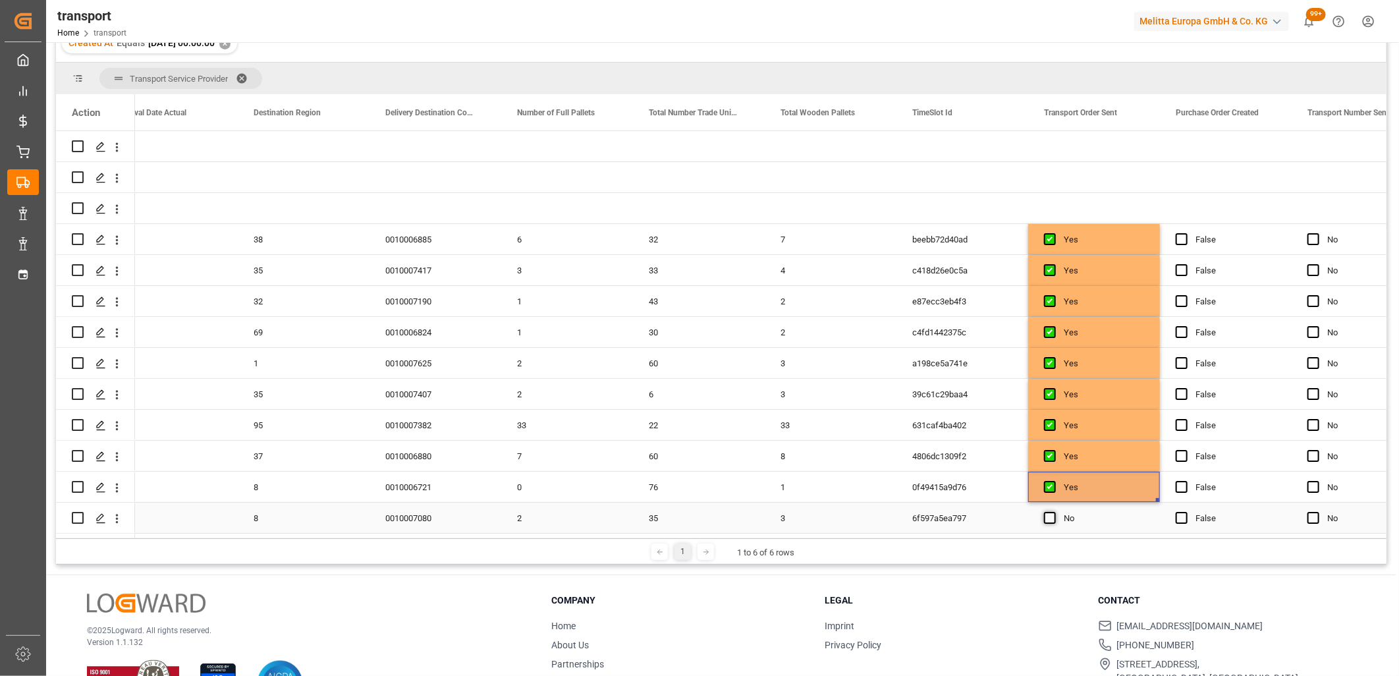
click at [1046, 521] on span "Press SPACE to select this row." at bounding box center [1050, 518] width 12 height 12
click at [1054, 512] on input "Press SPACE to select this row." at bounding box center [1054, 512] width 0 height 0
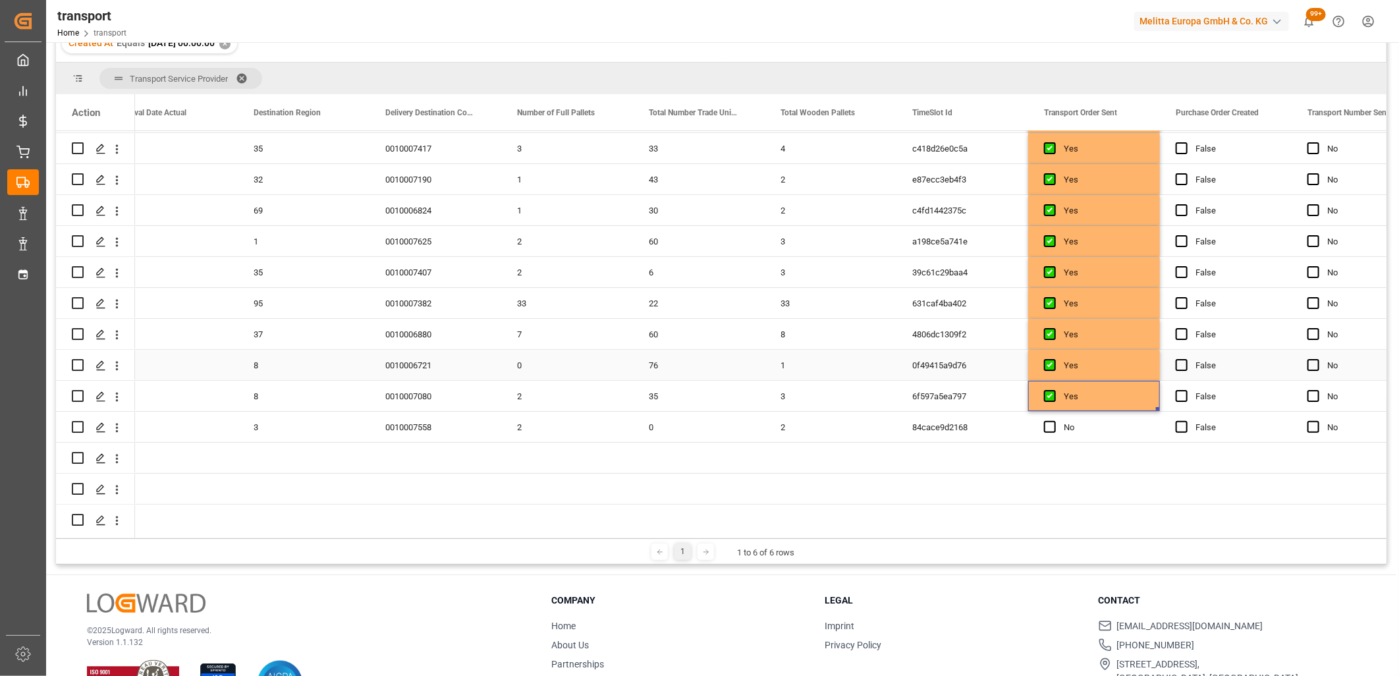
scroll to position [127, 0]
click at [1050, 428] on div "Press SPACE to select this row." at bounding box center [1054, 425] width 20 height 30
click at [1046, 414] on div "Press SPACE to select this row." at bounding box center [1054, 425] width 20 height 30
click at [1046, 424] on span "Press SPACE to select this row." at bounding box center [1050, 425] width 12 height 12
click at [1054, 419] on input "Press SPACE to select this row." at bounding box center [1054, 419] width 0 height 0
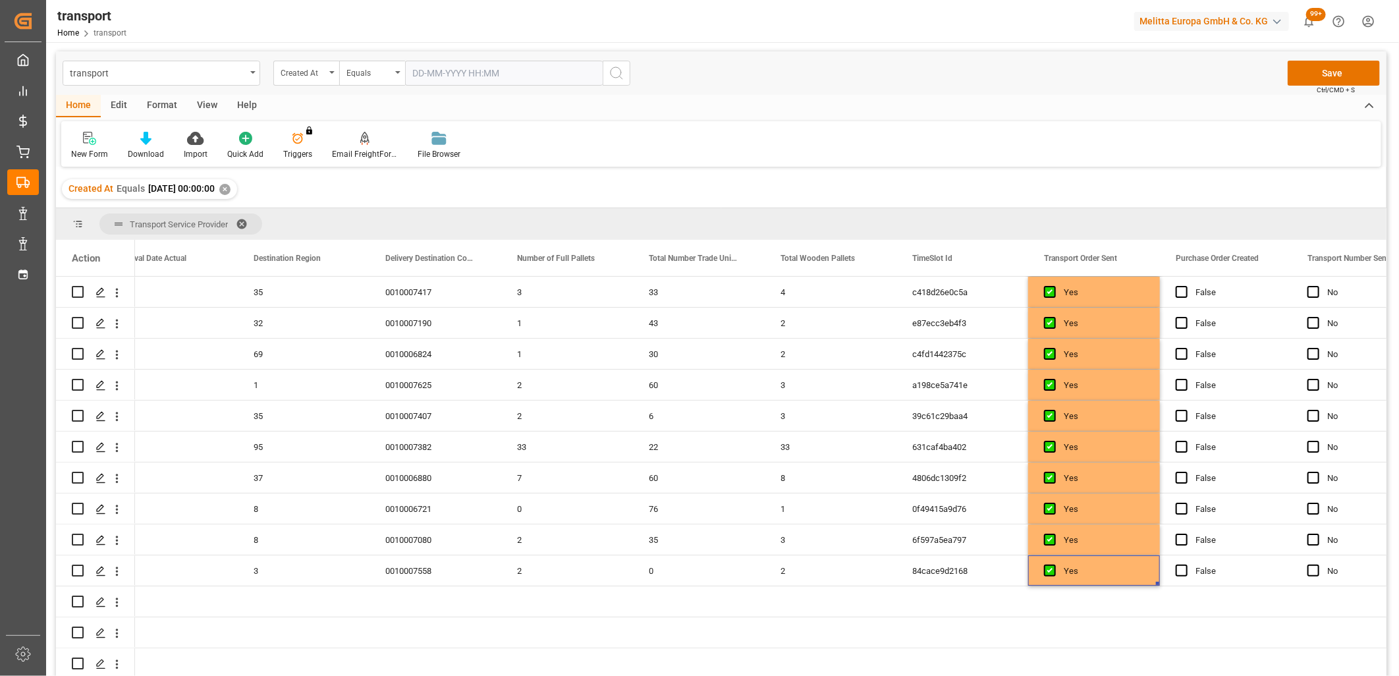
scroll to position [0, 0]
click at [1333, 80] on button "Save" at bounding box center [1334, 73] width 92 height 25
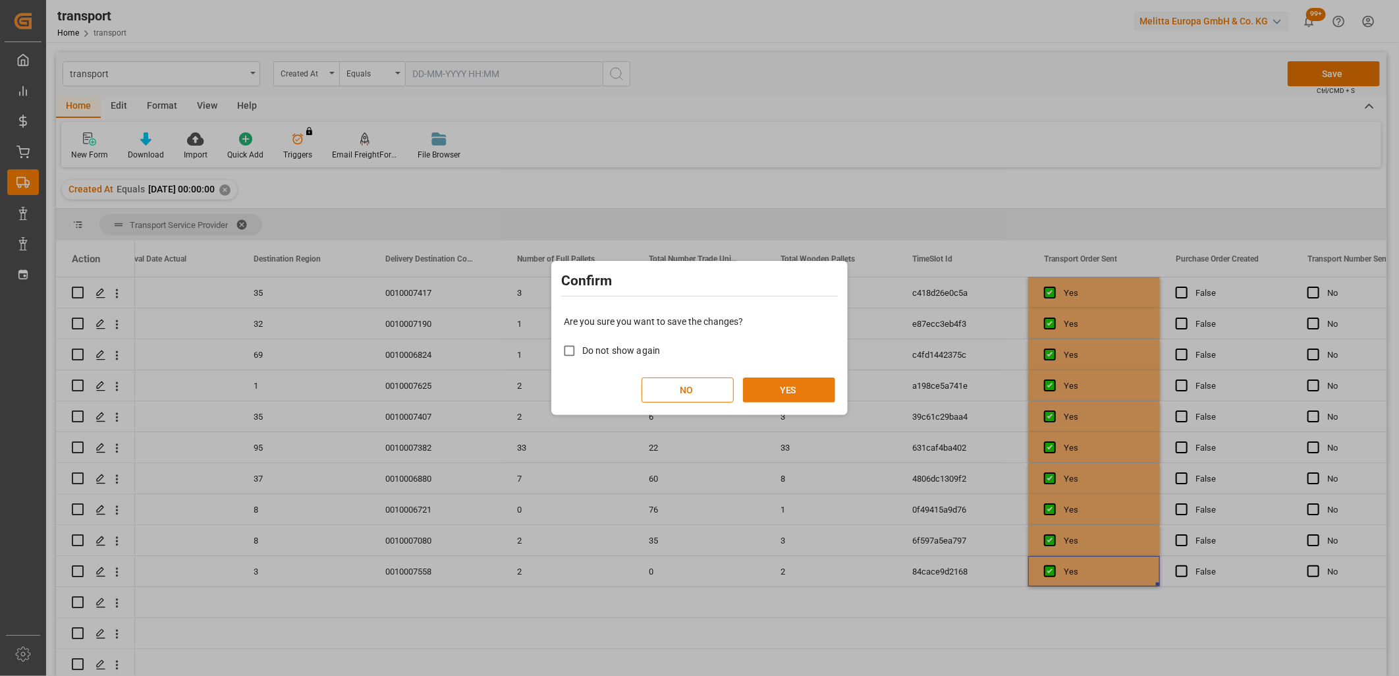
click at [798, 383] on button "YES" at bounding box center [789, 389] width 92 height 25
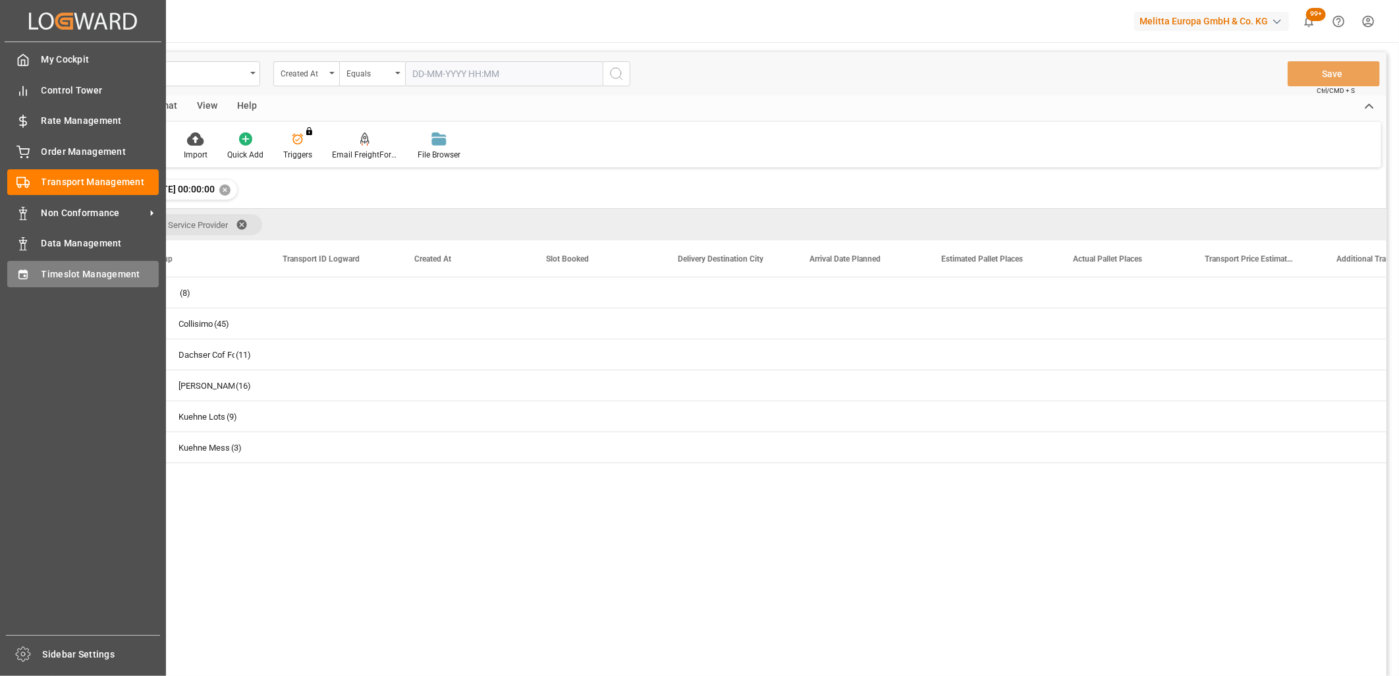
click at [38, 277] on div "Timeslot Management Timeslot Management" at bounding box center [82, 274] width 151 height 26
